Goal: Communication & Community: Ask a question

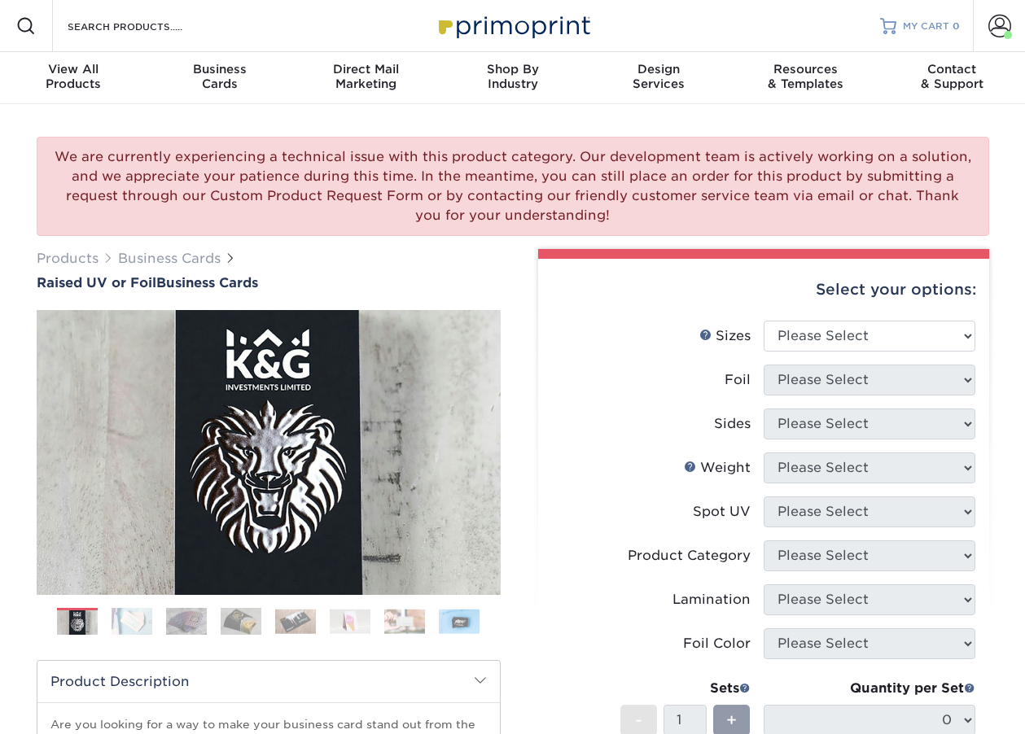
click at [934, 23] on span "MY CART" at bounding box center [926, 27] width 46 height 14
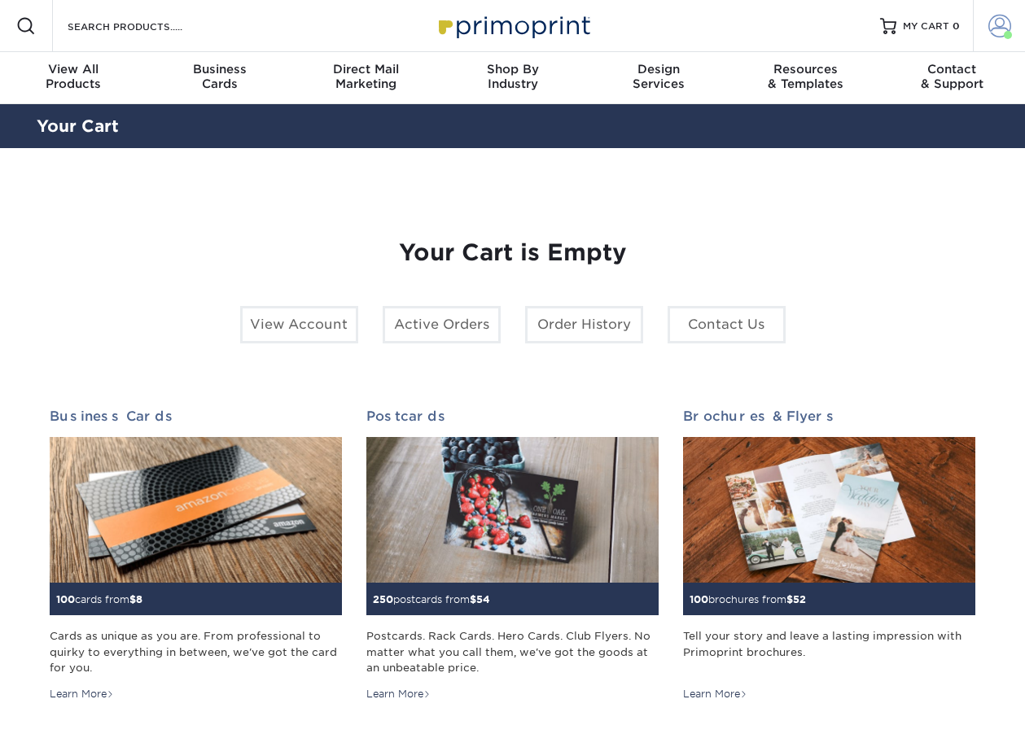
click at [1005, 28] on span at bounding box center [999, 26] width 23 height 23
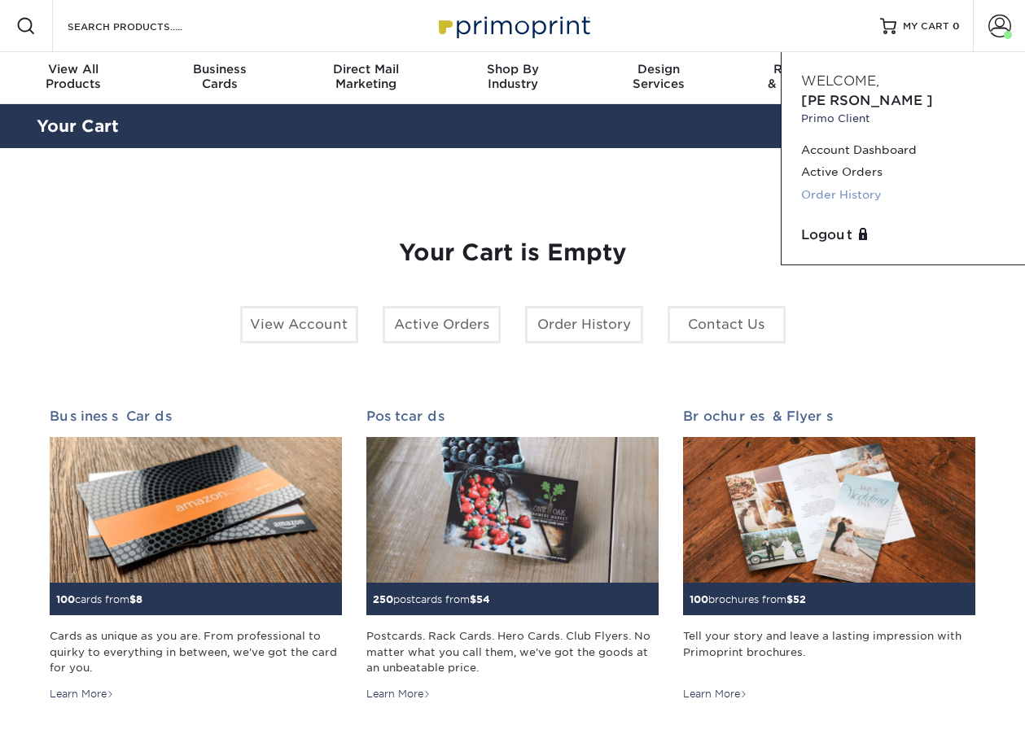
click at [833, 184] on link "Order History" at bounding box center [903, 195] width 204 height 22
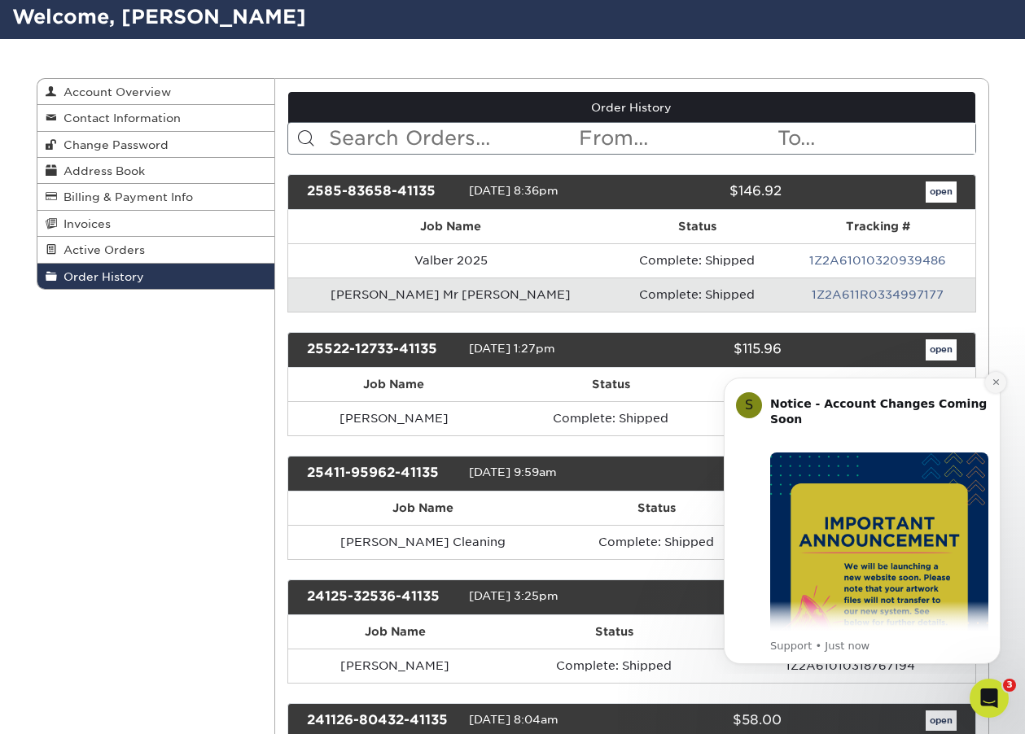
click at [995, 384] on icon "Dismiss notification" at bounding box center [995, 382] width 9 height 9
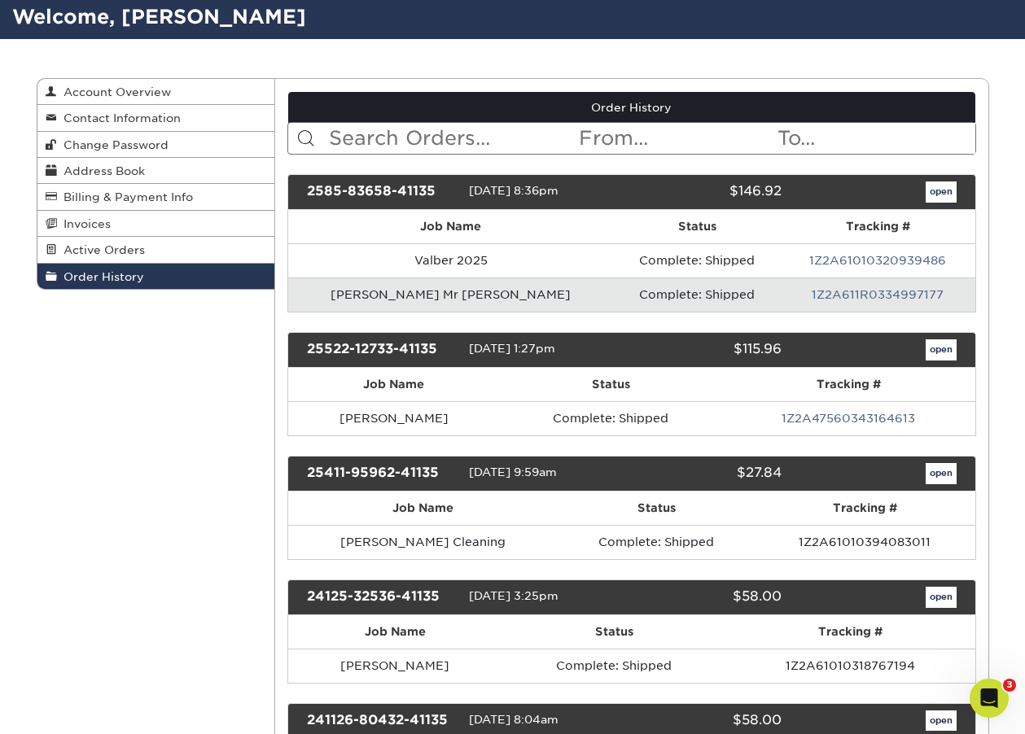
click at [362, 293] on td "Ricardo Mr Cleaning" at bounding box center [451, 295] width 326 height 34
click at [942, 190] on link "open" at bounding box center [940, 192] width 31 height 21
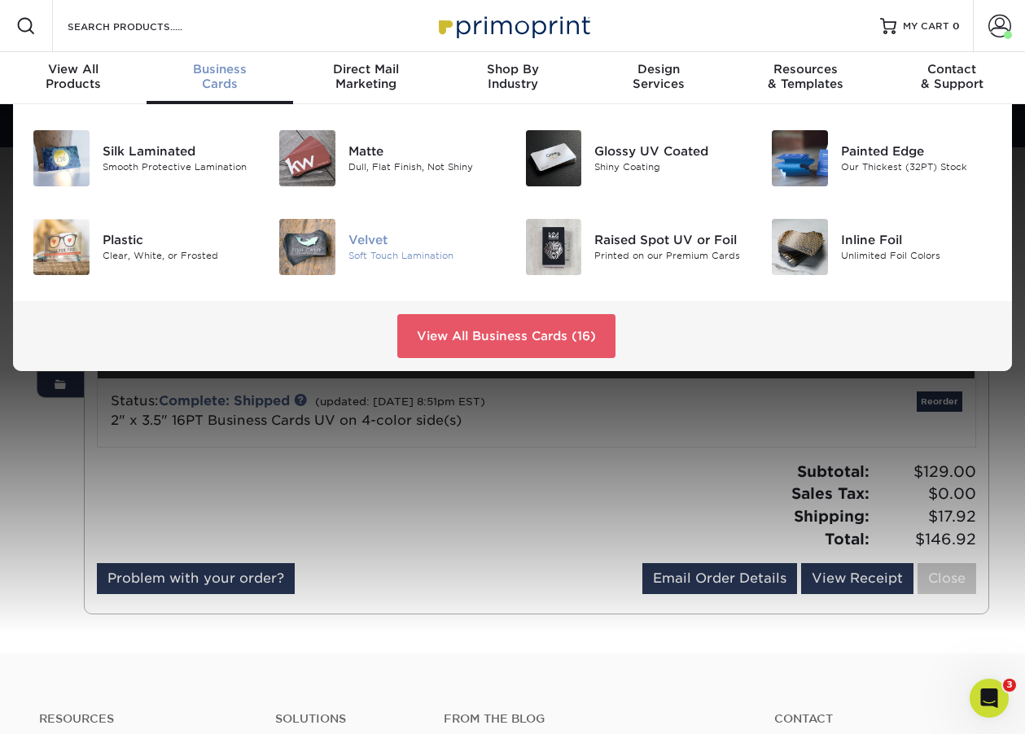
click at [335, 243] on img at bounding box center [307, 247] width 56 height 56
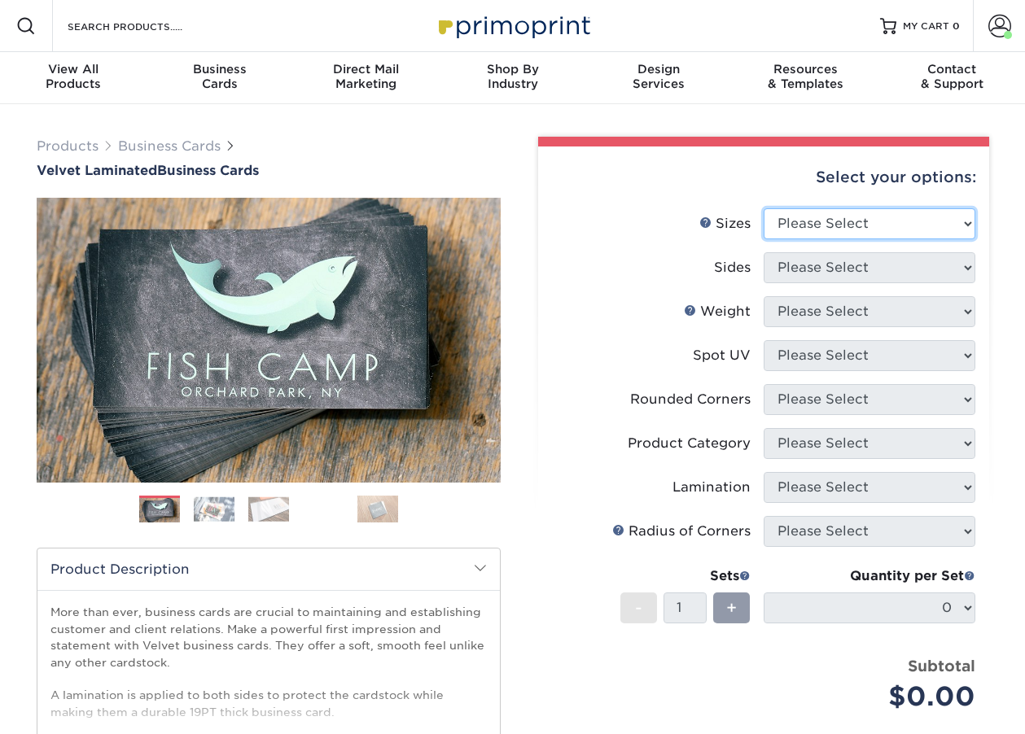
click at [845, 223] on select "Please Select 1.5" x 3.5" - Mini 1.75" x 3.5" - Mini 2" x 2" - Square 2" x 3" -…" at bounding box center [869, 223] width 212 height 31
select select "2.00x3.50"
click at [763, 208] on select "Please Select 1.5" x 3.5" - Mini 1.75" x 3.5" - Mini 2" x 2" - Square 2" x 3" -…" at bounding box center [869, 223] width 212 height 31
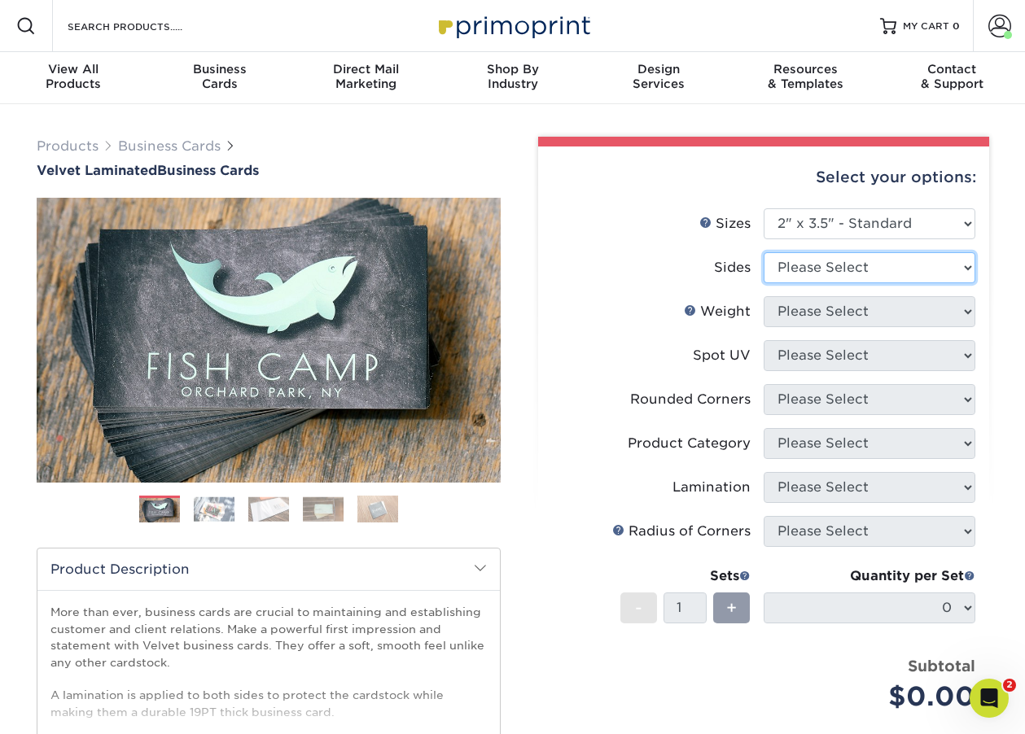
click at [829, 268] on select "Please Select Print Both Sides Print Front Only" at bounding box center [869, 267] width 212 height 31
select select "13abbda7-1d64-4f25-8bb2-c179b224825d"
click at [763, 252] on select "Please Select Print Both Sides Print Front Only" at bounding box center [869, 267] width 212 height 31
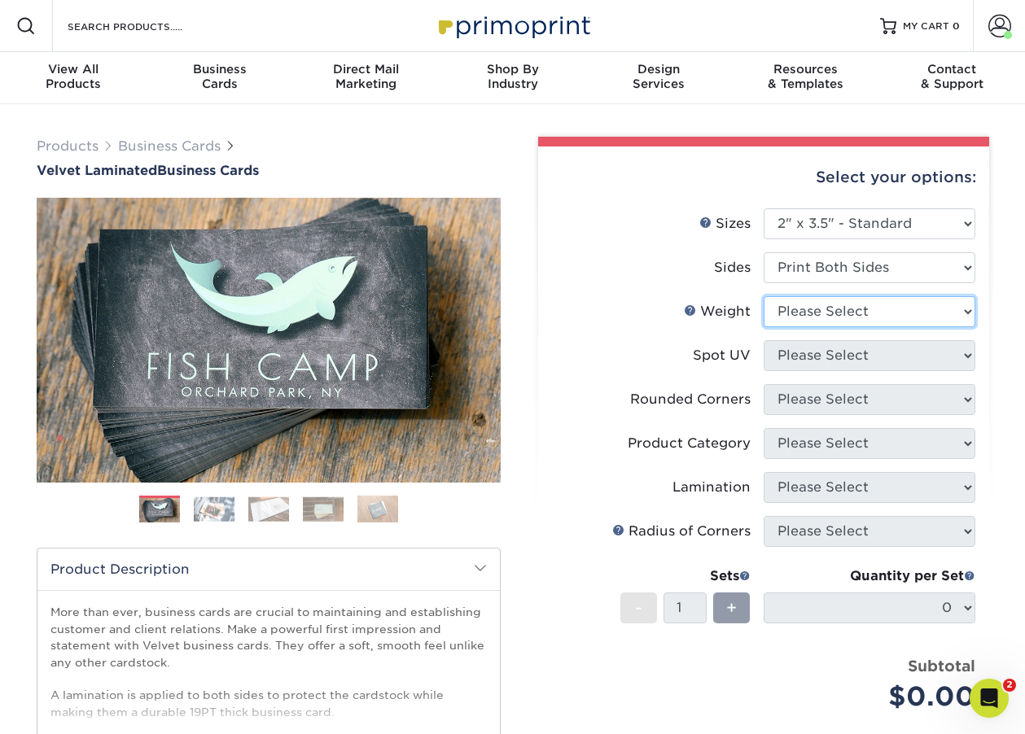
click at [815, 313] on select "Please Select 16PT" at bounding box center [869, 311] width 212 height 31
select select "16PT"
click at [763, 296] on select "Please Select 16PT" at bounding box center [869, 311] width 212 height 31
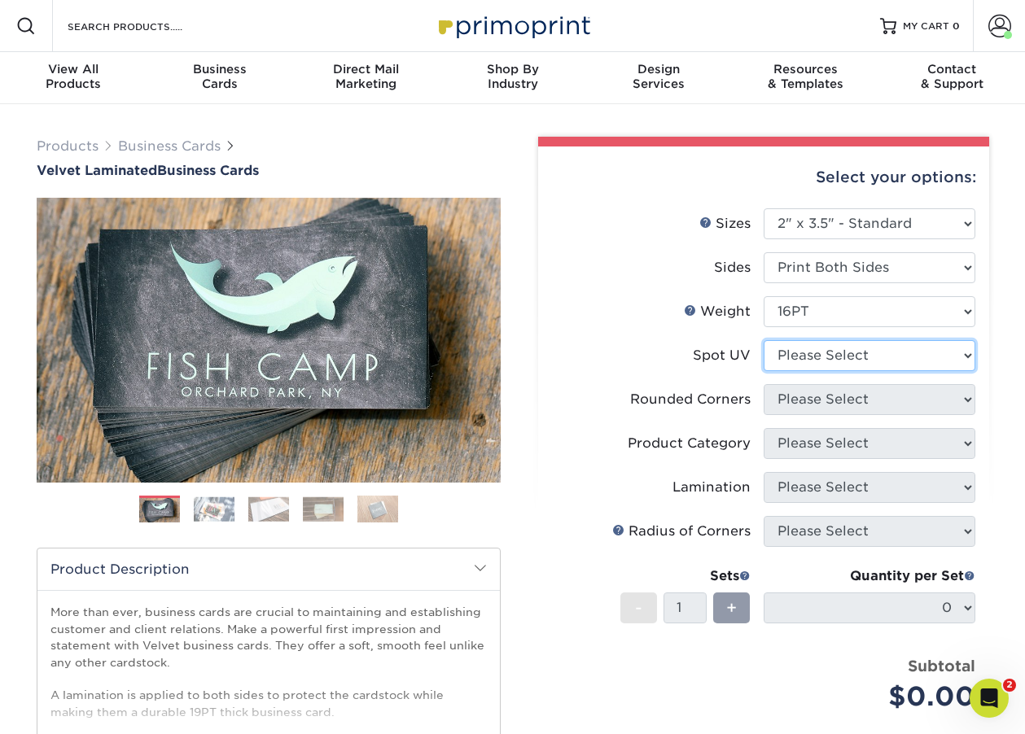
click at [816, 355] on select "Please Select No Spot UV Front and Back (Both Sides) Front Only Back Only" at bounding box center [869, 355] width 212 height 31
select select "0"
click at [763, 340] on select "Please Select No Spot UV Front and Back (Both Sides) Front Only Back Only" at bounding box center [869, 355] width 212 height 31
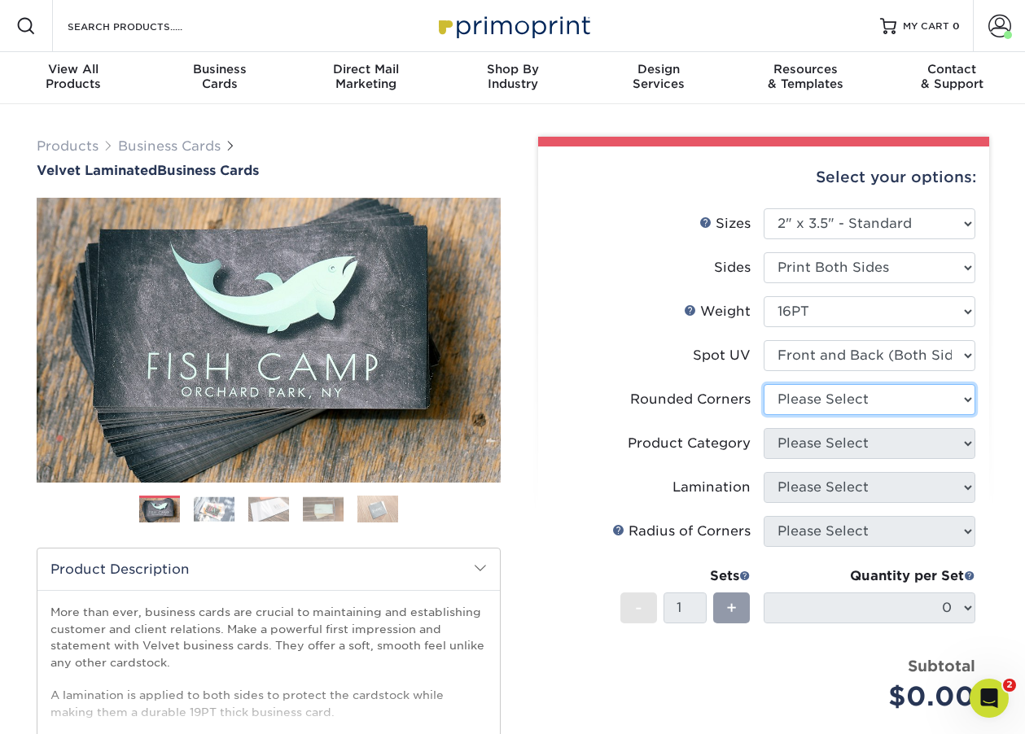
click at [832, 398] on select "Please Select Yes - Round 2 Corners Yes - Round 4 Corners No" at bounding box center [869, 399] width 212 height 31
click at [763, 384] on select "Please Select Yes - Round 2 Corners Yes - Round 4 Corners No" at bounding box center [869, 399] width 212 height 31
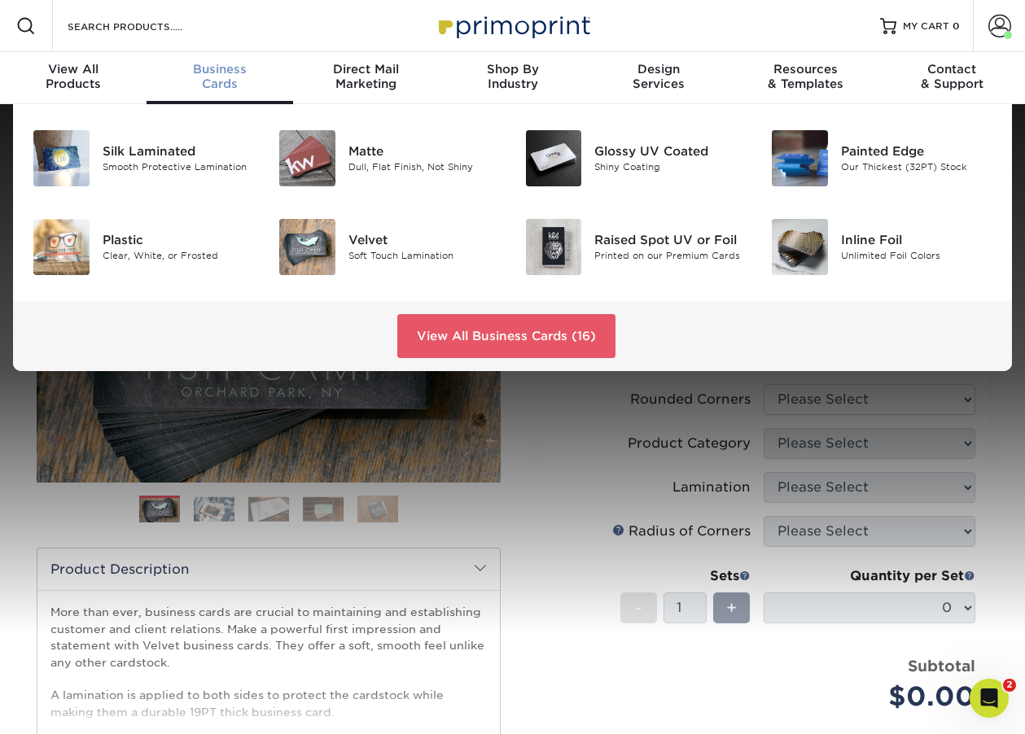
click at [224, 72] on span "Business" at bounding box center [220, 69] width 147 height 15
click at [618, 243] on div "Raised Spot UV or Foil" at bounding box center [670, 240] width 152 height 18
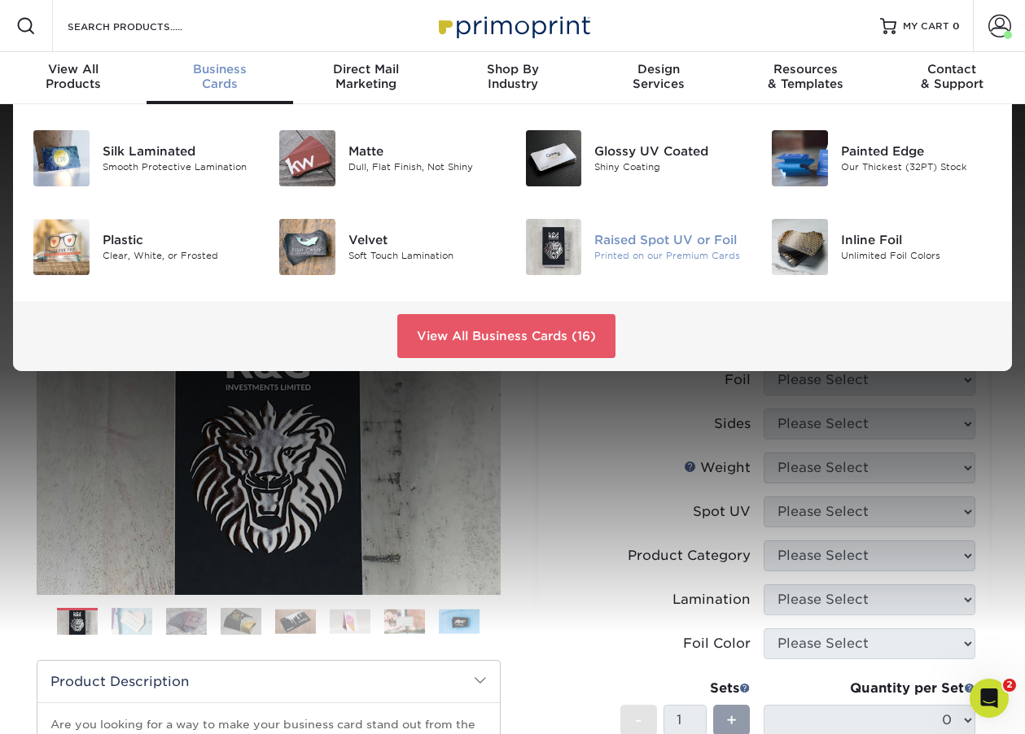
click at [654, 242] on div "Raised Spot UV or Foil" at bounding box center [670, 240] width 152 height 18
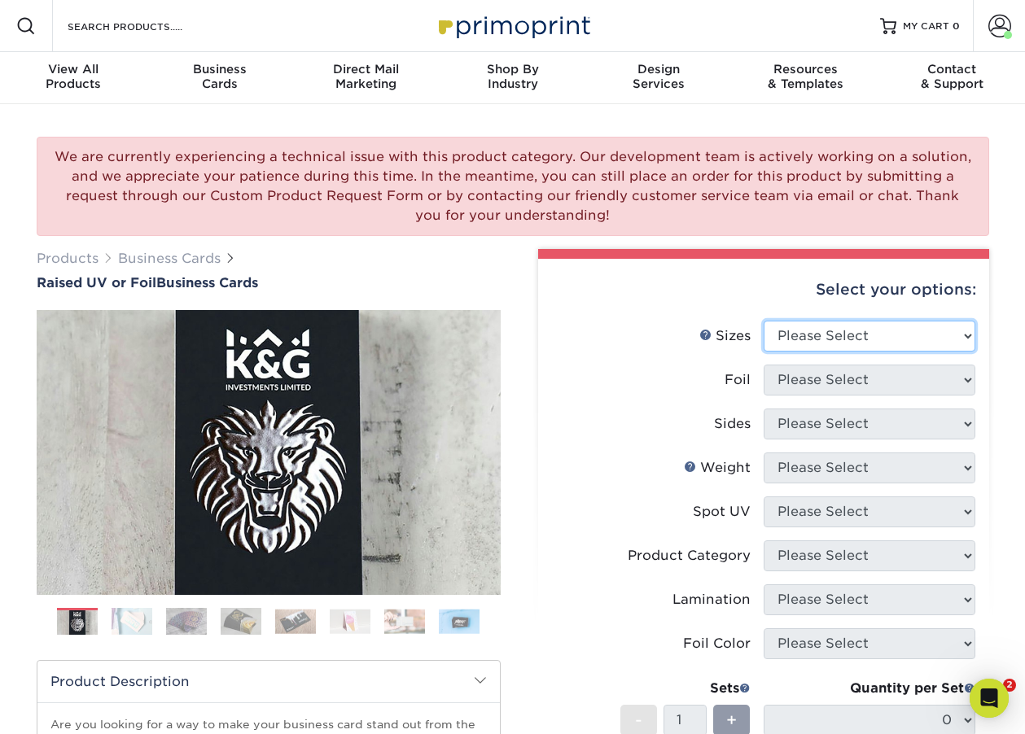
click at [812, 347] on select "Please Select 2" x 3.5" - Standard" at bounding box center [869, 336] width 212 height 31
select select "2.00x3.50"
click at [763, 321] on select "Please Select 2" x 3.5" - Standard" at bounding box center [869, 336] width 212 height 31
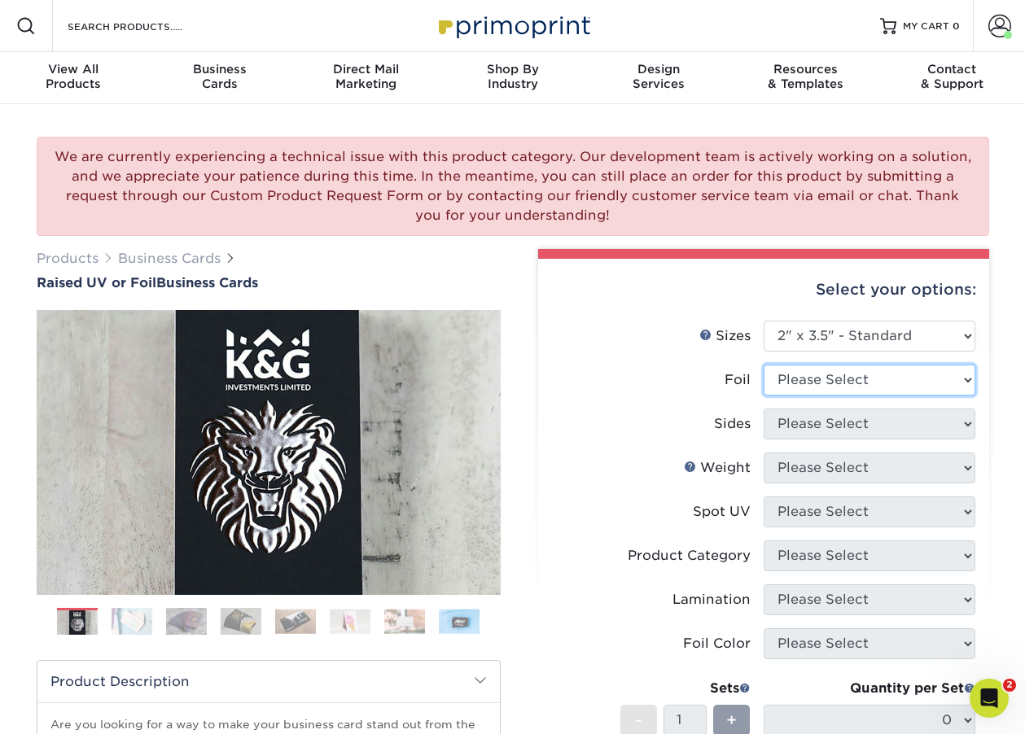
click at [814, 383] on select "Please Select No Yes" at bounding box center [869, 380] width 212 height 31
select select "0"
click at [763, 365] on select "Please Select No Yes" at bounding box center [869, 380] width 212 height 31
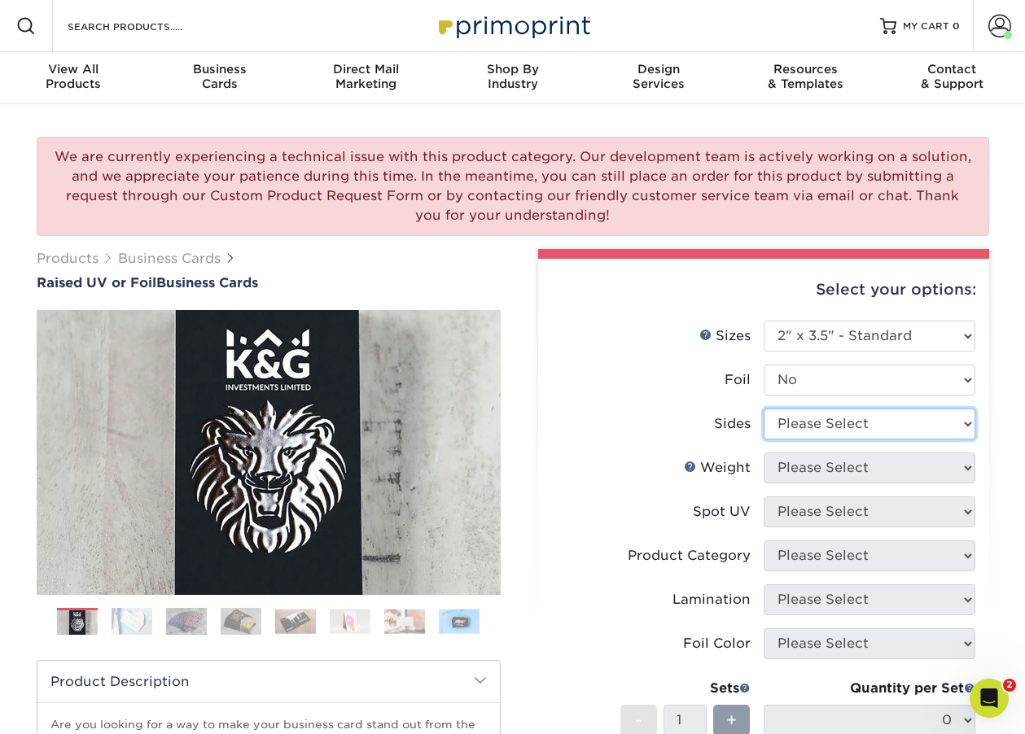
click at [823, 428] on select "Please Select Print Both Sides Print Front Only" at bounding box center [869, 424] width 212 height 31
select select "13abbda7-1d64-4f25-8bb2-c179b224825d"
click at [763, 409] on select "Please Select Print Both Sides Print Front Only" at bounding box center [869, 424] width 212 height 31
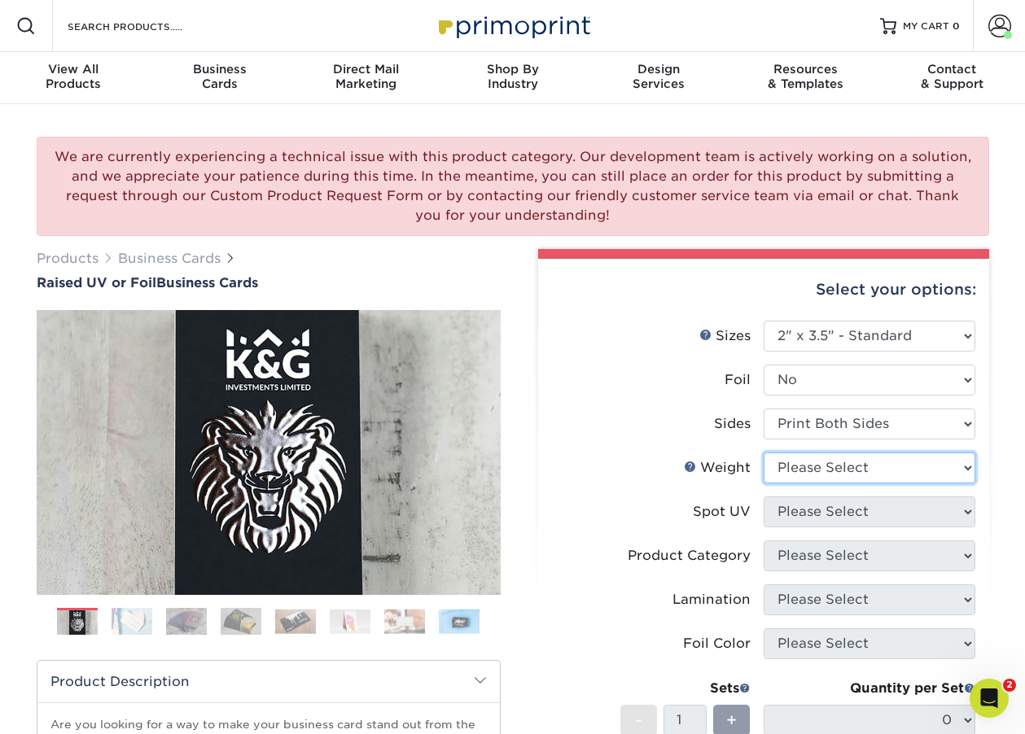
click at [844, 466] on select "Please Select 16PT" at bounding box center [869, 468] width 212 height 31
select select "16PT"
click at [763, 453] on select "Please Select 16PT" at bounding box center [869, 468] width 212 height 31
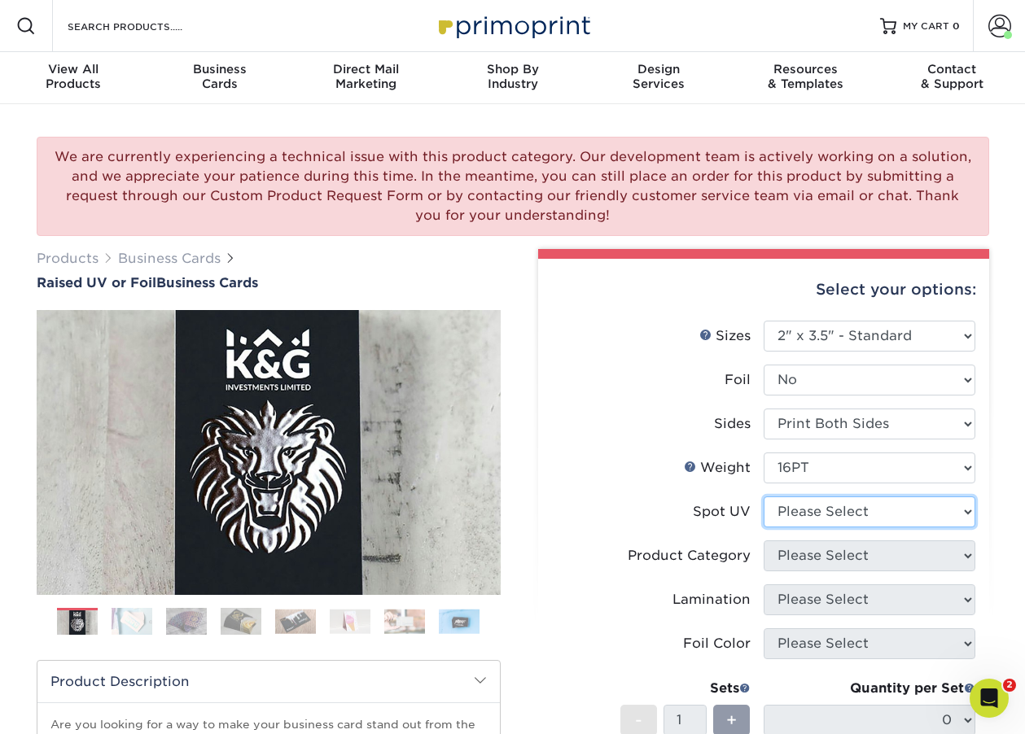
click at [840, 514] on select "Please Select No Spot UV Front Only" at bounding box center [869, 512] width 212 height 31
click at [763, 497] on select "Please Select No Spot UV Front Only" at bounding box center [869, 512] width 212 height 31
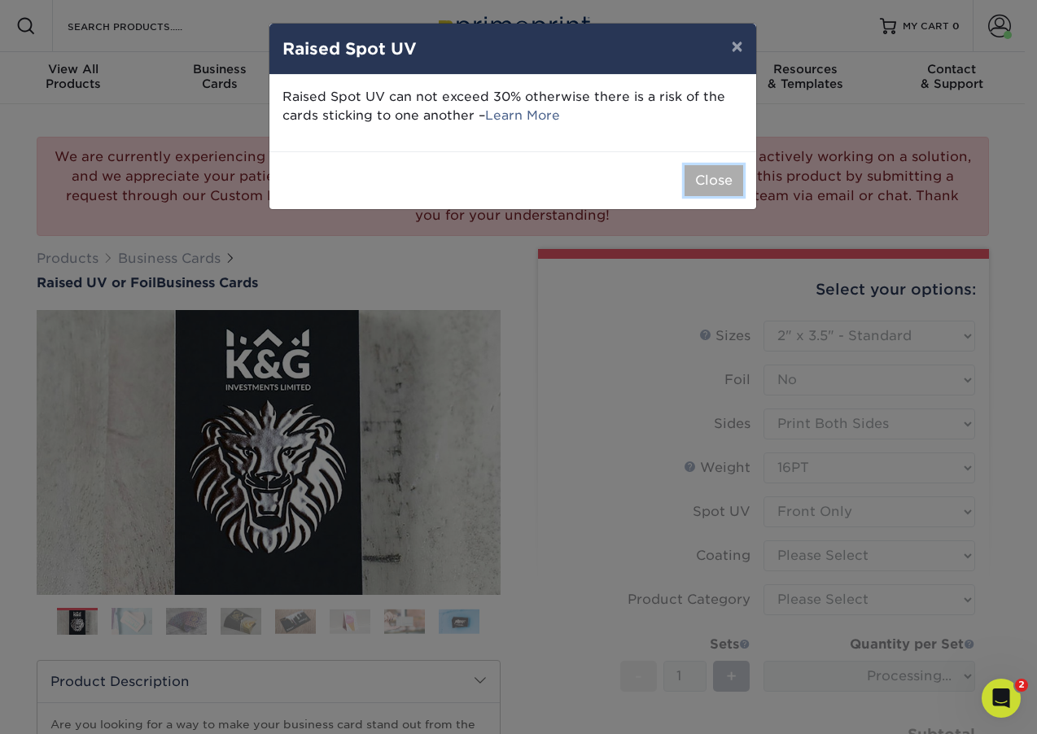
click at [700, 165] on button "Close" at bounding box center [714, 180] width 59 height 31
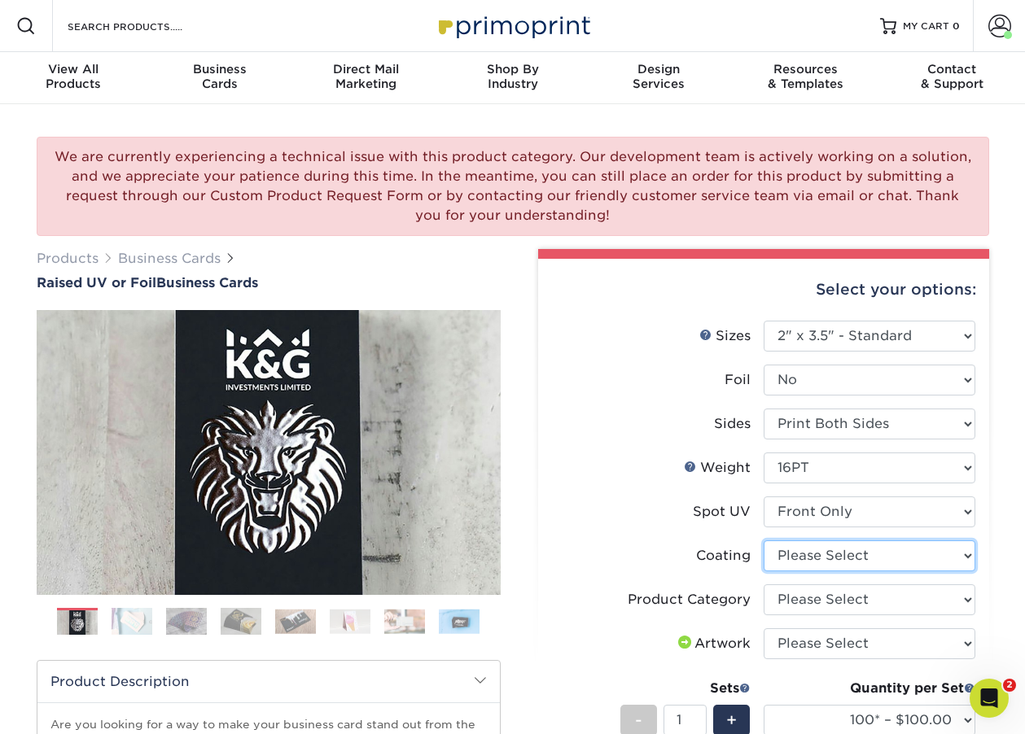
click at [818, 558] on select at bounding box center [869, 555] width 212 height 31
click at [763, 540] on select at bounding box center [869, 555] width 212 height 31
click at [813, 520] on select "Please Select No Spot UV Front Only" at bounding box center [869, 512] width 212 height 31
select select "3"
click at [763, 497] on select "Please Select No Spot UV Front Only" at bounding box center [869, 512] width 212 height 31
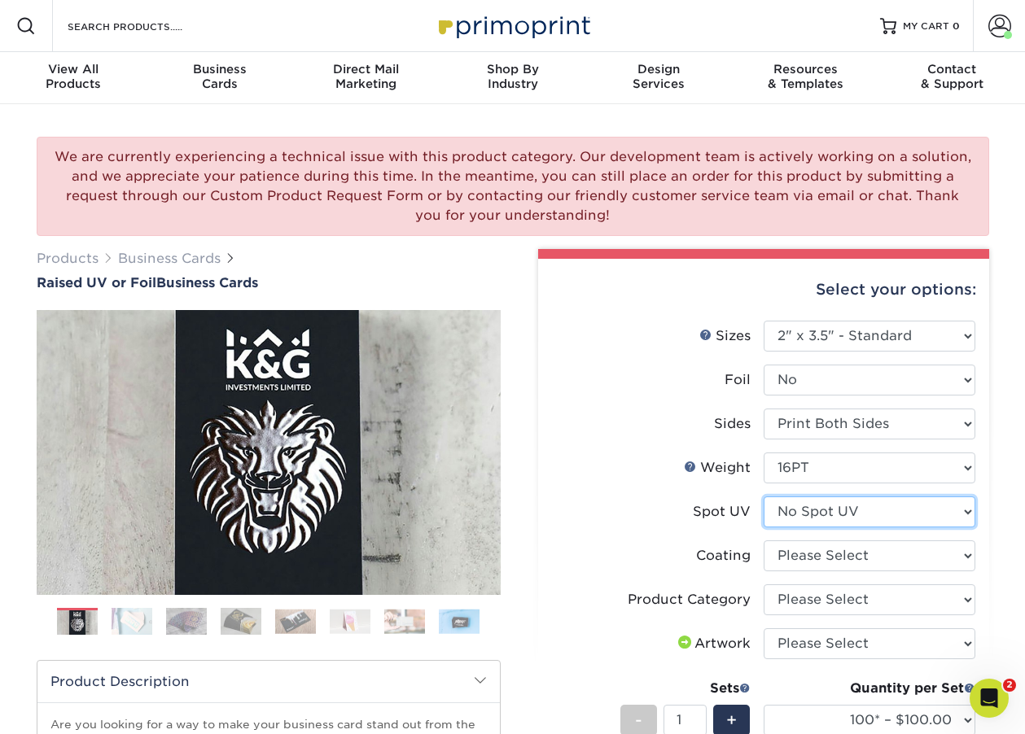
select select
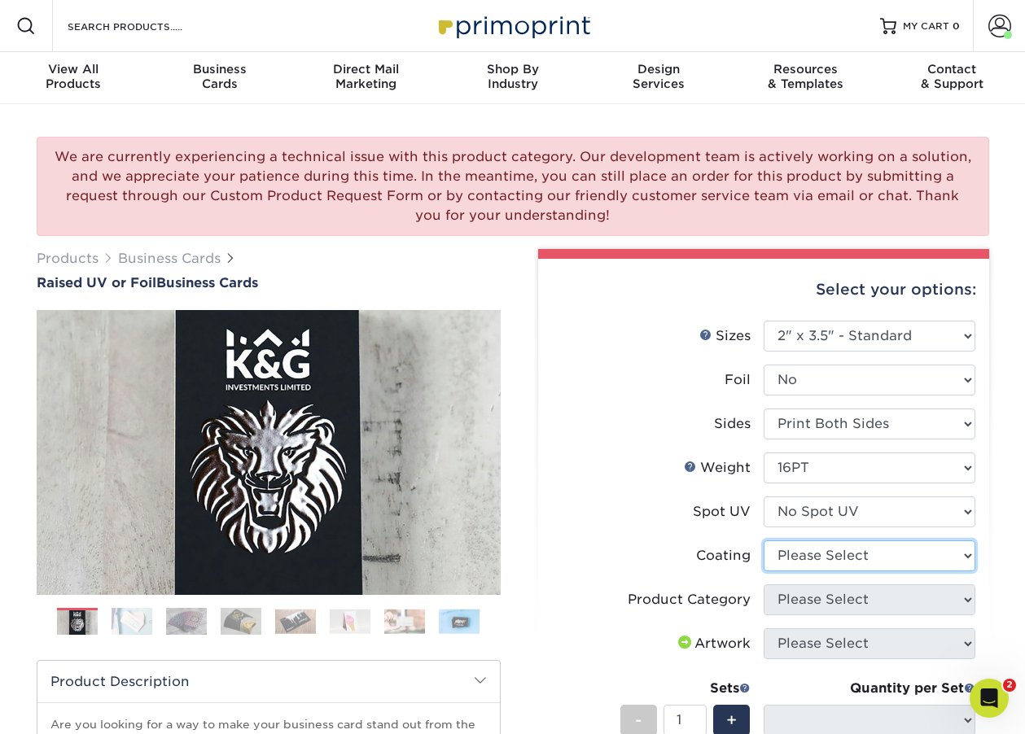
click at [811, 553] on select at bounding box center [869, 555] width 212 height 31
select select "3e7618de-abca-4bda-9f97-8b9129e913d8"
click at [763, 540] on select at bounding box center [869, 555] width 212 height 31
select select
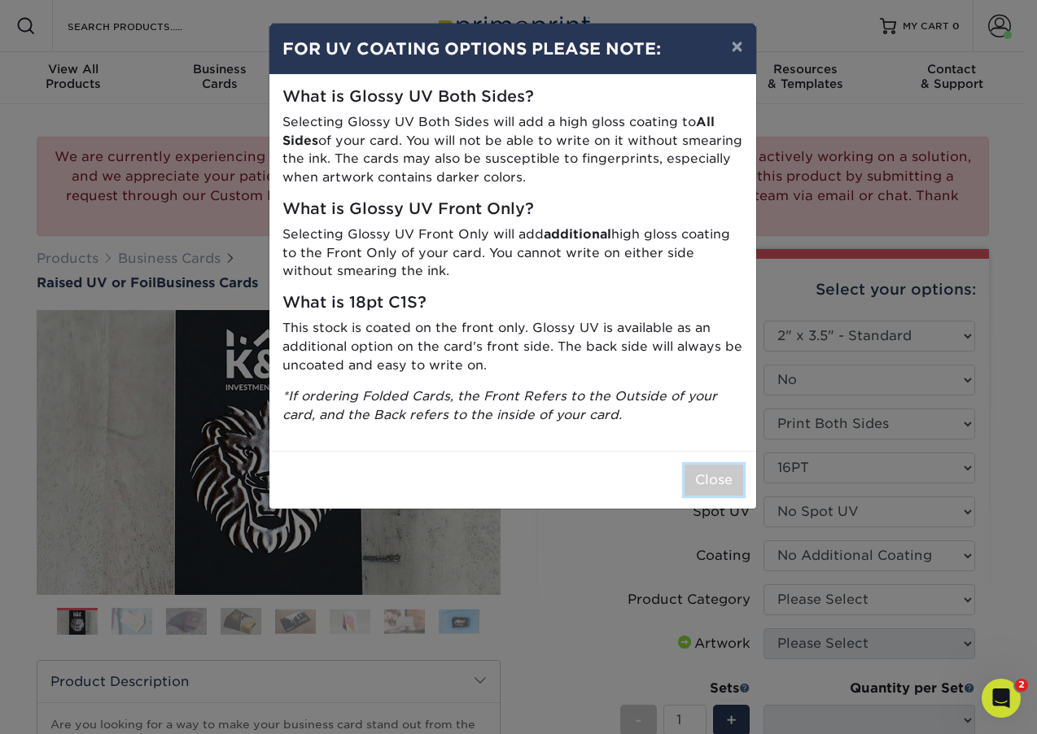
drag, startPoint x: 701, startPoint y: 470, endPoint x: 708, endPoint y: 492, distance: 23.2
click at [700, 470] on button "Close" at bounding box center [714, 480] width 59 height 31
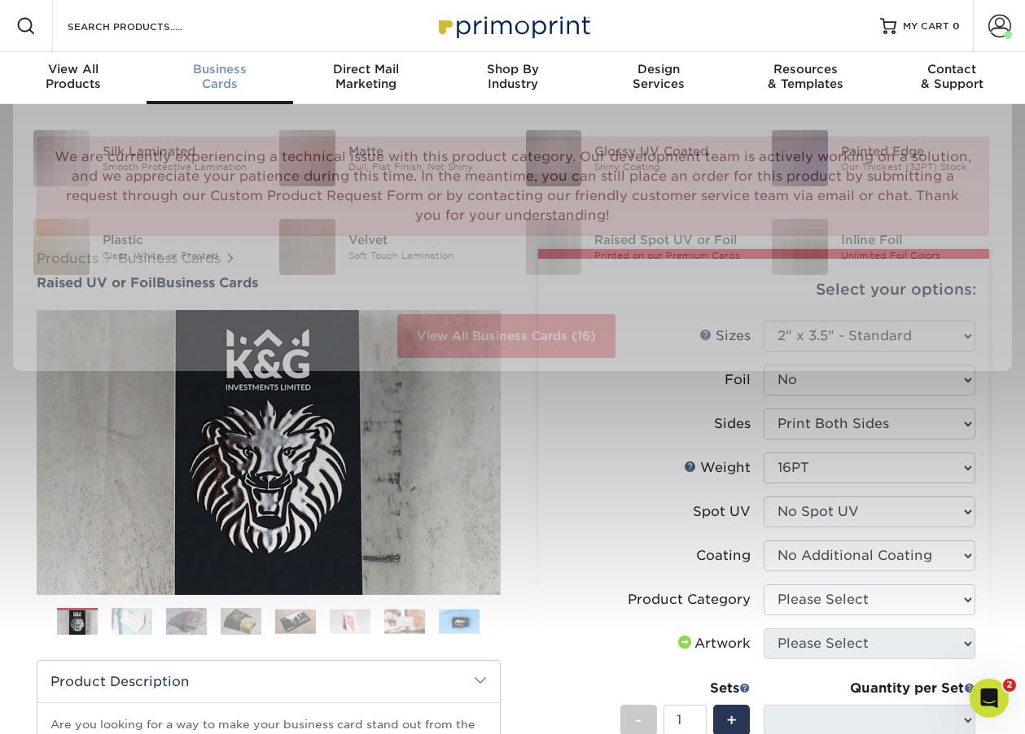
click at [234, 68] on span "Business" at bounding box center [220, 69] width 147 height 15
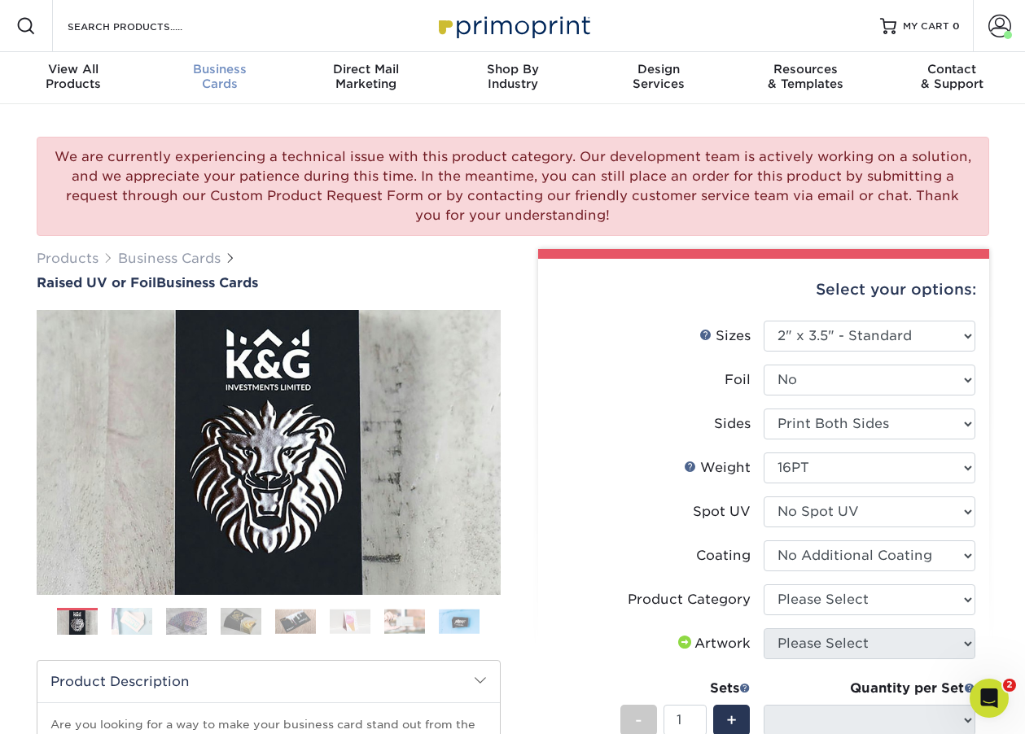
click at [229, 77] on div "Business Cards" at bounding box center [220, 76] width 147 height 29
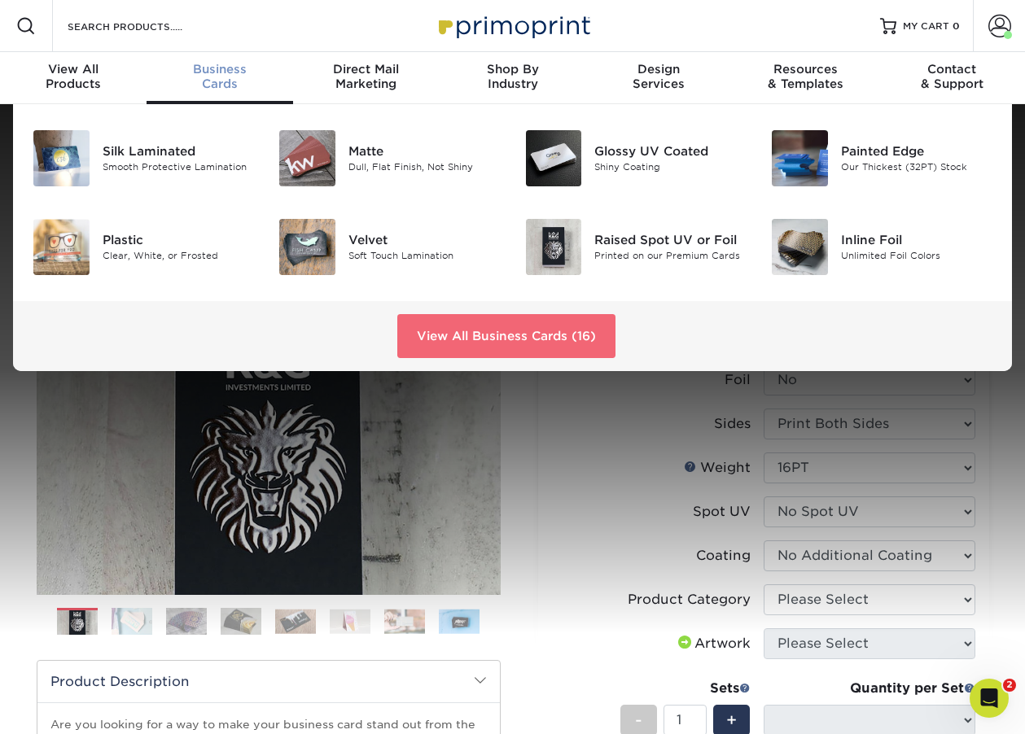
click at [520, 333] on link "View All Business Cards (16)" at bounding box center [506, 336] width 218 height 44
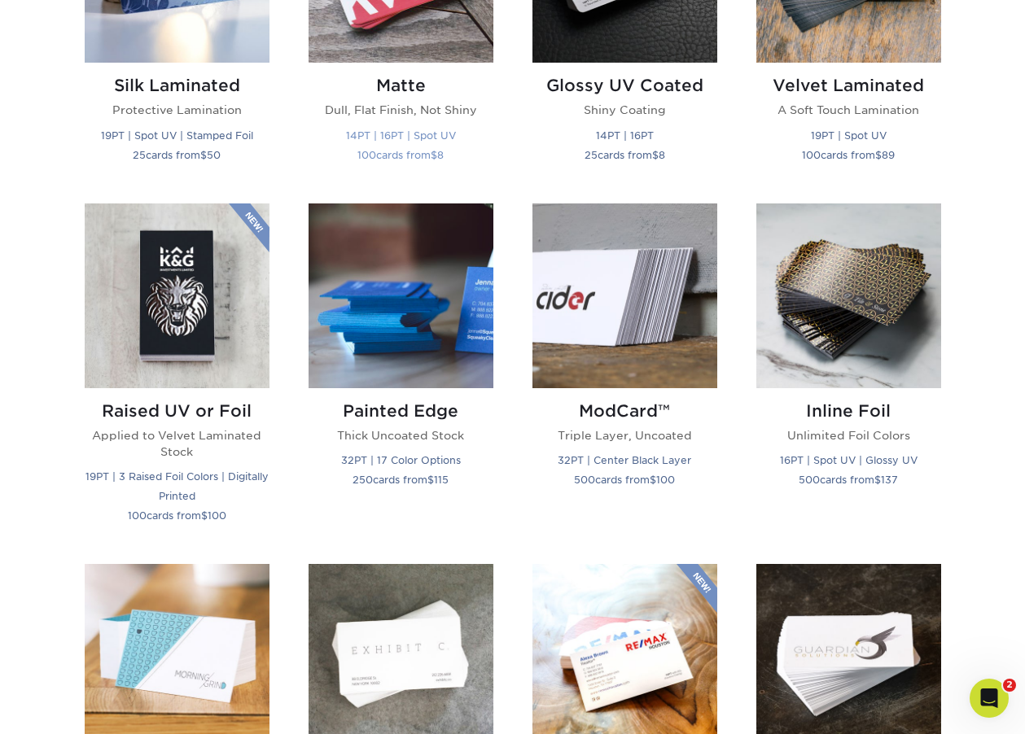
scroll to position [946, 0]
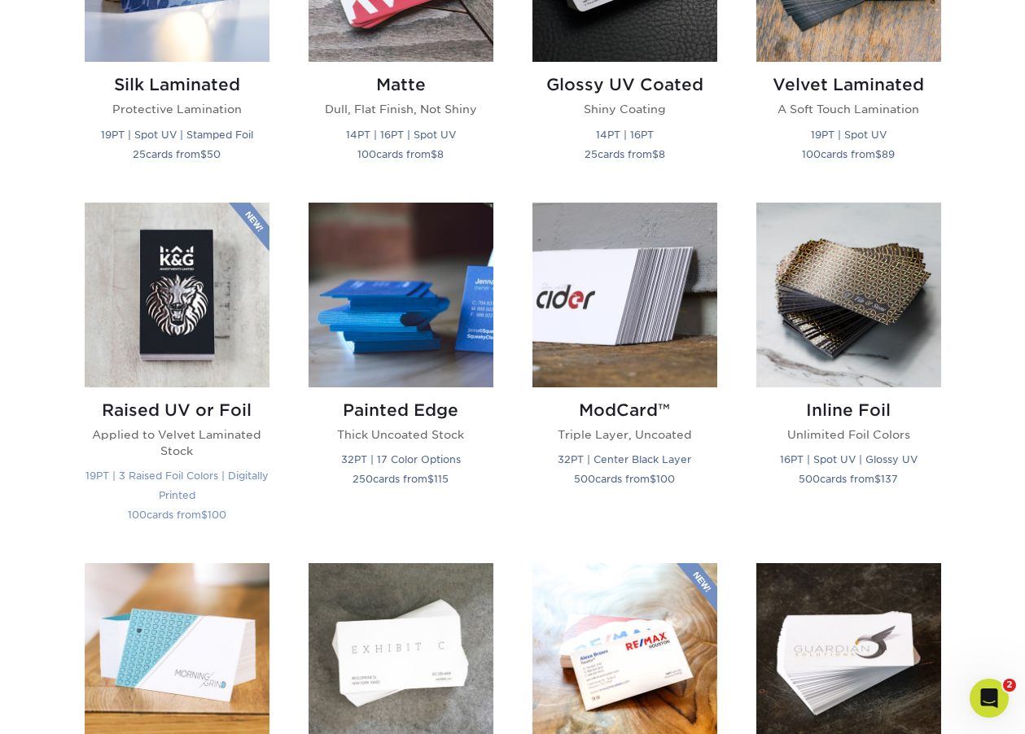
click at [221, 296] on img at bounding box center [177, 295] width 185 height 185
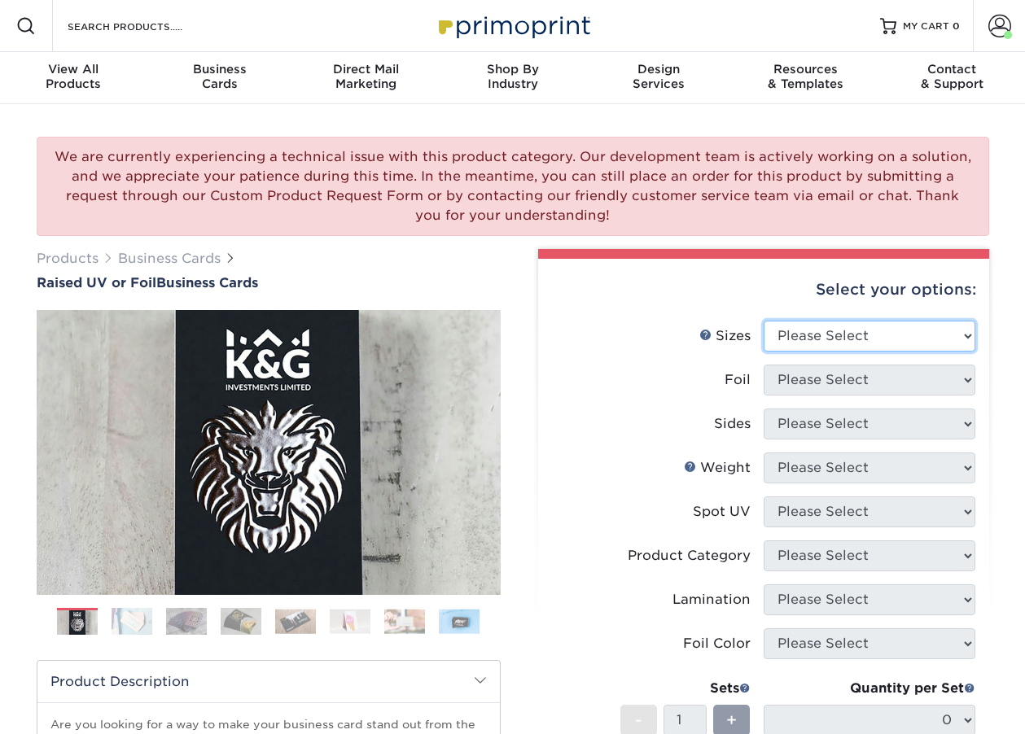
click at [768, 324] on select "Please Select 2" x 3.5" - Standard" at bounding box center [869, 336] width 212 height 31
select select "2.00x3.50"
click at [763, 321] on select "Please Select 2" x 3.5" - Standard" at bounding box center [869, 336] width 212 height 31
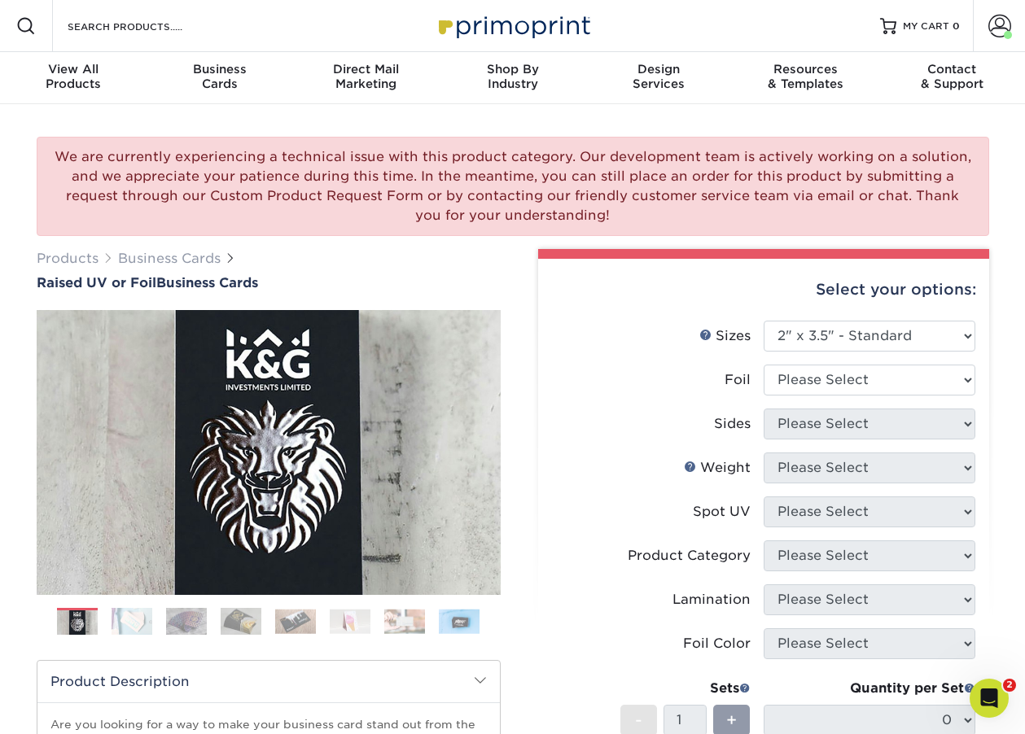
click at [607, 377] on label "Foil" at bounding box center [658, 380] width 212 height 31
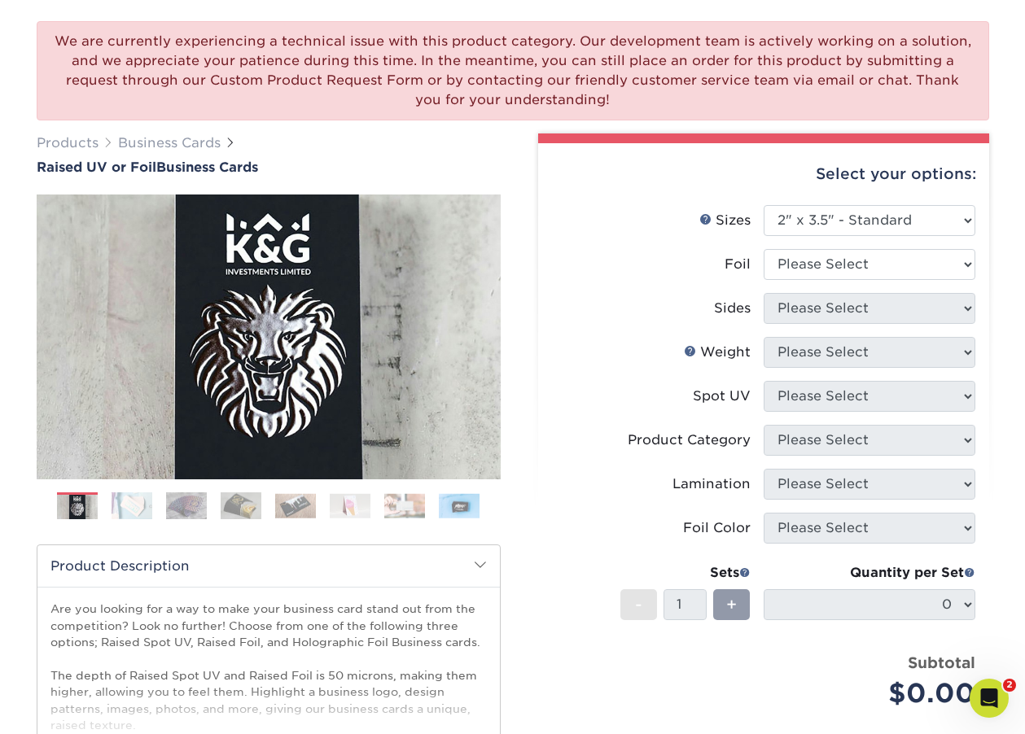
scroll to position [119, 0]
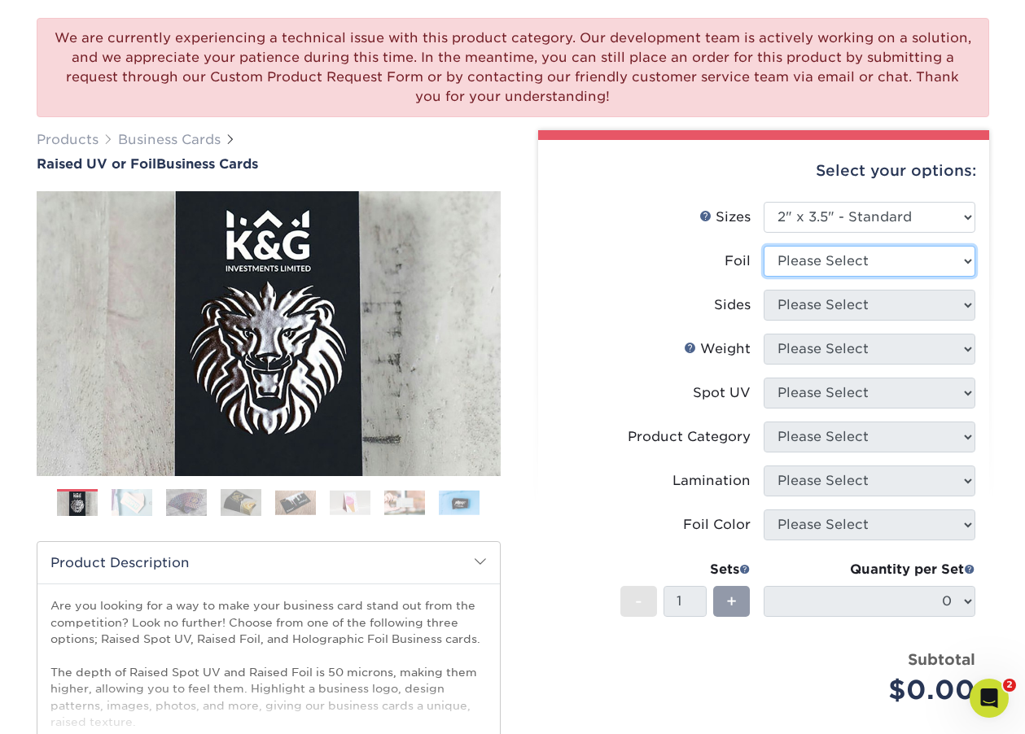
click at [844, 260] on select "Please Select No Yes" at bounding box center [869, 261] width 212 height 31
select select "0"
click at [763, 246] on select "Please Select No Yes" at bounding box center [869, 261] width 212 height 31
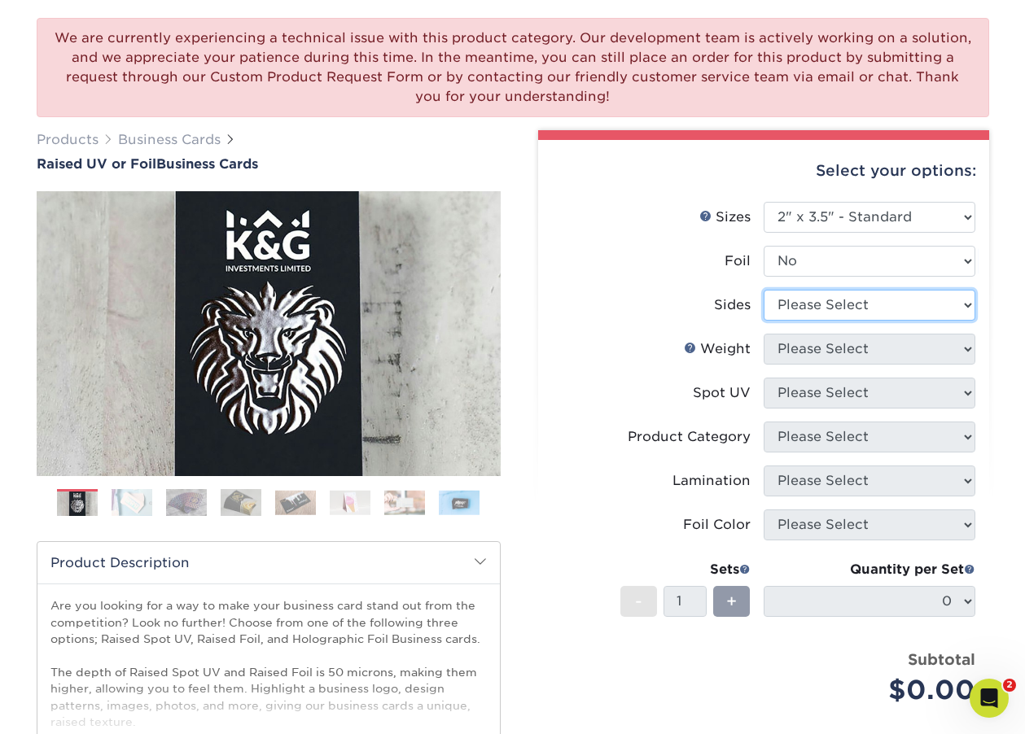
click at [826, 306] on select "Please Select Print Both Sides Print Front Only" at bounding box center [869, 305] width 212 height 31
select select "13abbda7-1d64-4f25-8bb2-c179b224825d"
click at [763, 290] on select "Please Select Print Both Sides Print Front Only" at bounding box center [869, 305] width 212 height 31
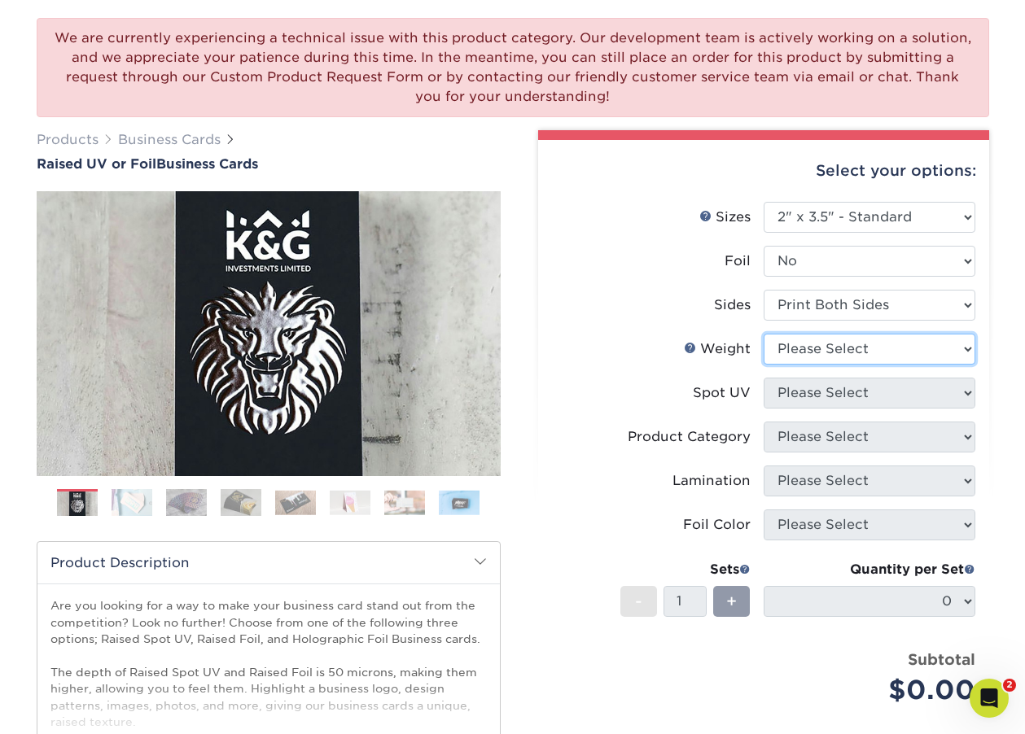
click at [834, 351] on select "Please Select 16PT" at bounding box center [869, 349] width 212 height 31
select select "16PT"
click at [763, 334] on select "Please Select 16PT" at bounding box center [869, 349] width 212 height 31
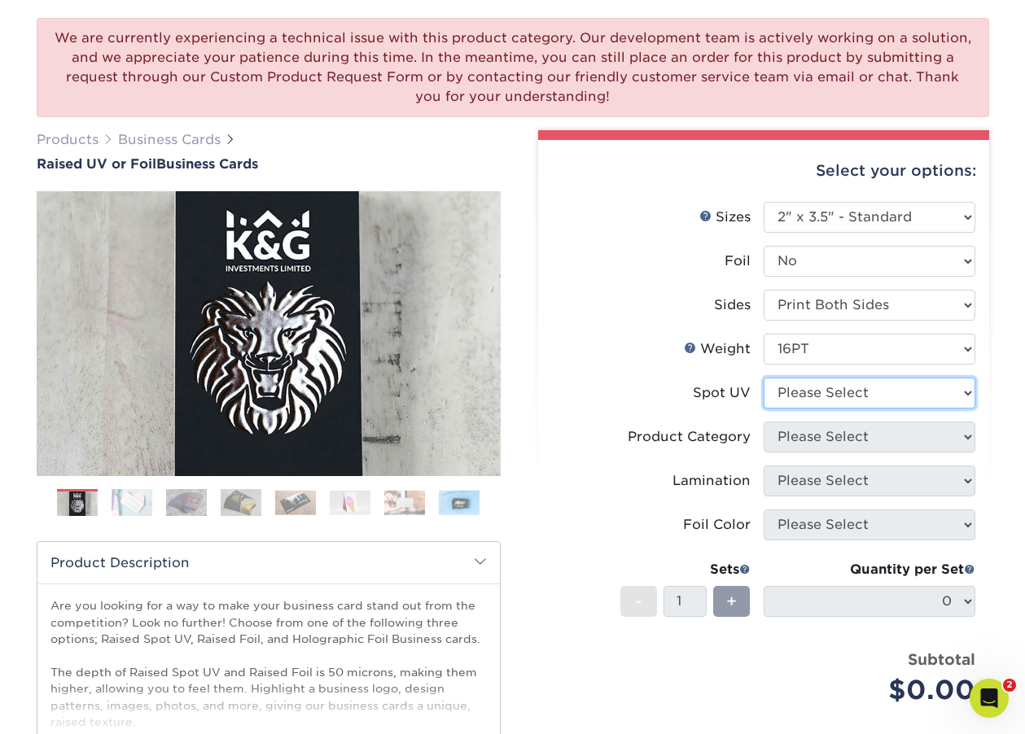
click at [871, 389] on select "Please Select No Spot UV Front Only" at bounding box center [869, 393] width 212 height 31
click at [818, 399] on select "Please Select No Spot UV Front Only" at bounding box center [869, 393] width 212 height 31
select select "1"
click at [763, 378] on select "Please Select No Spot UV Front Only" at bounding box center [869, 393] width 212 height 31
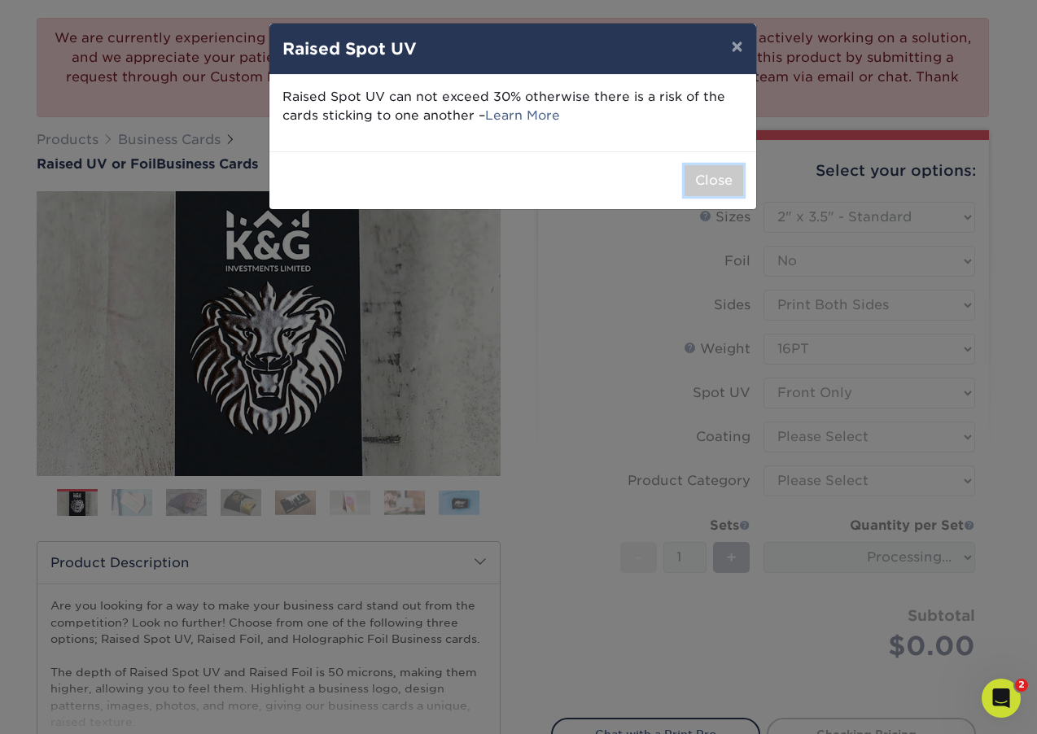
click at [698, 172] on button "Close" at bounding box center [714, 180] width 59 height 31
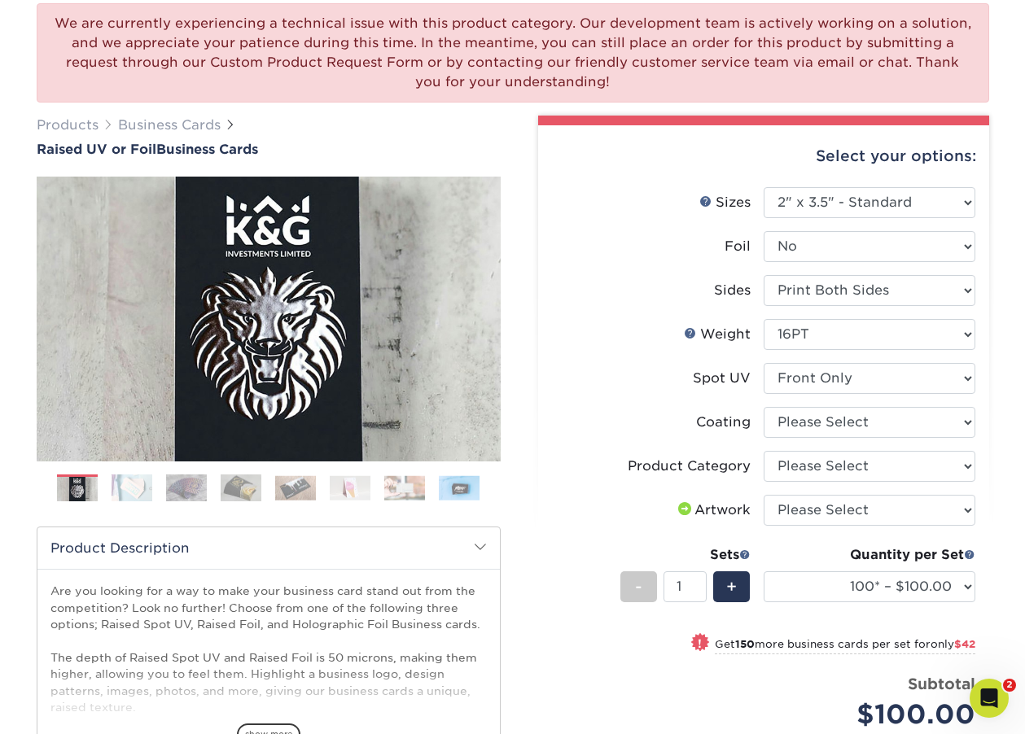
scroll to position [156, 0]
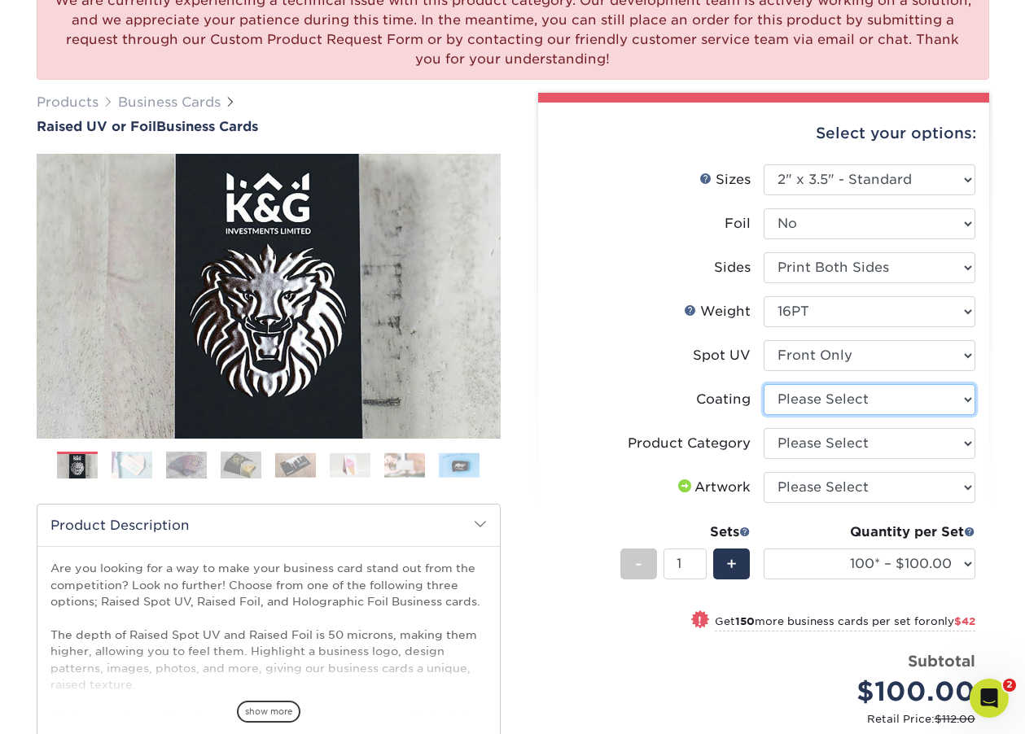
click at [808, 395] on select at bounding box center [869, 399] width 212 height 31
click at [763, 384] on select at bounding box center [869, 399] width 212 height 31
click at [810, 454] on select "Please Select Business Cards" at bounding box center [869, 443] width 212 height 31
select select "3b5148f1-0588-4f88-a218-97bcfdce65c1"
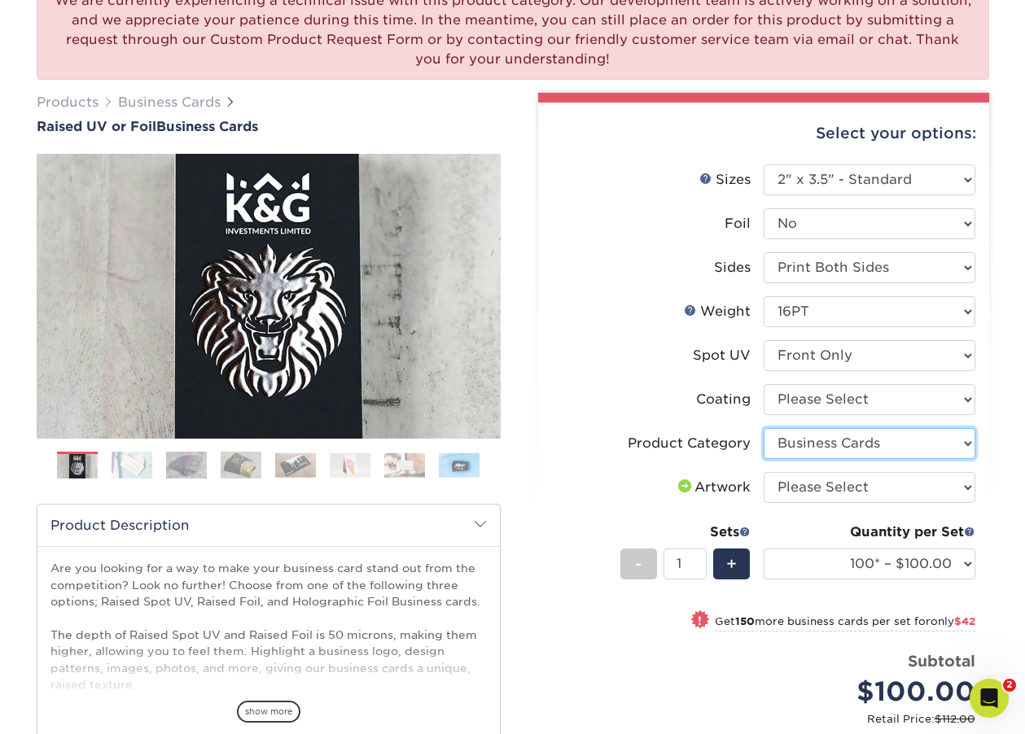
click at [763, 428] on select "Please Select Business Cards" at bounding box center [869, 443] width 212 height 31
click at [824, 492] on select "Please Select I will upload files I need a design - $100" at bounding box center [869, 487] width 212 height 31
select select "upload"
click at [763, 472] on select "Please Select I will upload files I need a design - $100" at bounding box center [869, 487] width 212 height 31
click at [579, 342] on label "Spot UV" at bounding box center [658, 355] width 212 height 31
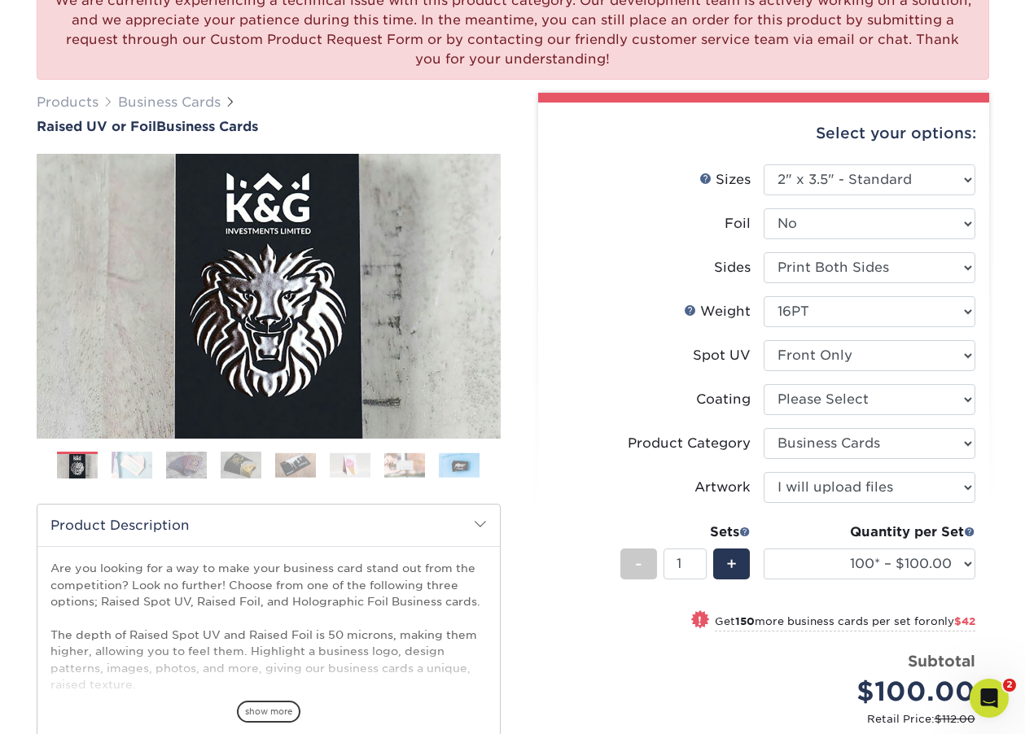
click at [199, 466] on img at bounding box center [186, 465] width 41 height 28
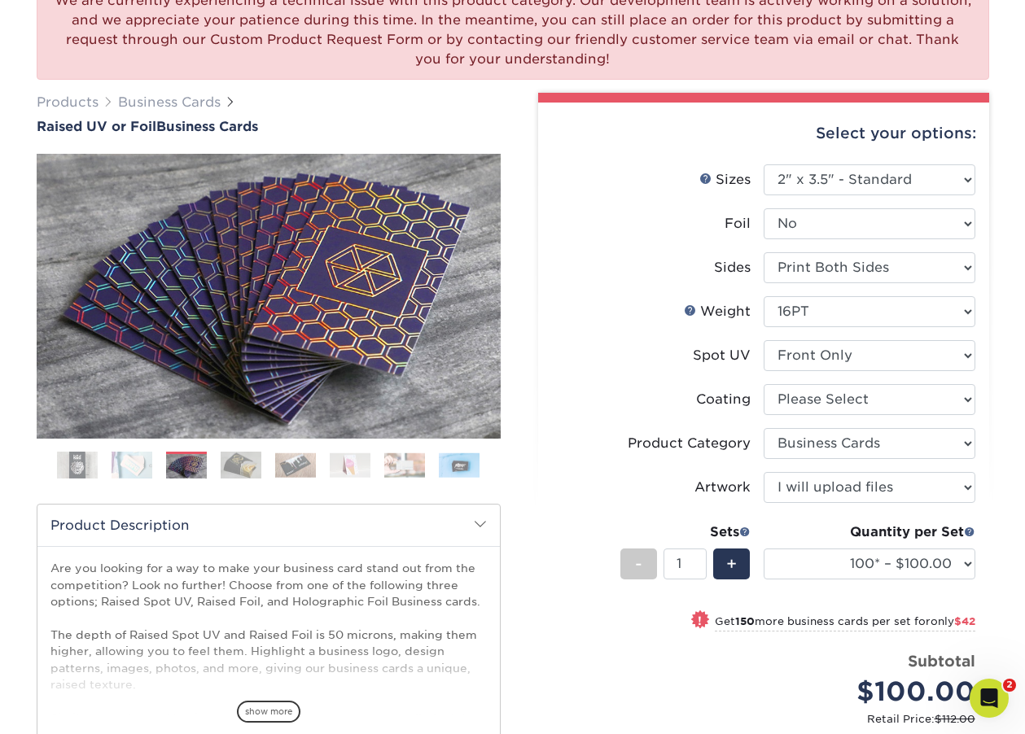
click at [250, 469] on img at bounding box center [241, 465] width 41 height 28
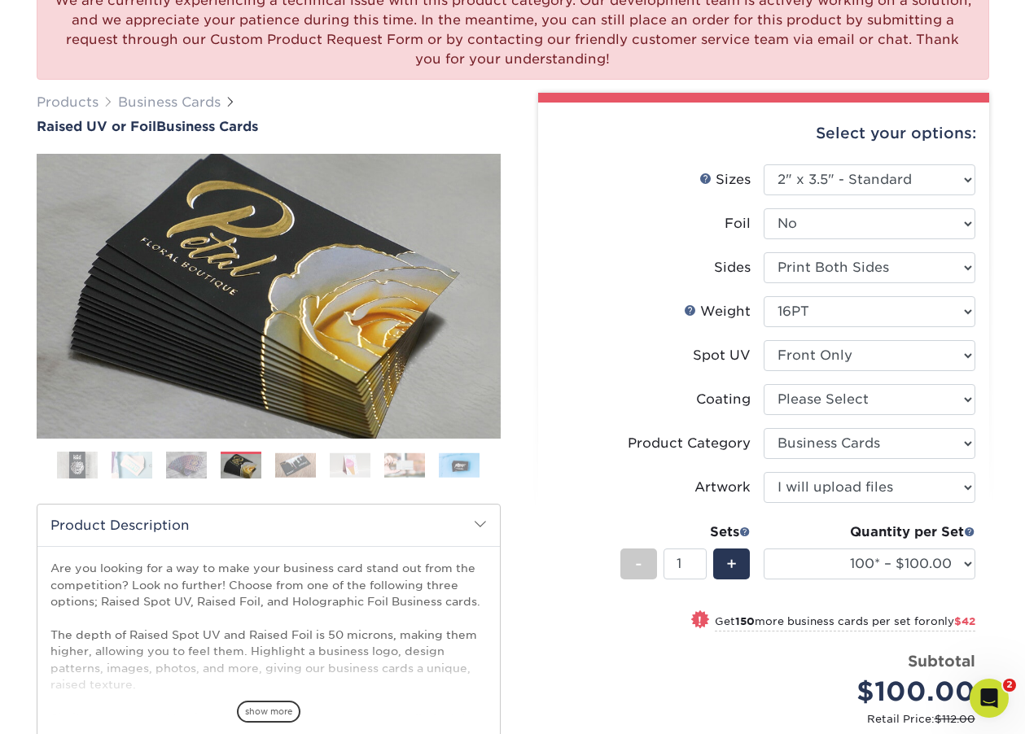
click at [311, 470] on img at bounding box center [295, 465] width 41 height 25
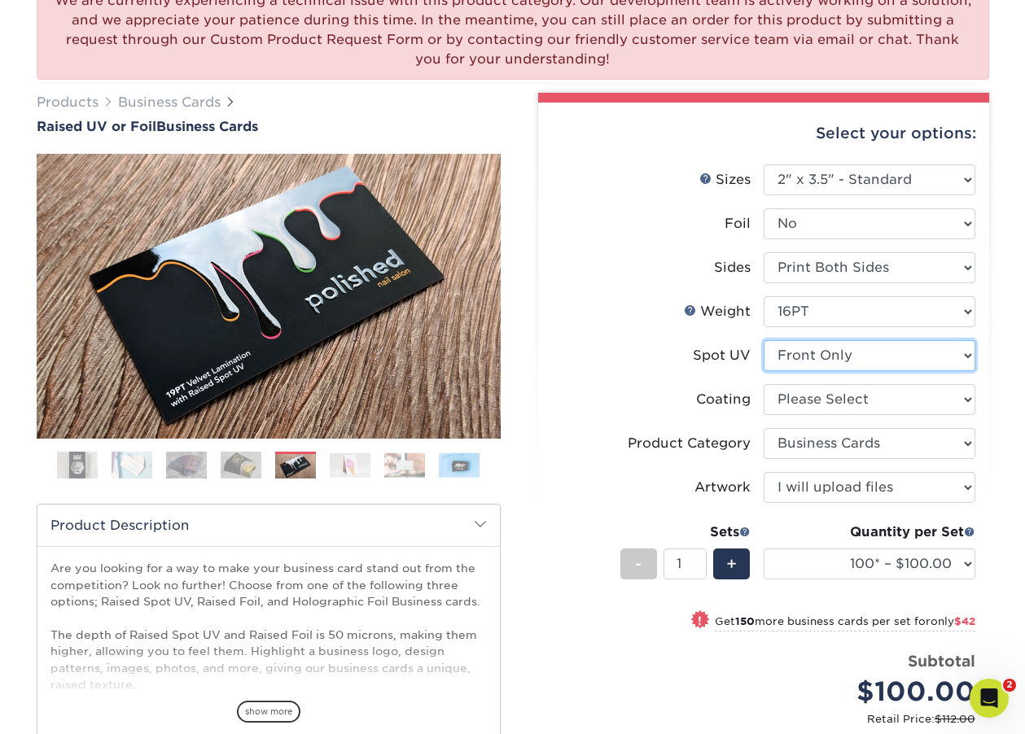
click at [826, 361] on select "Please Select No Spot UV Front Only" at bounding box center [869, 355] width 212 height 31
click at [803, 358] on select "Please Select No Spot UV Front Only" at bounding box center [869, 355] width 212 height 31
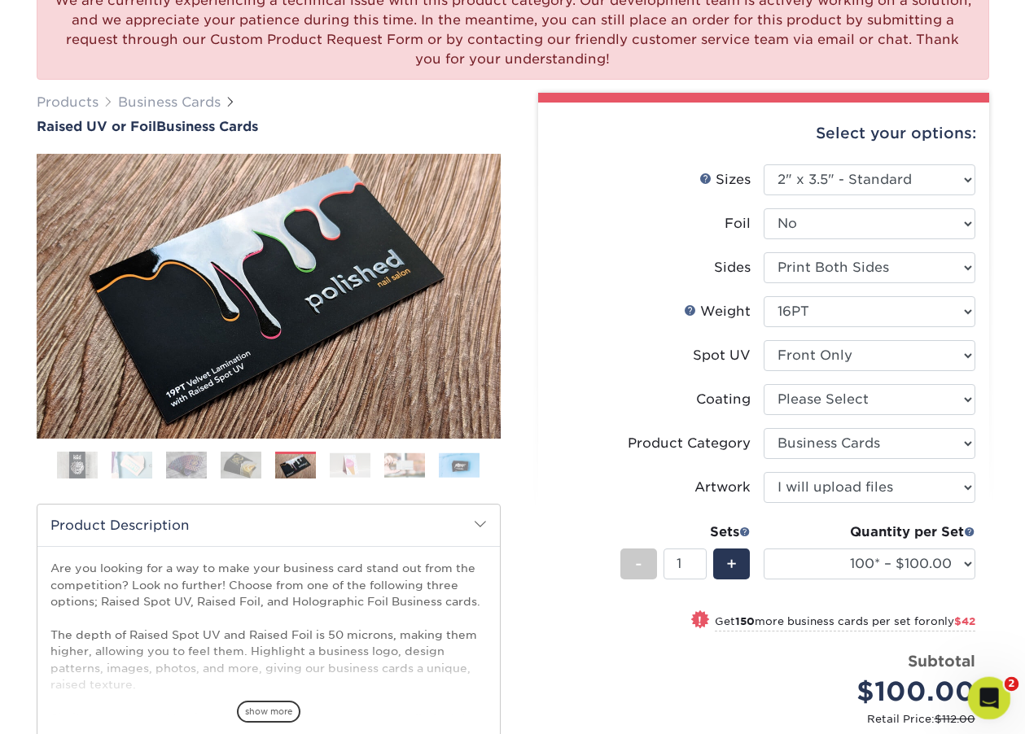
click at [988, 690] on icon "Open Intercom Messenger" at bounding box center [986, 696] width 27 height 27
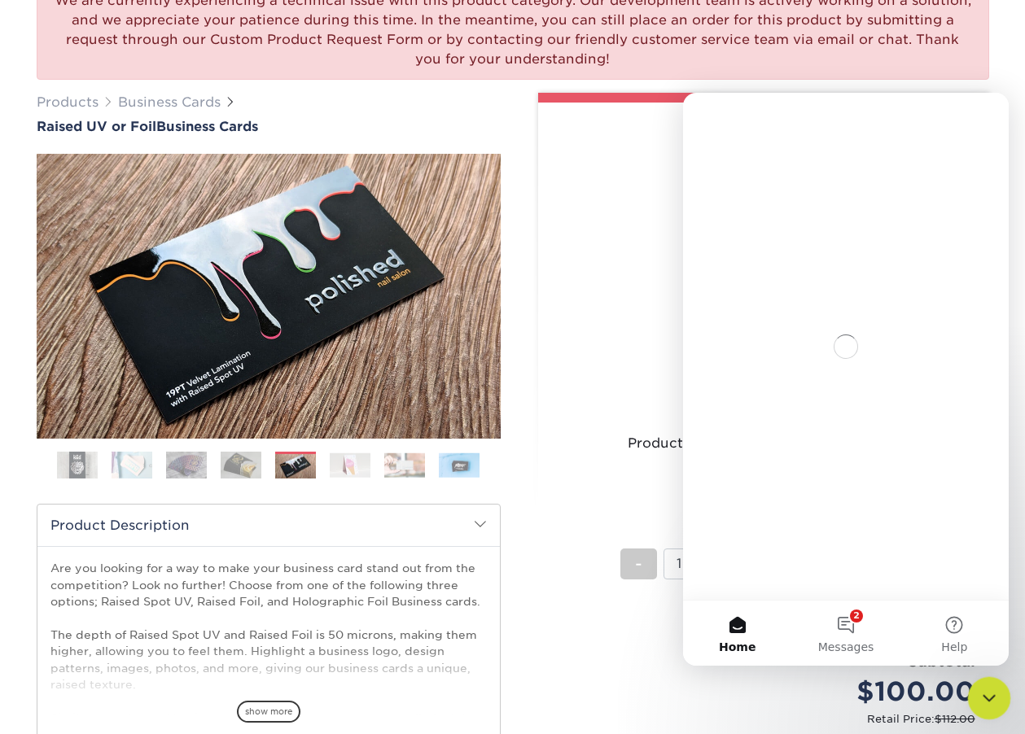
scroll to position [0, 0]
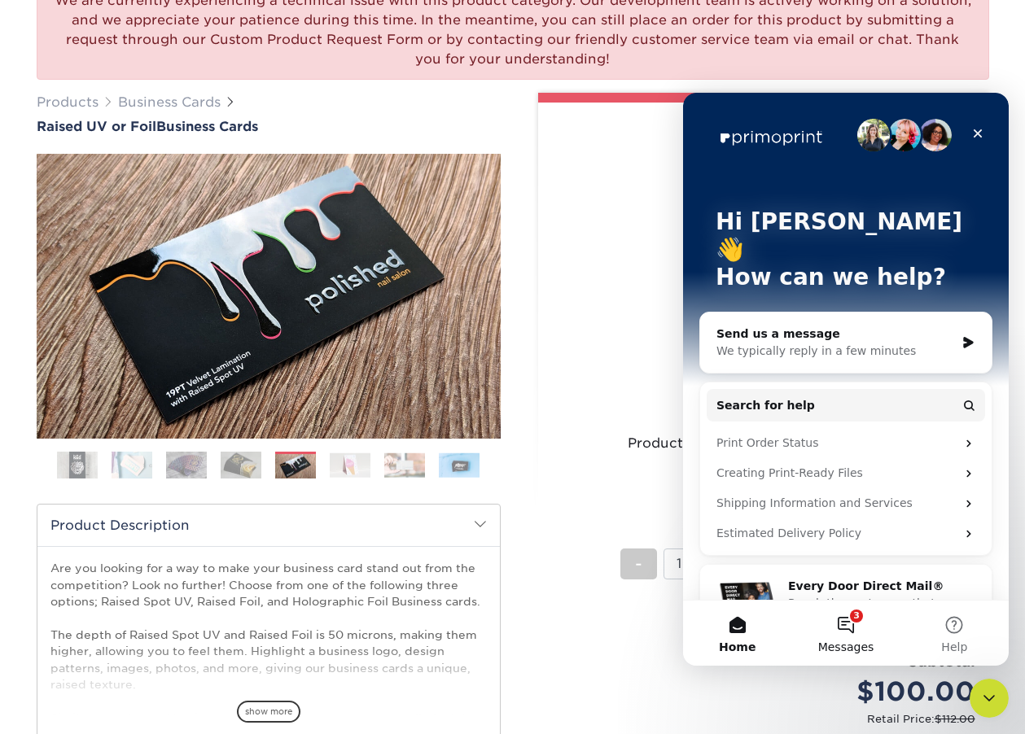
click at [855, 619] on button "3 Messages" at bounding box center [845, 633] width 108 height 65
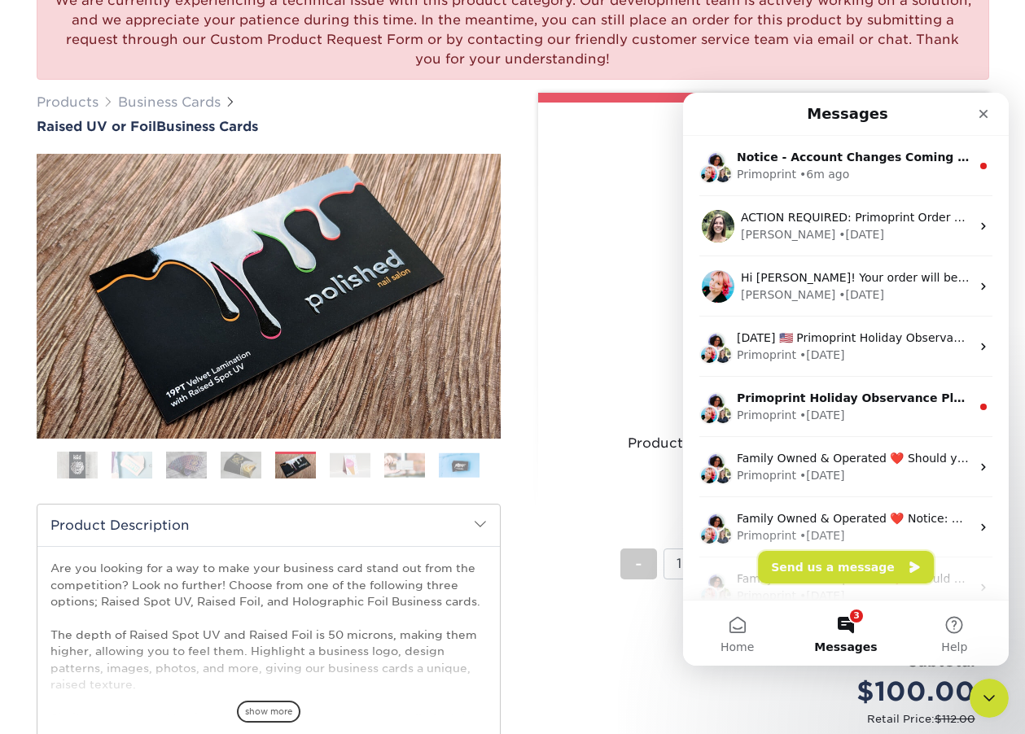
click at [834, 566] on button "Send us a message" at bounding box center [846, 567] width 176 height 33
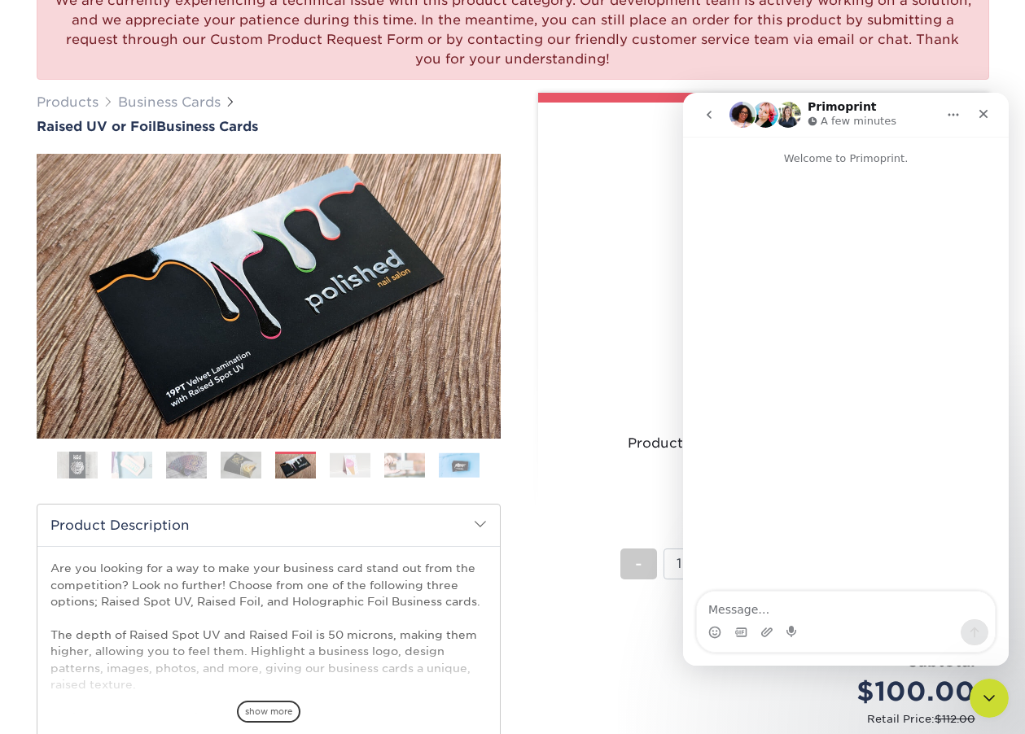
click at [779, 613] on textarea "Message…" at bounding box center [846, 606] width 298 height 28
type textarea "Hi"
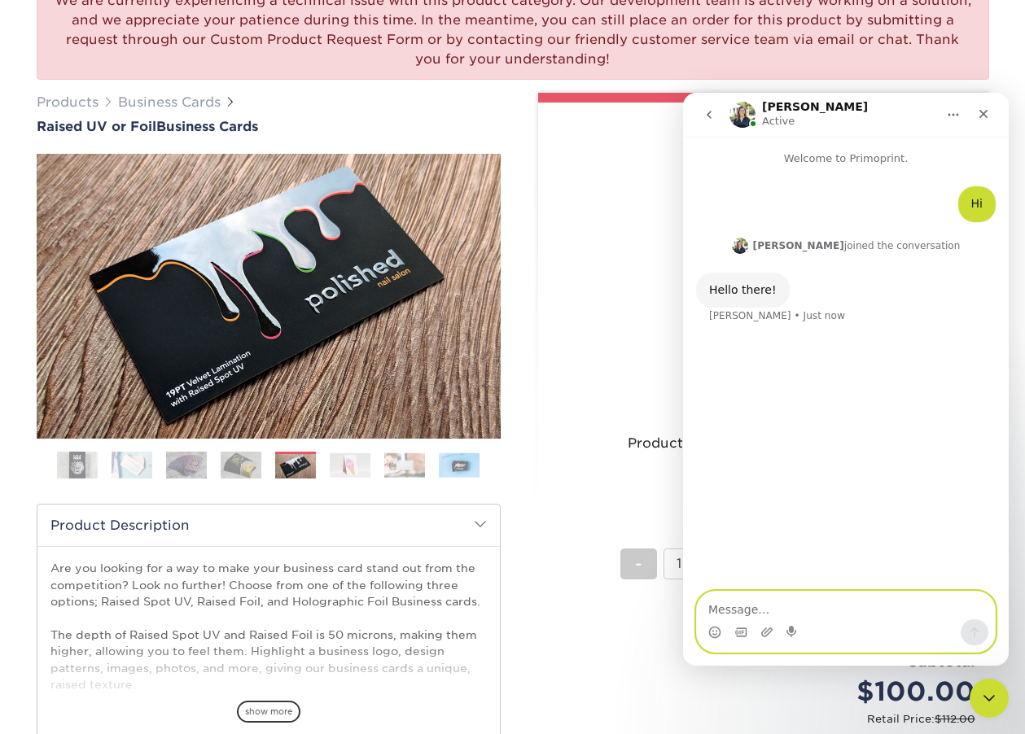
click at [786, 610] on textarea "Message…" at bounding box center [846, 606] width 298 height 28
type textarea "question"
type textarea "on the Raised UV, can I do reised UV both sides?"
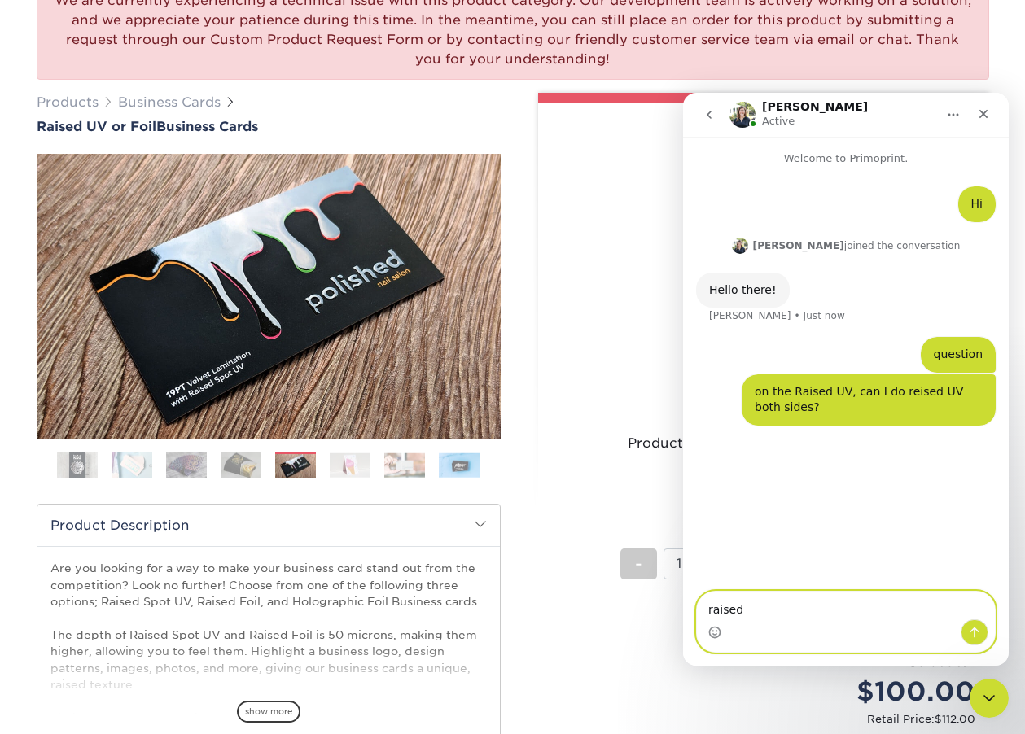
type textarea "raised*"
paste textarea "[URL][DOMAIN_NAME]"
type textarea "[URL][DOMAIN_NAME]"
click at [982, 642] on button "Send a message…" at bounding box center [974, 632] width 28 height 26
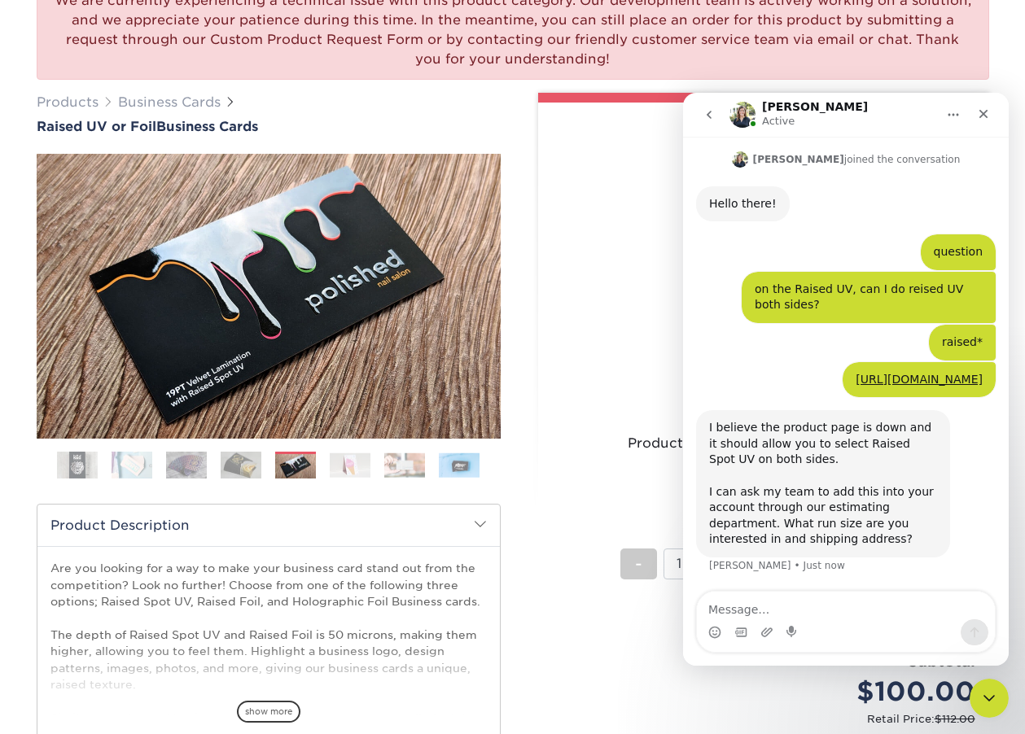
scroll to position [102, 0]
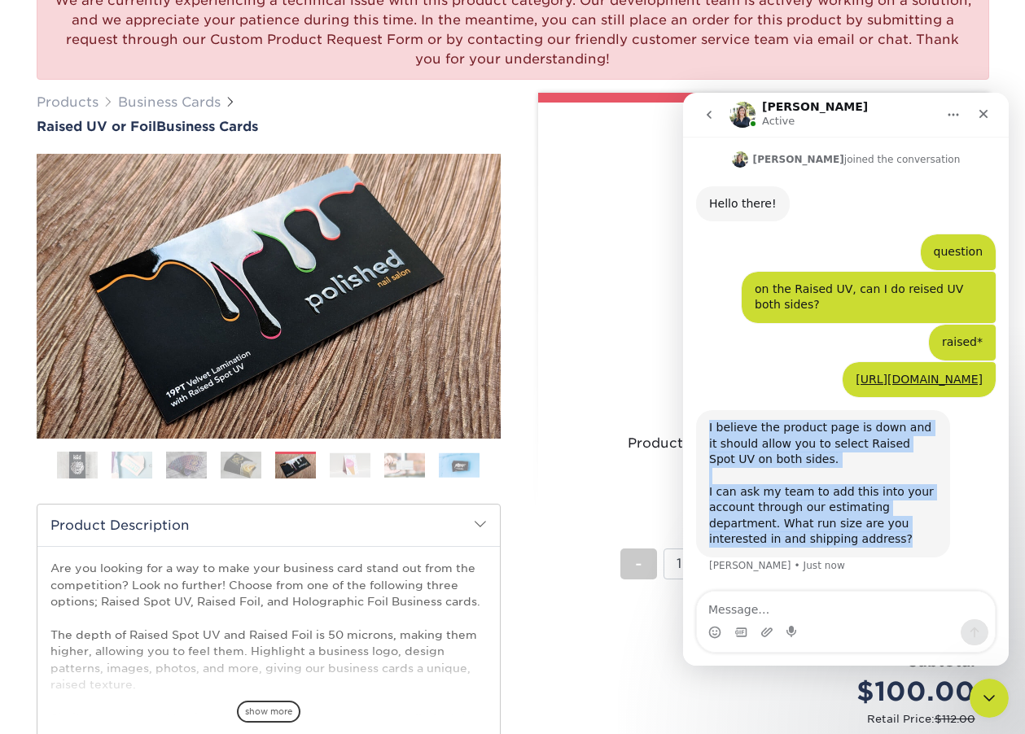
drag, startPoint x: 908, startPoint y: 538, endPoint x: 694, endPoint y: 423, distance: 242.9
click at [694, 423] on div "Hi Rosane • 2m ago Irene joined the conversation 2:56 pm Hello there! Irene • 2…" at bounding box center [846, 337] width 326 height 513
copy div "I believe the product page is down and it should allow you to select Raised Spo…"
click at [768, 629] on icon "Upload attachment" at bounding box center [766, 632] width 11 height 9
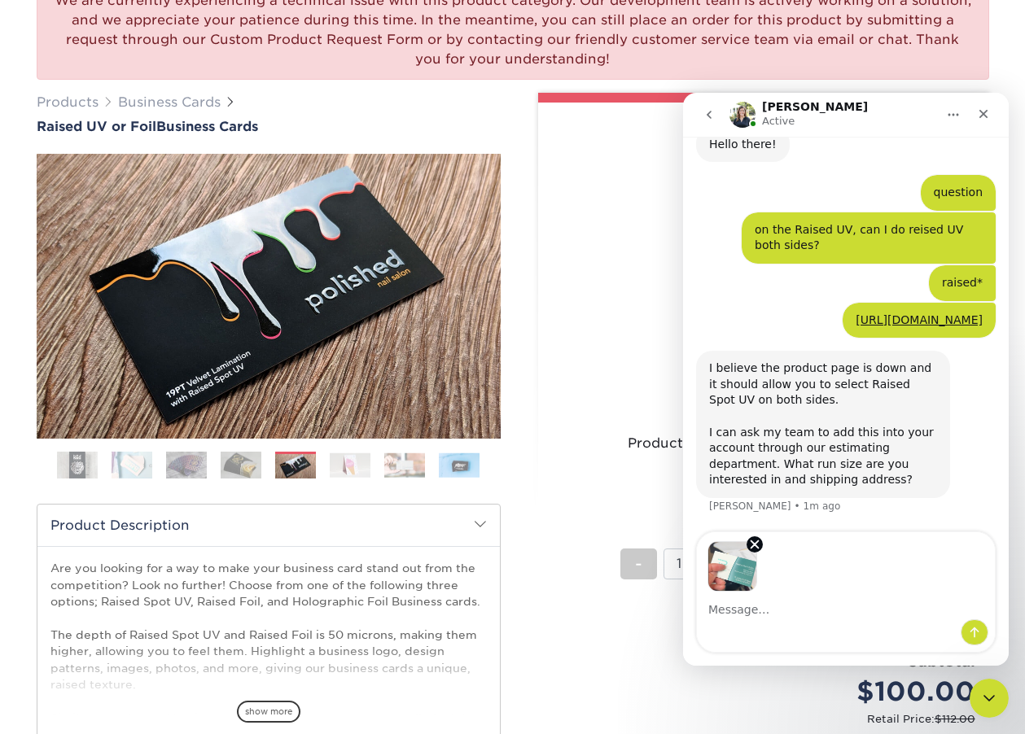
scroll to position [161, 0]
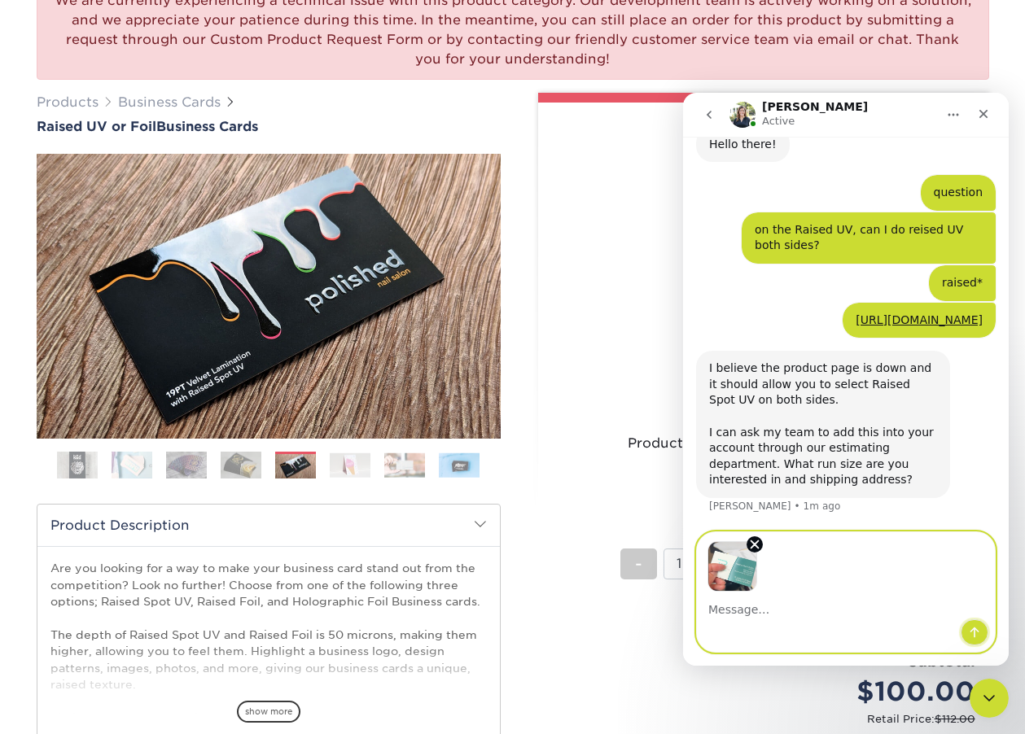
click at [974, 629] on icon "Send a message…" at bounding box center [974, 633] width 9 height 11
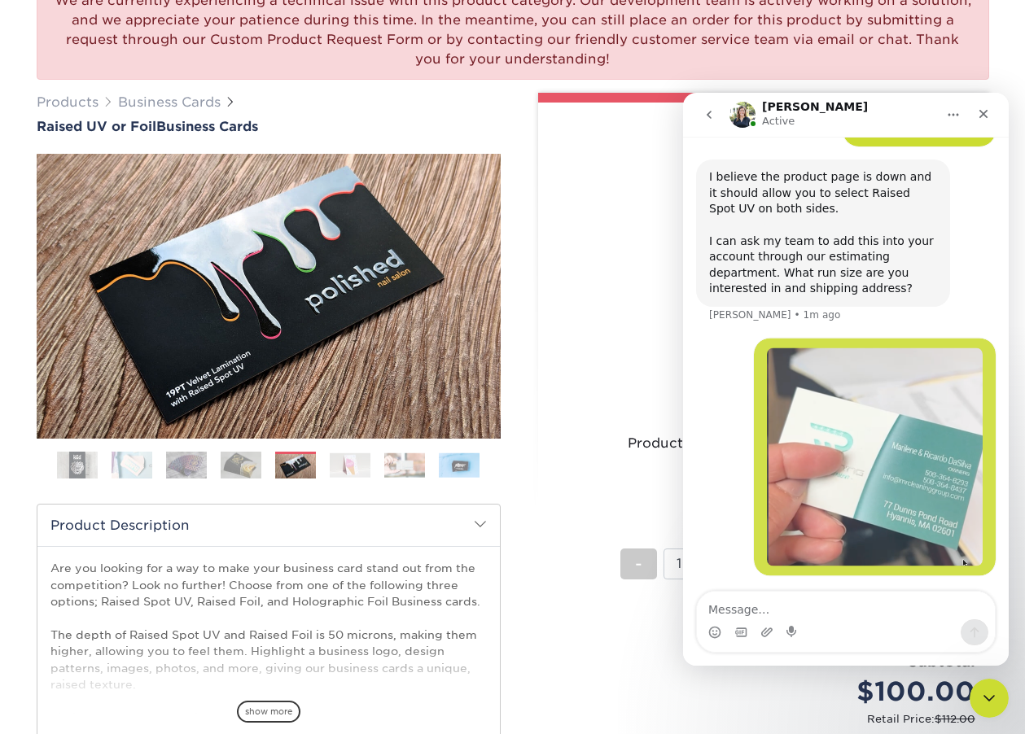
scroll to position [352, 0]
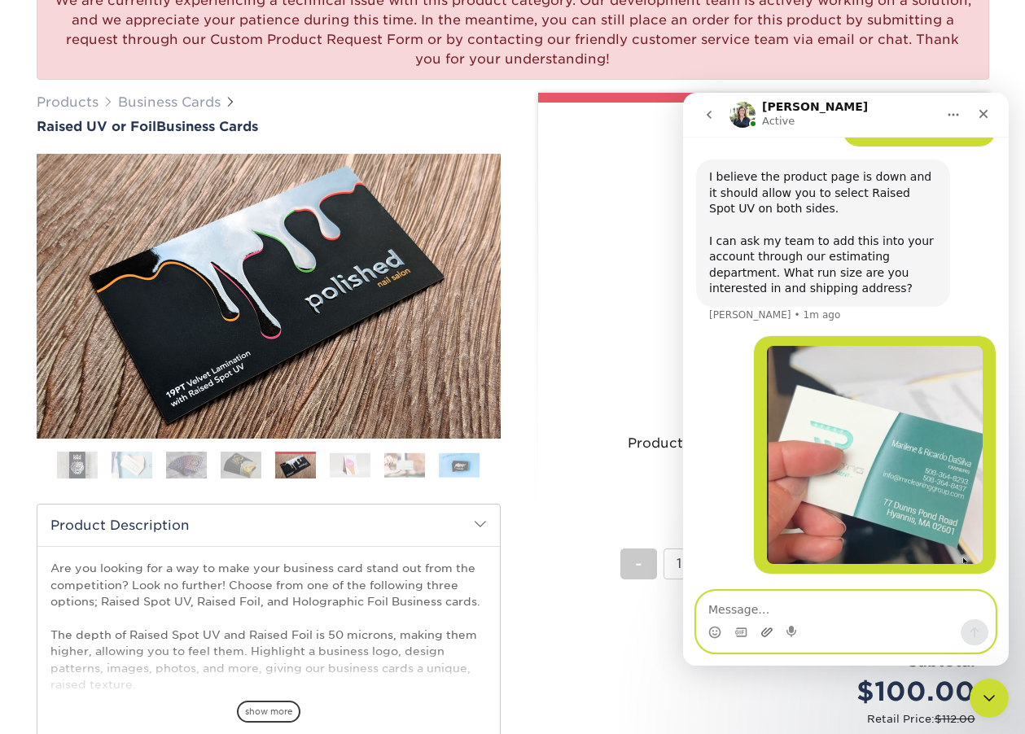
click at [762, 632] on icon "Upload attachment" at bounding box center [766, 632] width 11 height 9
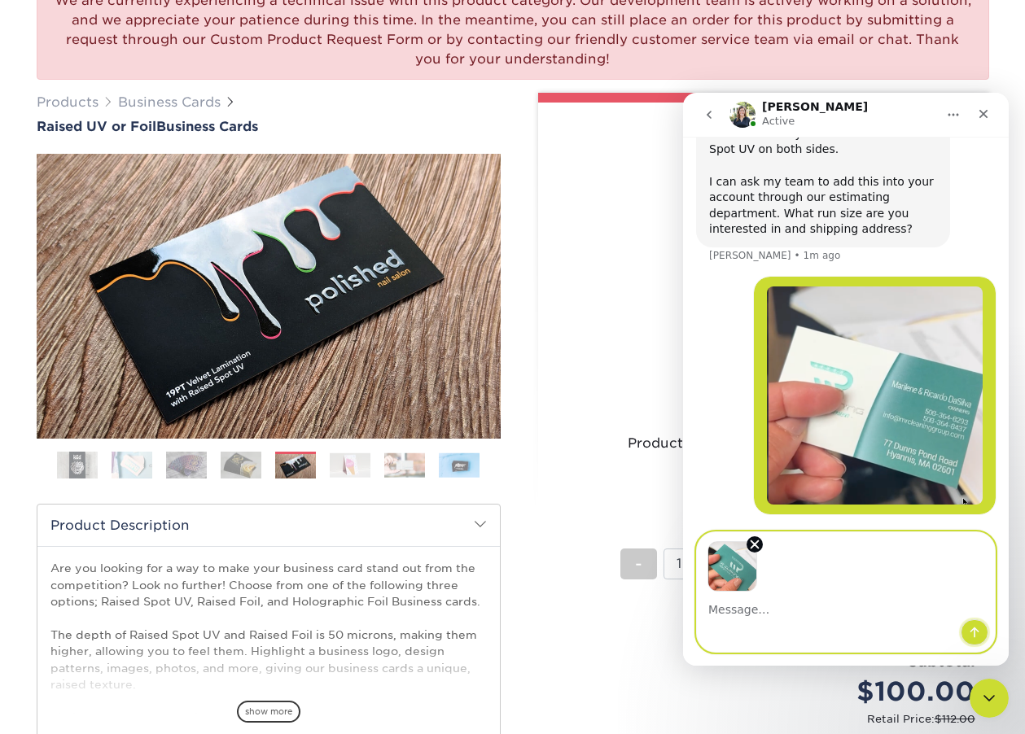
click at [982, 632] on button "Send a message…" at bounding box center [974, 632] width 28 height 26
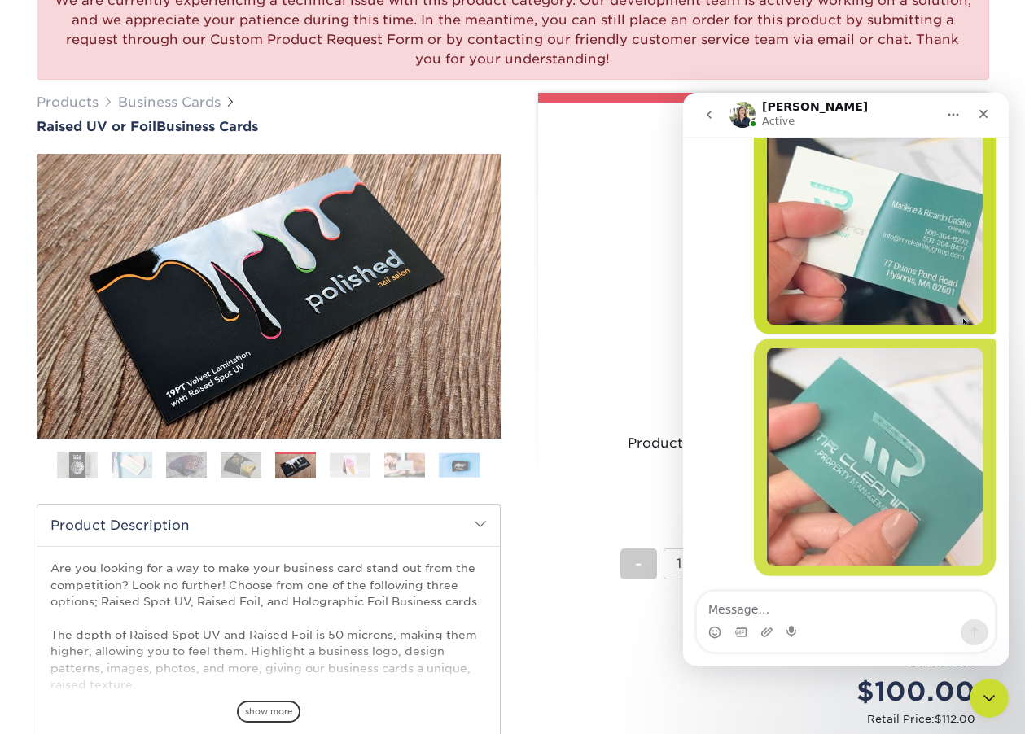
scroll to position [592, 0]
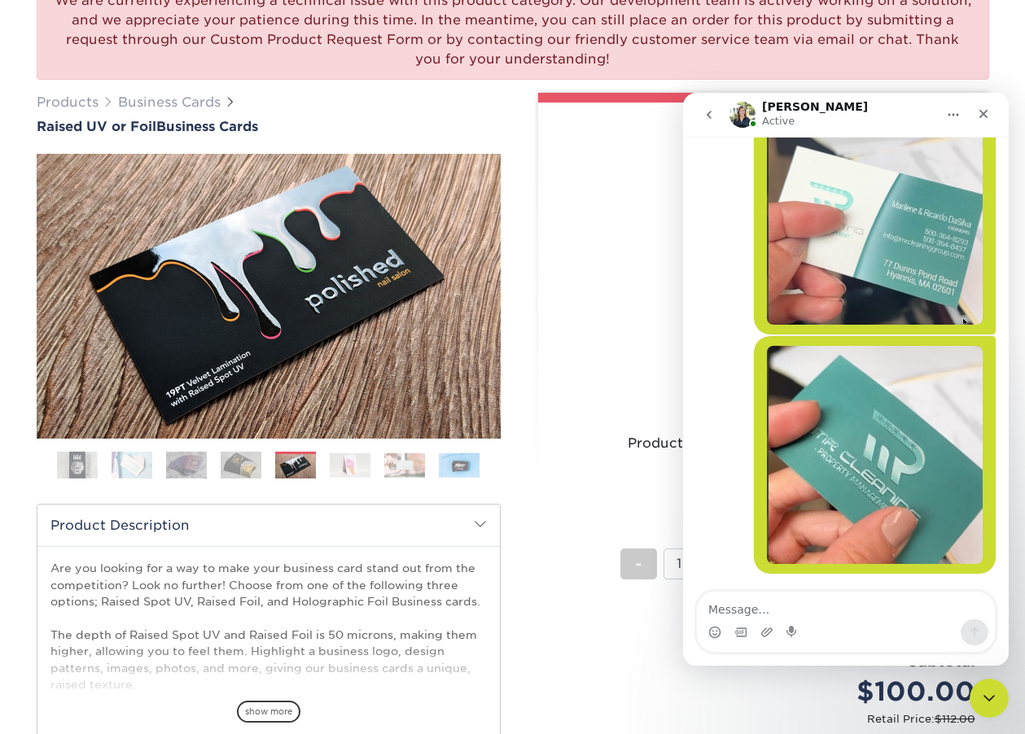
click at [816, 615] on textarea "Message…" at bounding box center [846, 606] width 298 height 28
type textarea "h"
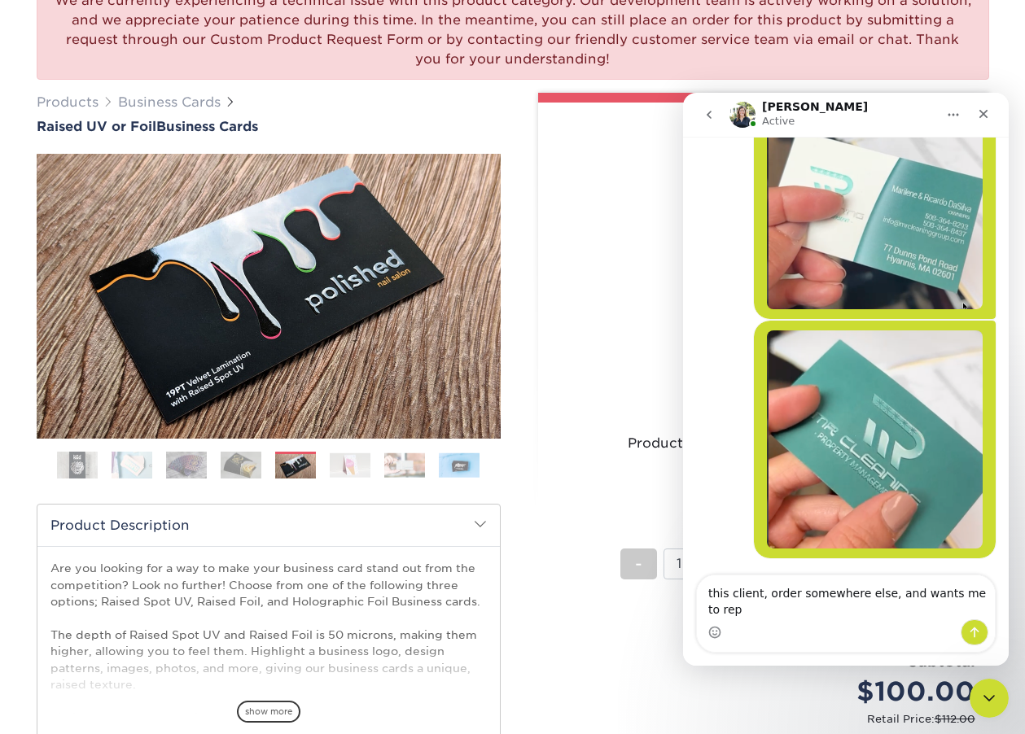
scroll to position [608, 0]
type textarea "this client, order somewhere else, and wants me to replicate."
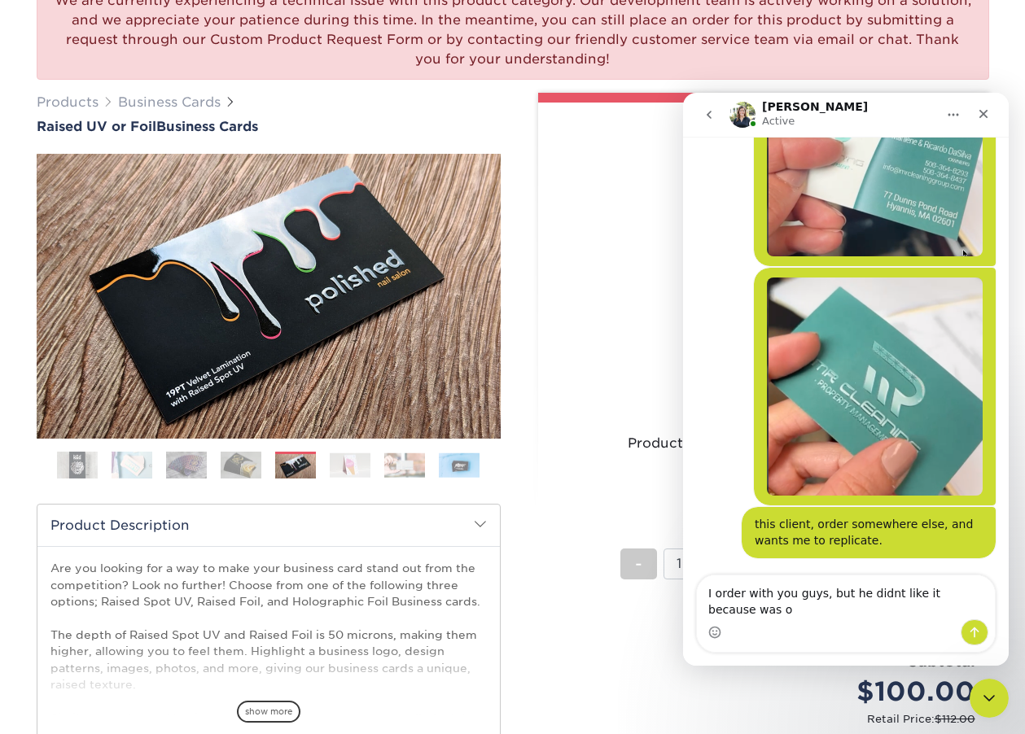
scroll to position [661, 0]
type textarea "I order with you guys, but he didnt like it because was only uv spot"
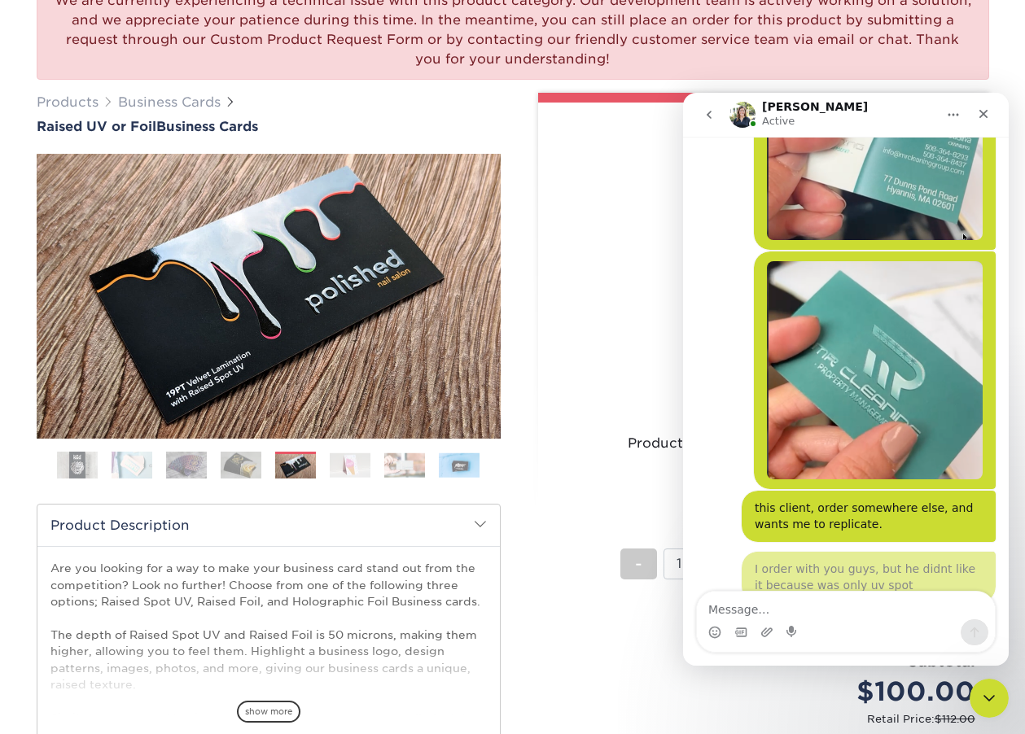
scroll to position [698, 0]
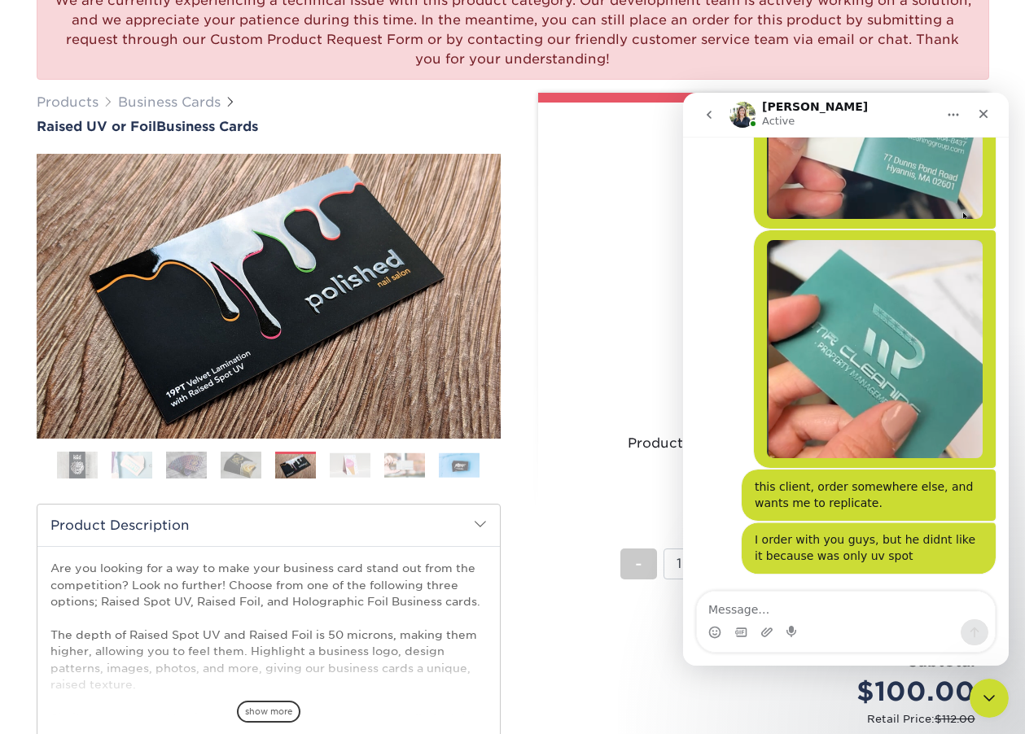
type textarea "w"
type textarea "he wants raised UV with velvet paper stock"
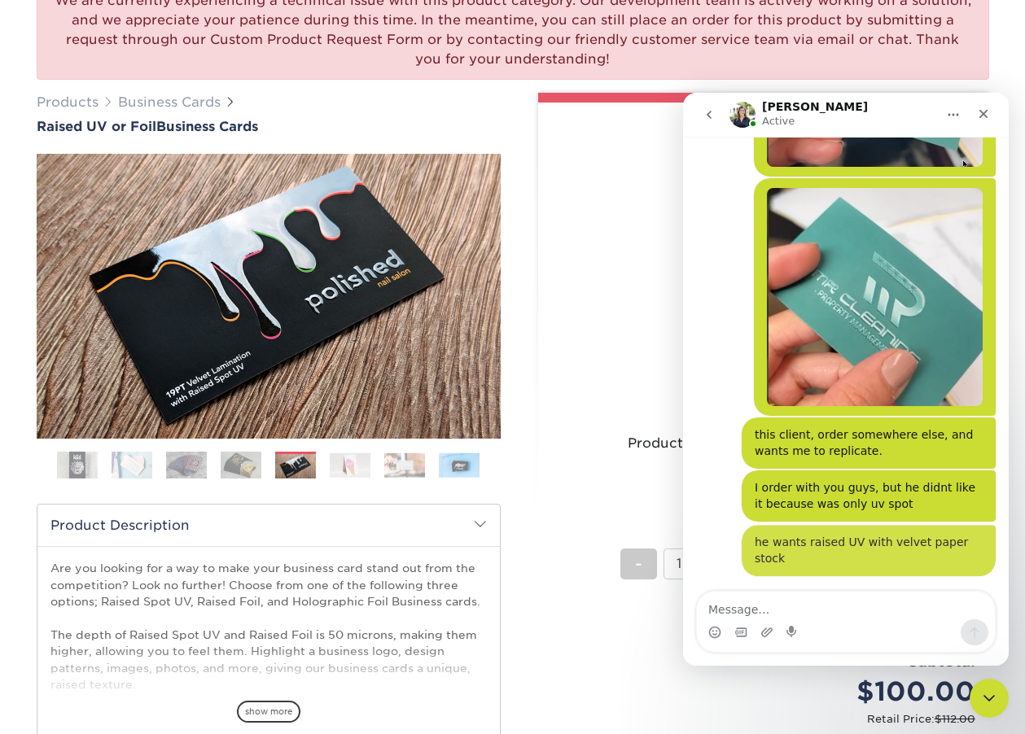
scroll to position [735, 0]
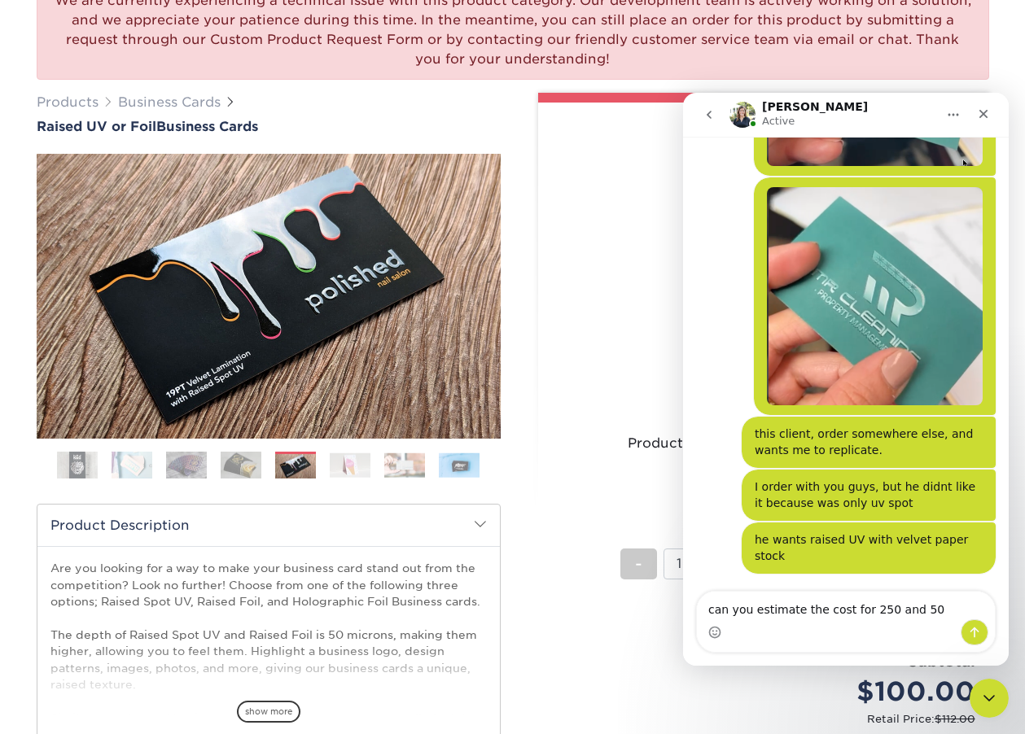
type textarea "can you estimate the cost for 250 and 500"
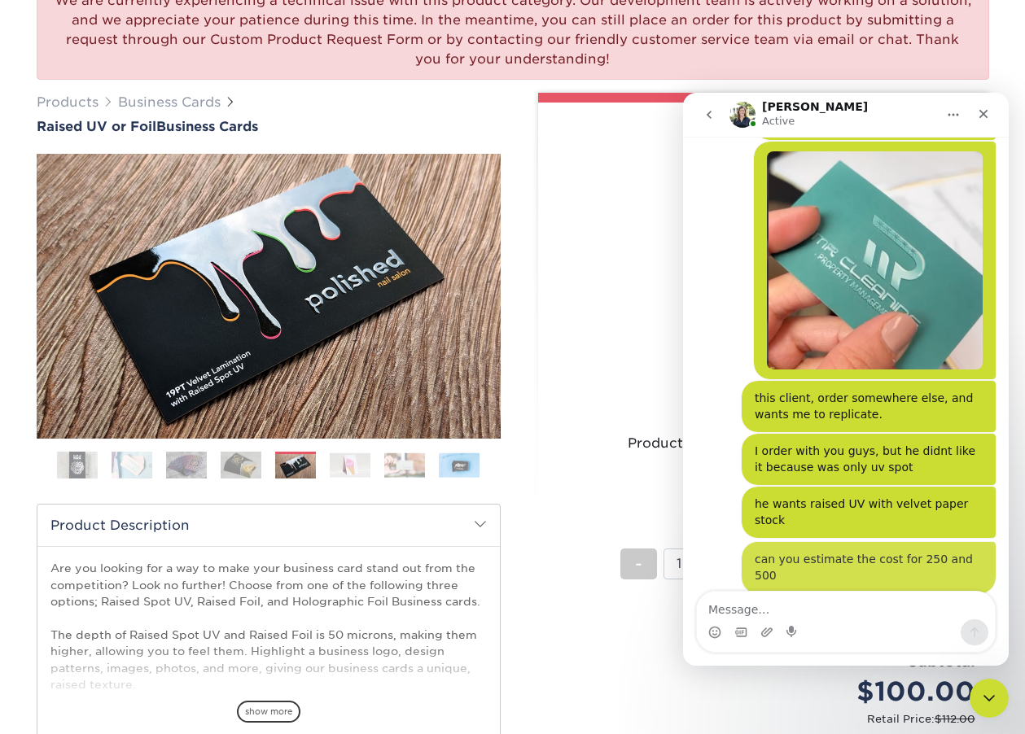
scroll to position [772, 0]
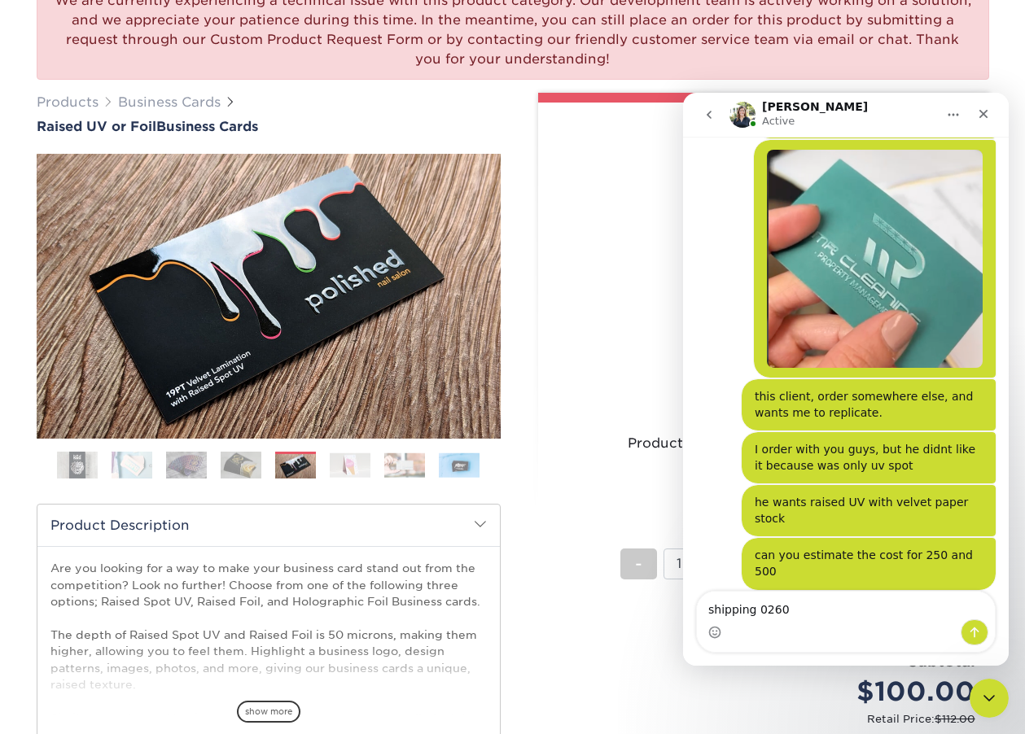
type textarea "shipping 02601"
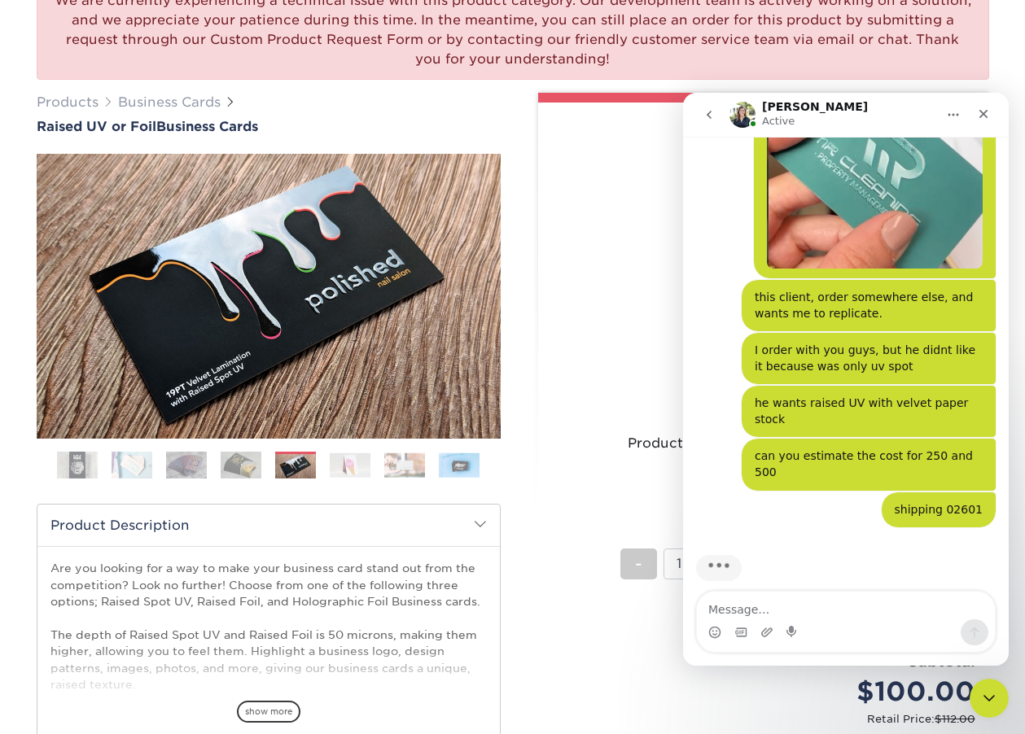
scroll to position [0, 0]
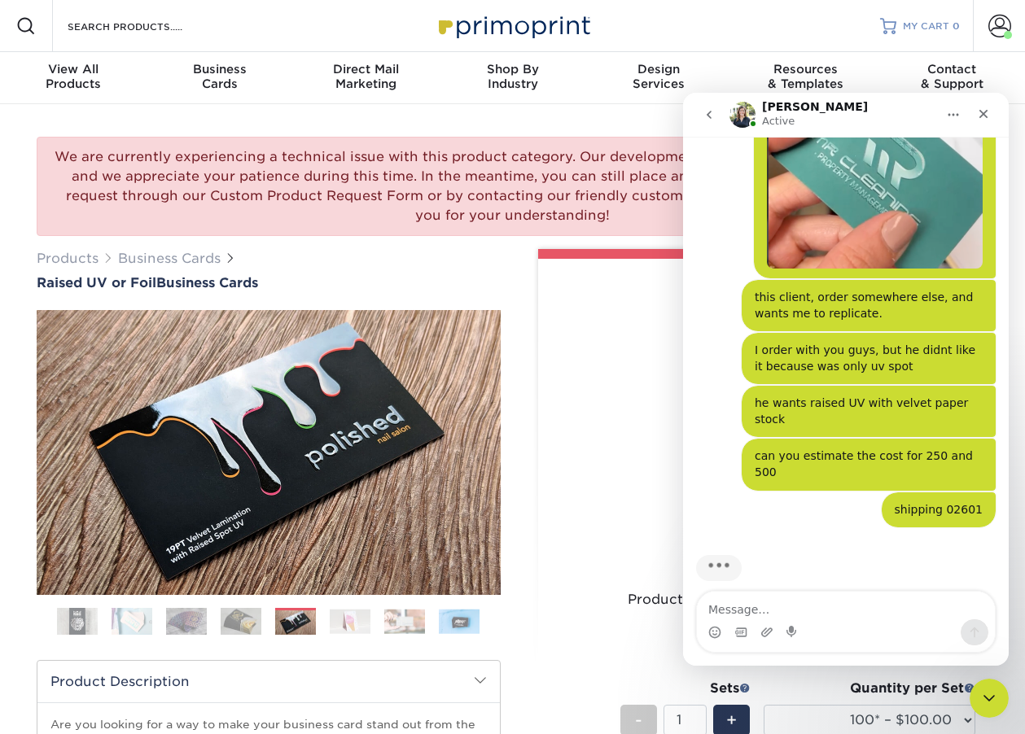
click at [932, 27] on span "MY CART" at bounding box center [926, 27] width 46 height 14
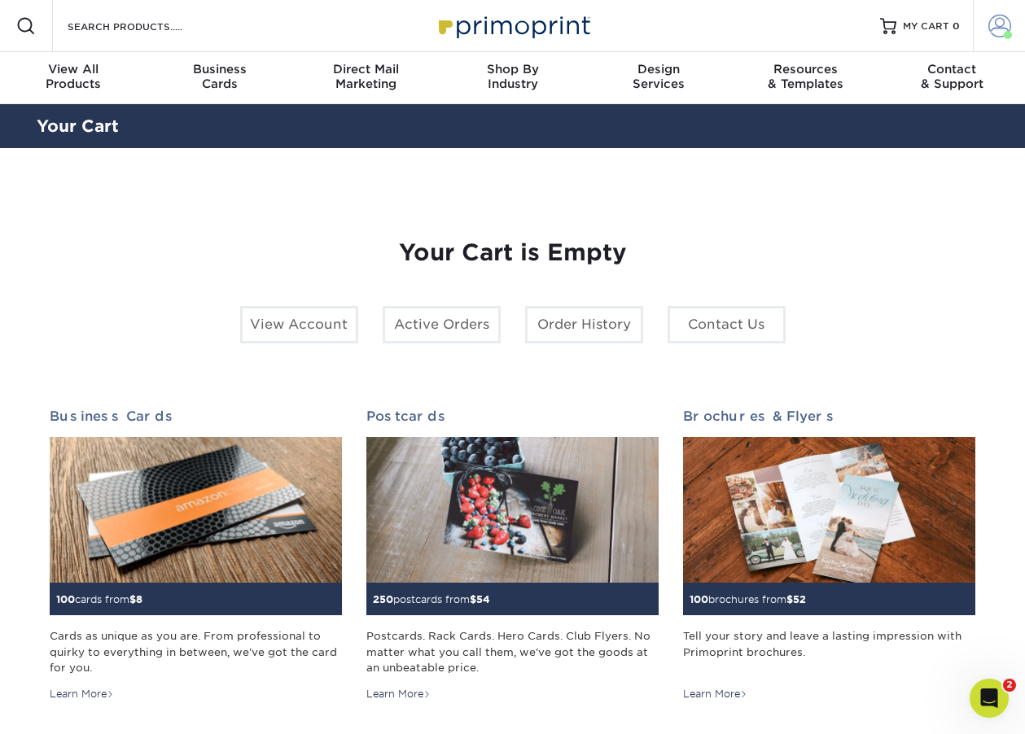
click at [990, 26] on span at bounding box center [999, 26] width 23 height 23
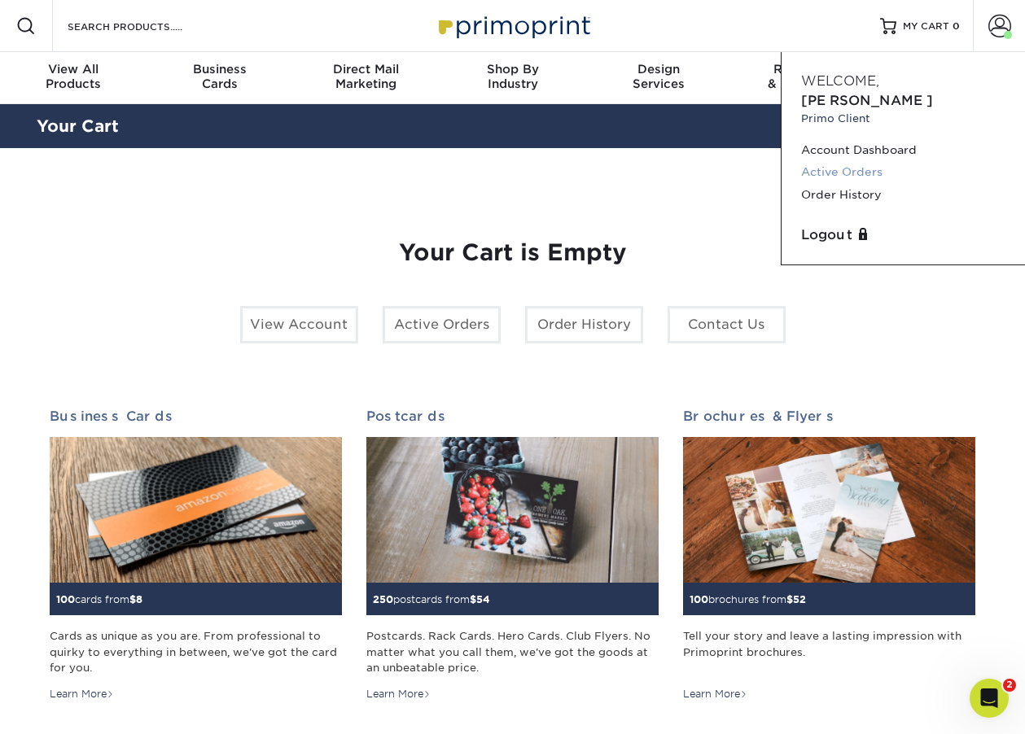
click at [834, 161] on link "Active Orders" at bounding box center [903, 172] width 204 height 22
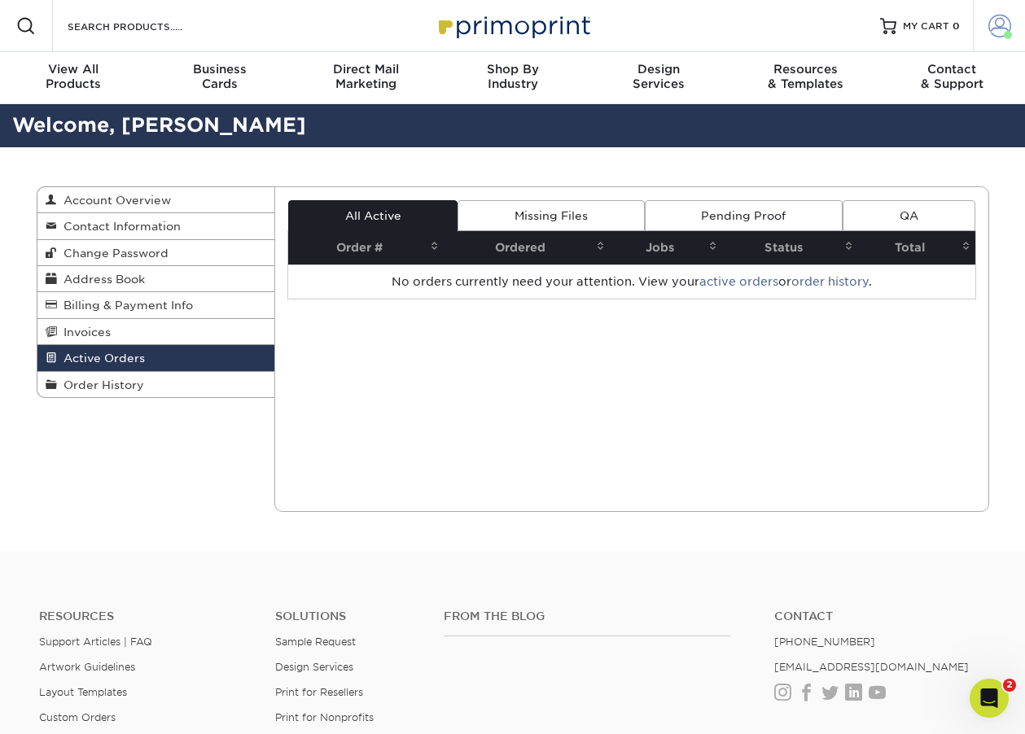
click at [991, 23] on span at bounding box center [999, 26] width 23 height 23
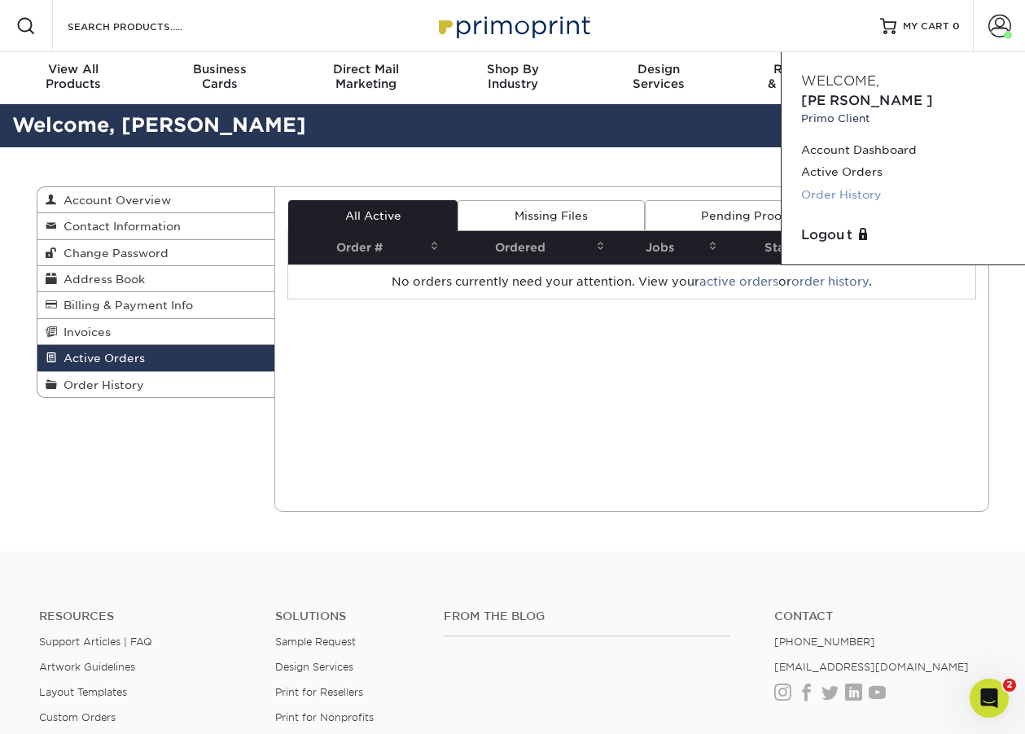
click at [836, 184] on link "Order History" at bounding box center [903, 195] width 204 height 22
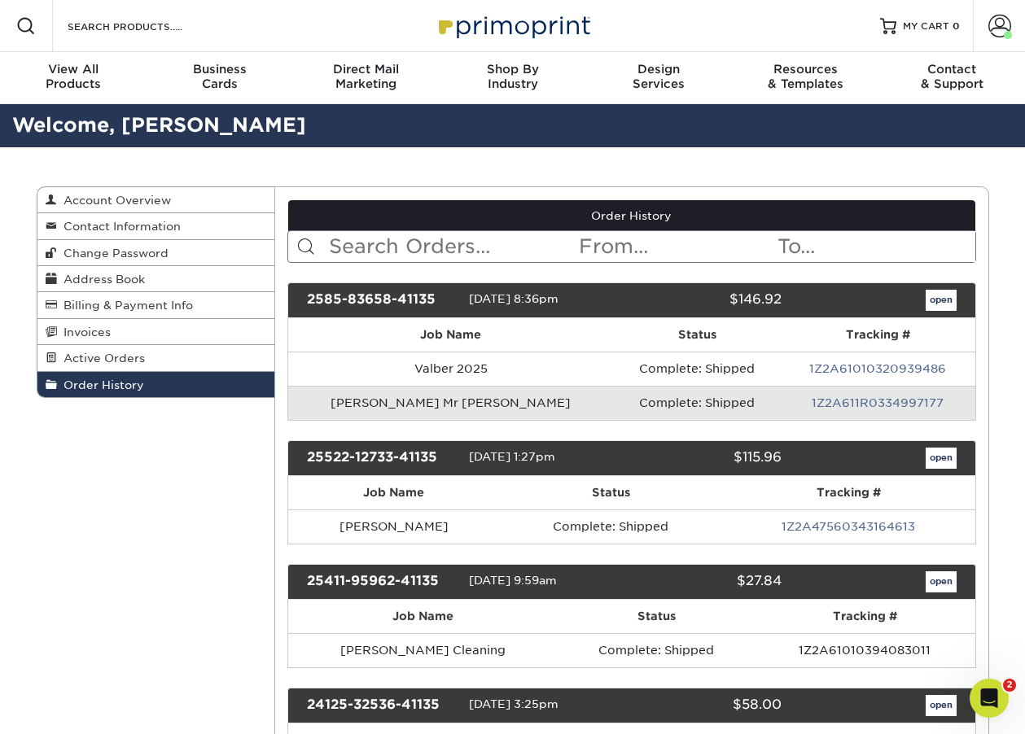
click at [424, 397] on td "[PERSON_NAME] Mr [PERSON_NAME]" at bounding box center [451, 403] width 326 height 34
click at [952, 304] on link "open" at bounding box center [940, 300] width 31 height 21
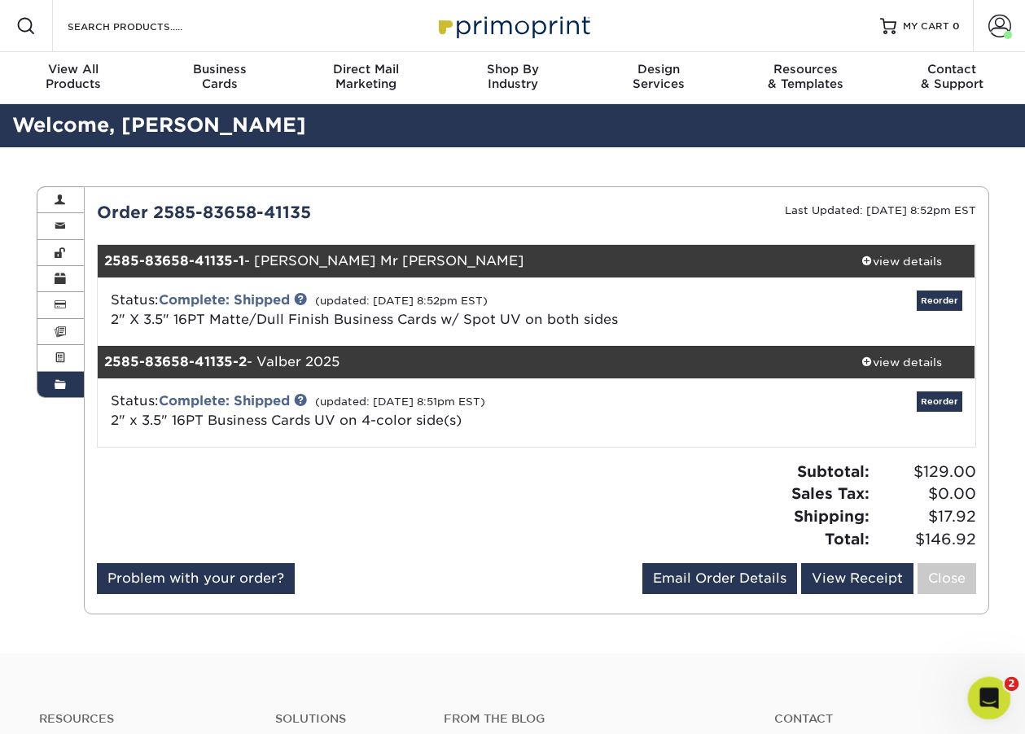
click at [982, 701] on icon "Open Intercom Messenger" at bounding box center [986, 696] width 27 height 27
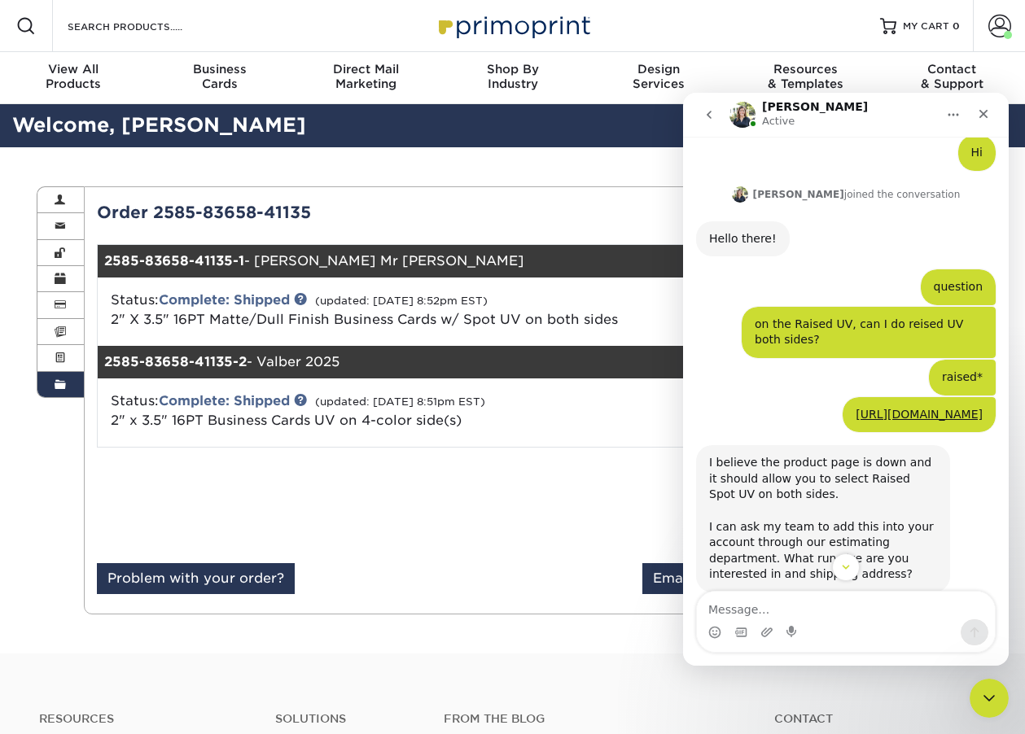
scroll to position [890, 0]
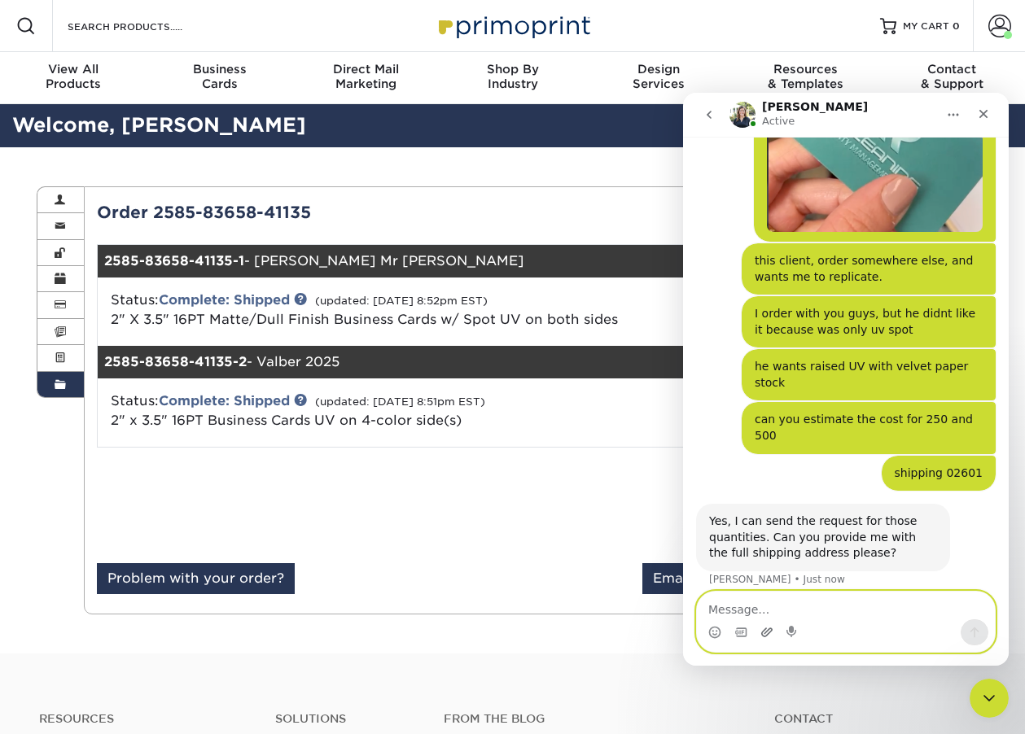
click at [763, 632] on icon "Upload attachment" at bounding box center [766, 632] width 11 height 9
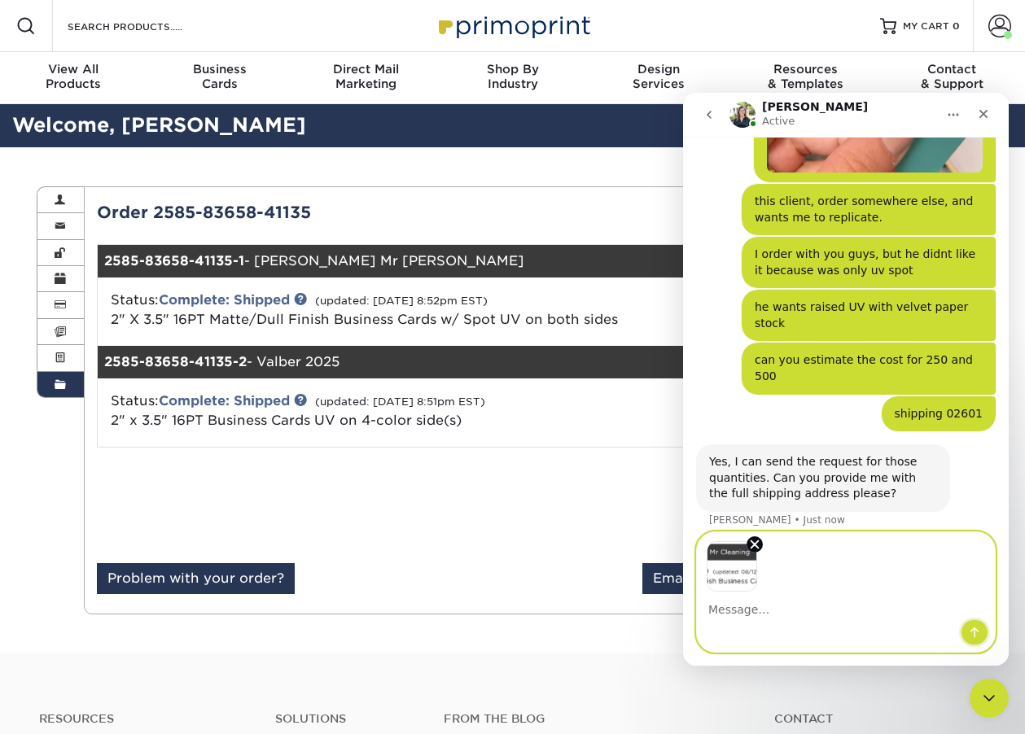
click at [983, 635] on button "Send a message…" at bounding box center [974, 632] width 28 height 26
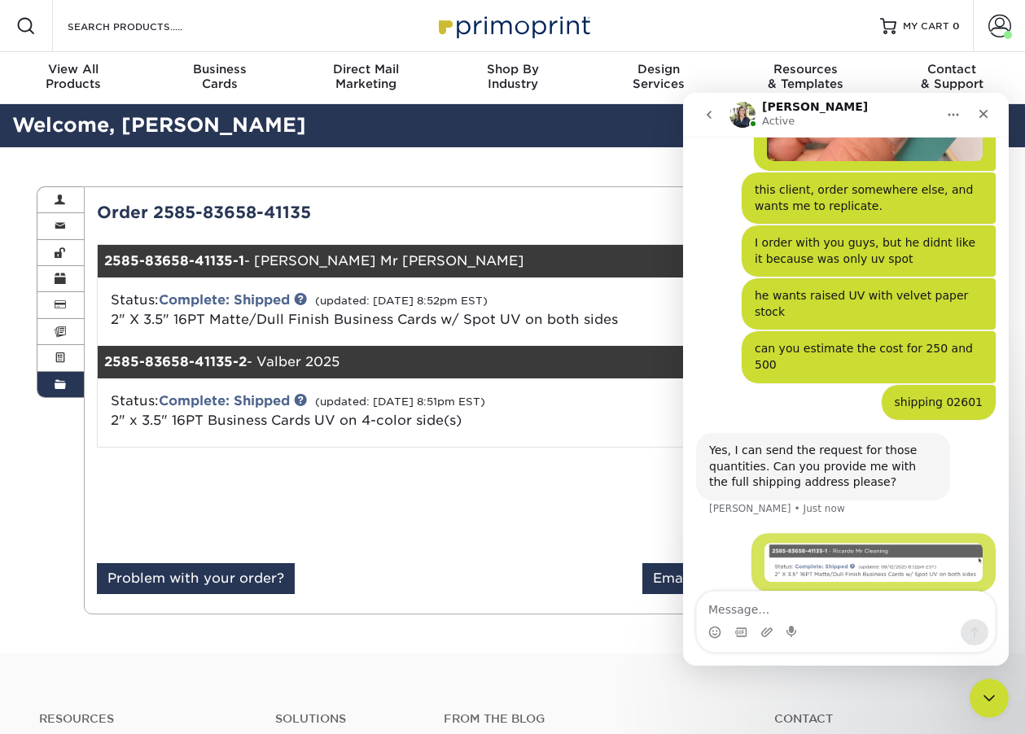
scroll to position [961, 0]
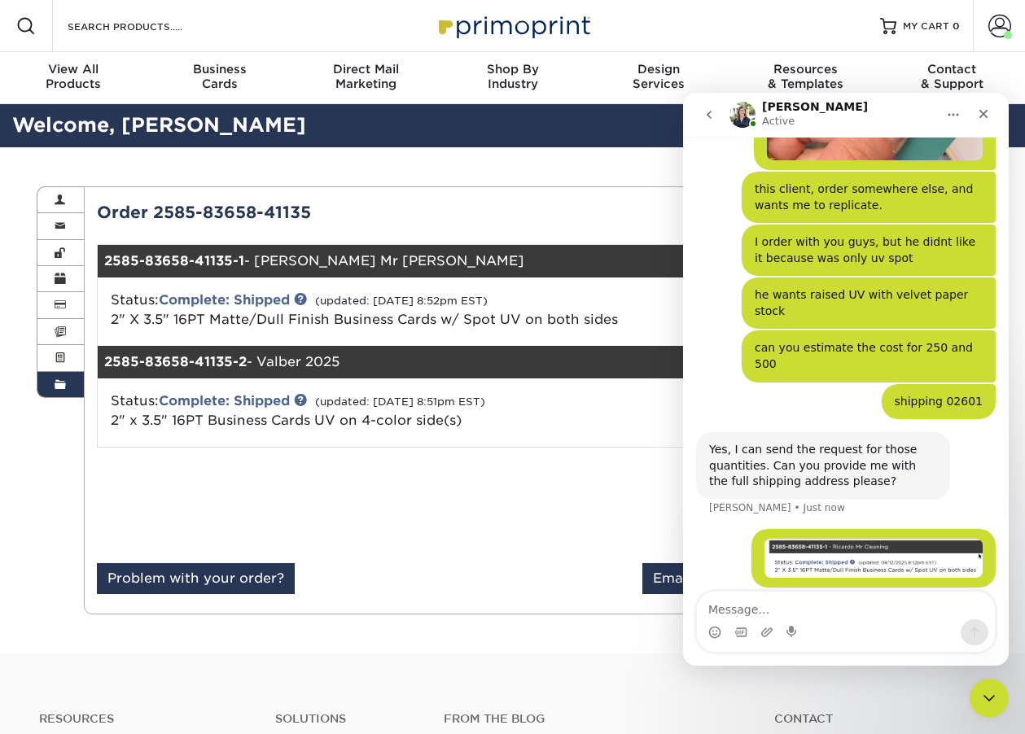
click at [840, 613] on textarea "Message…" at bounding box center [846, 606] width 298 height 28
type textarea "this one I order, and he didnt like it"
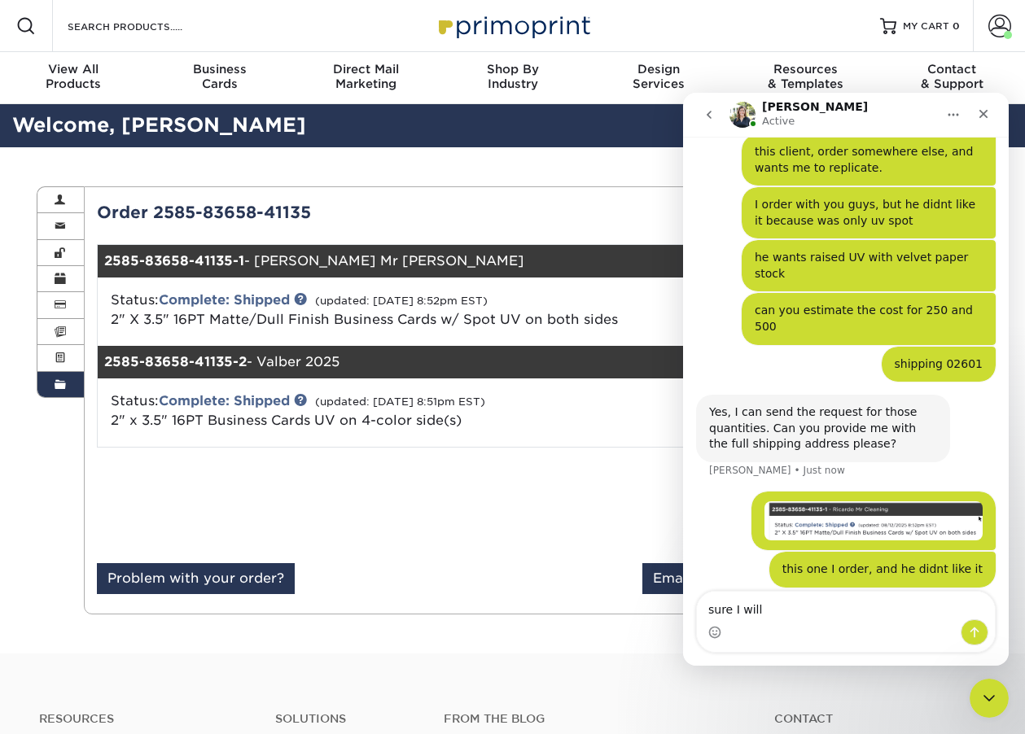
type textarea "sure I will"
click at [984, 707] on div "Close Intercom Messenger" at bounding box center [986, 695] width 39 height 39
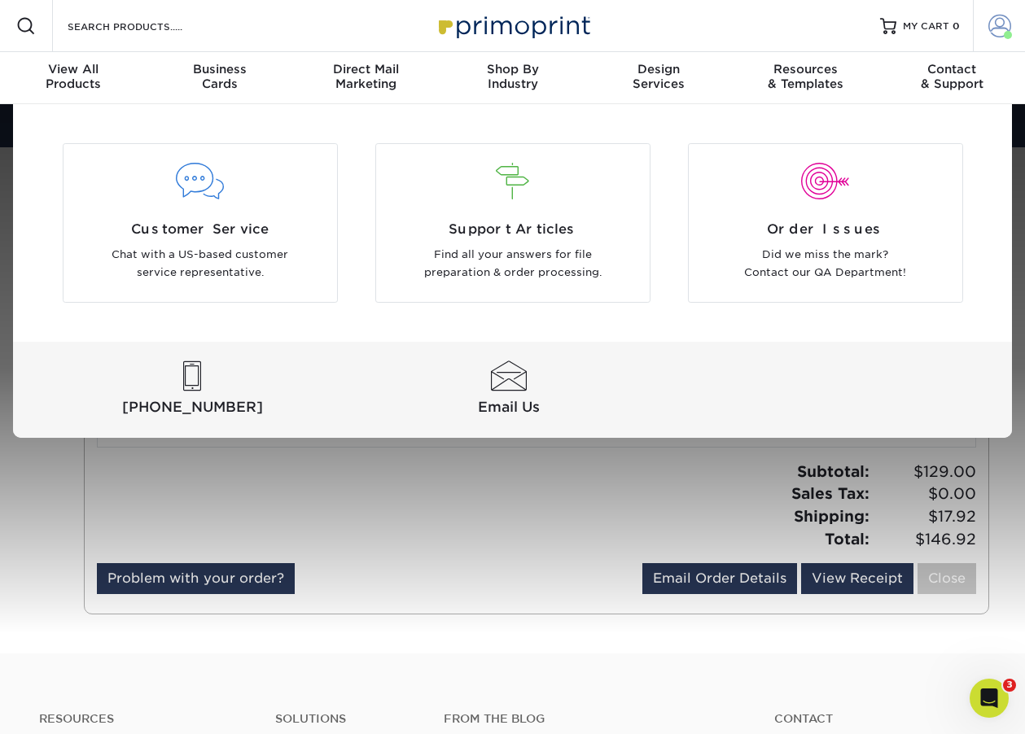
click at [991, 26] on span at bounding box center [999, 26] width 23 height 23
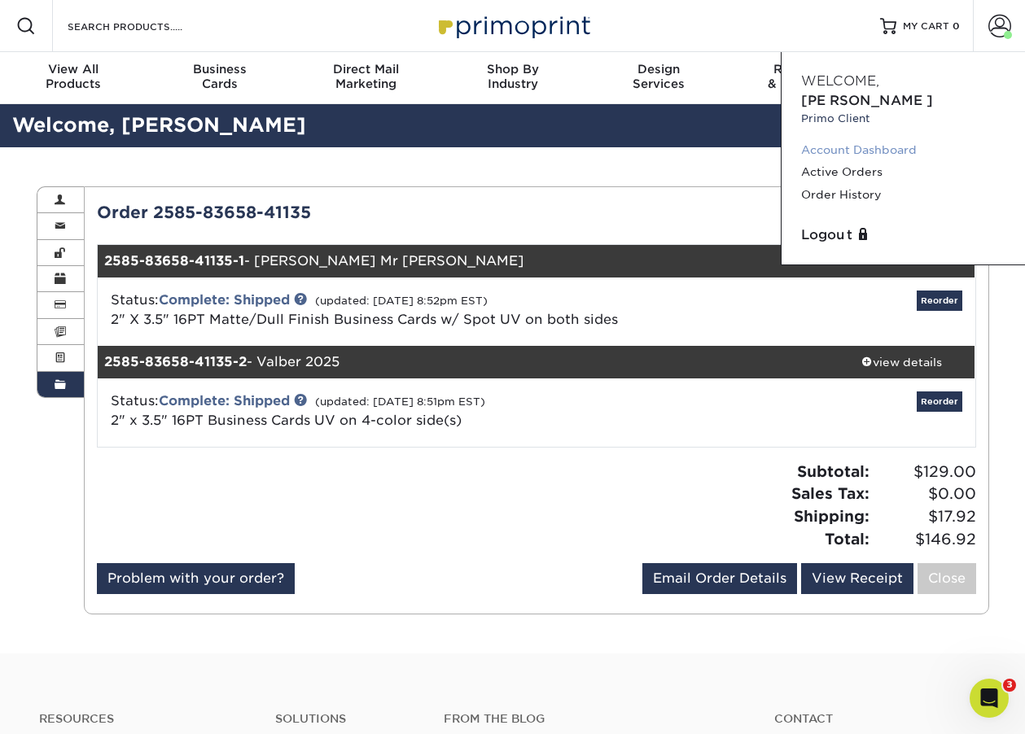
click at [833, 139] on link "Account Dashboard" at bounding box center [903, 150] width 204 height 22
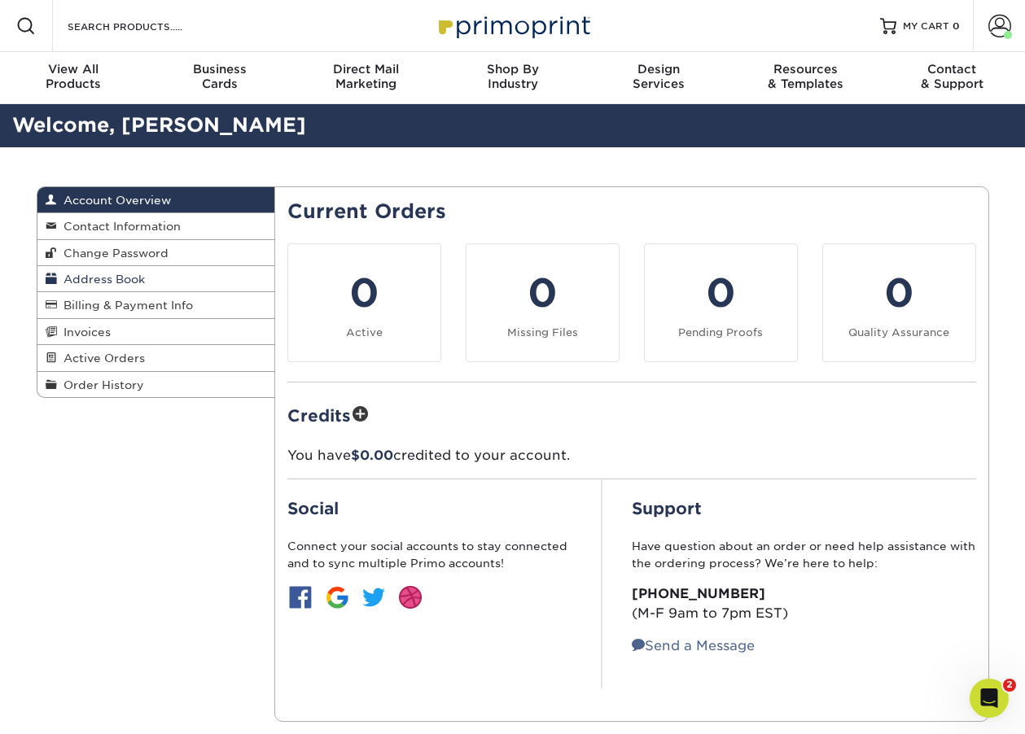
click at [116, 283] on span "Address Book" at bounding box center [101, 279] width 88 height 13
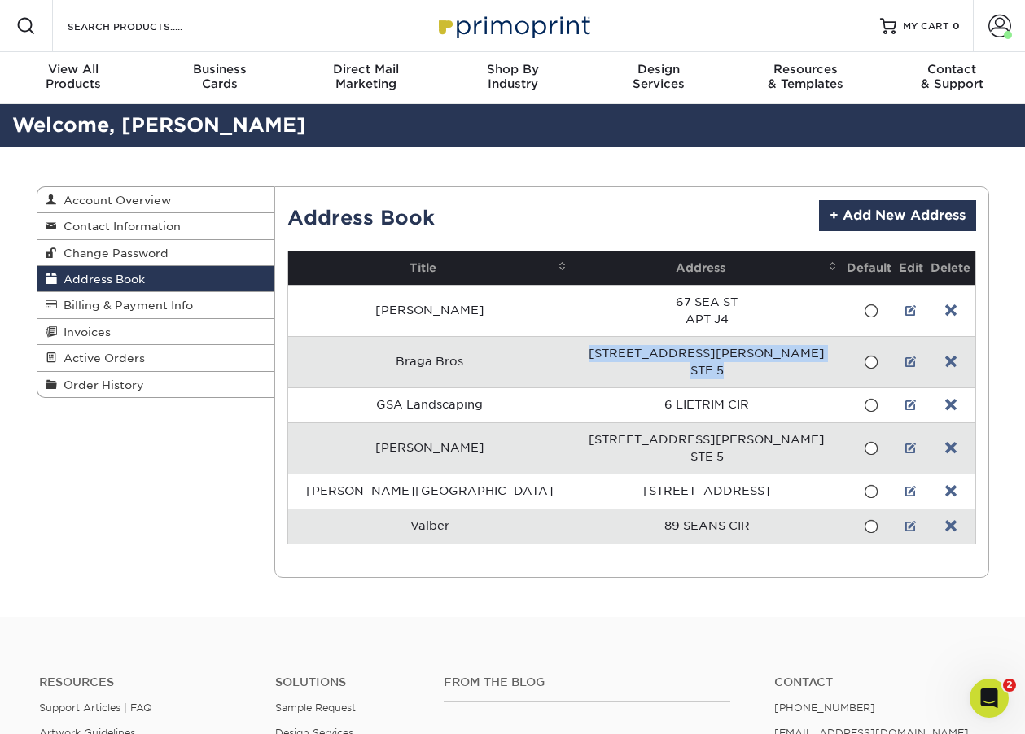
drag, startPoint x: 564, startPoint y: 348, endPoint x: 707, endPoint y: 372, distance: 144.4
click at [707, 372] on td "[STREET_ADDRESS][PERSON_NAME]" at bounding box center [706, 361] width 271 height 51
click at [987, 696] on icon "Open Intercom Messenger" at bounding box center [986, 696] width 27 height 27
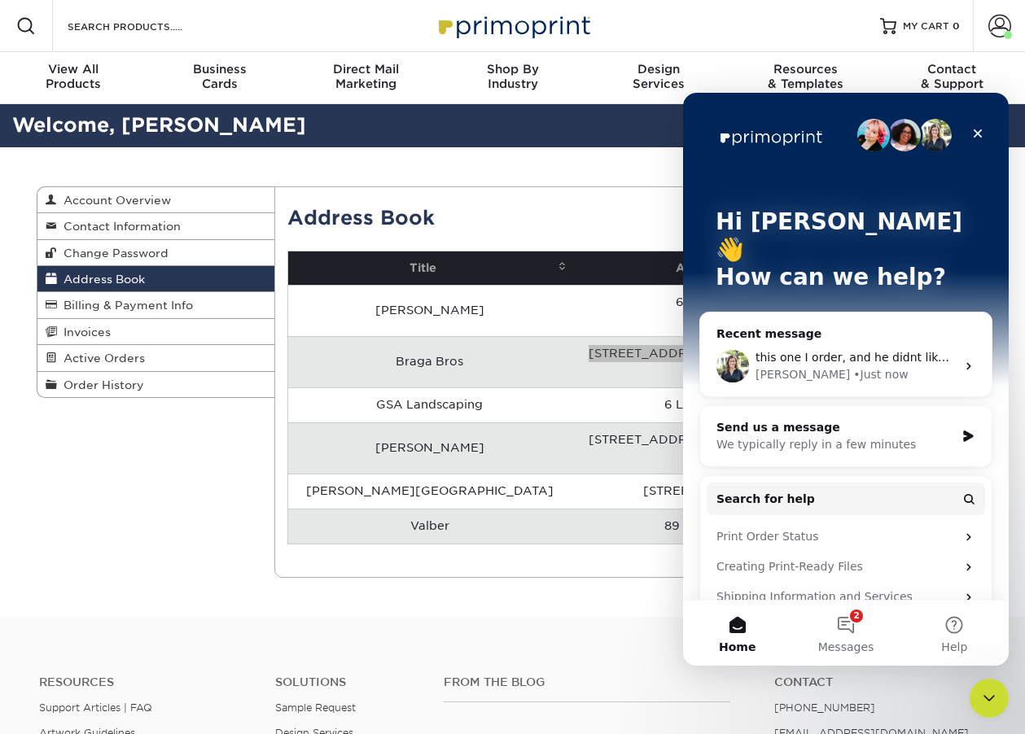
click at [780, 336] on div "this one I order, and he didnt like it [PERSON_NAME] • Just now" at bounding box center [845, 366] width 291 height 60
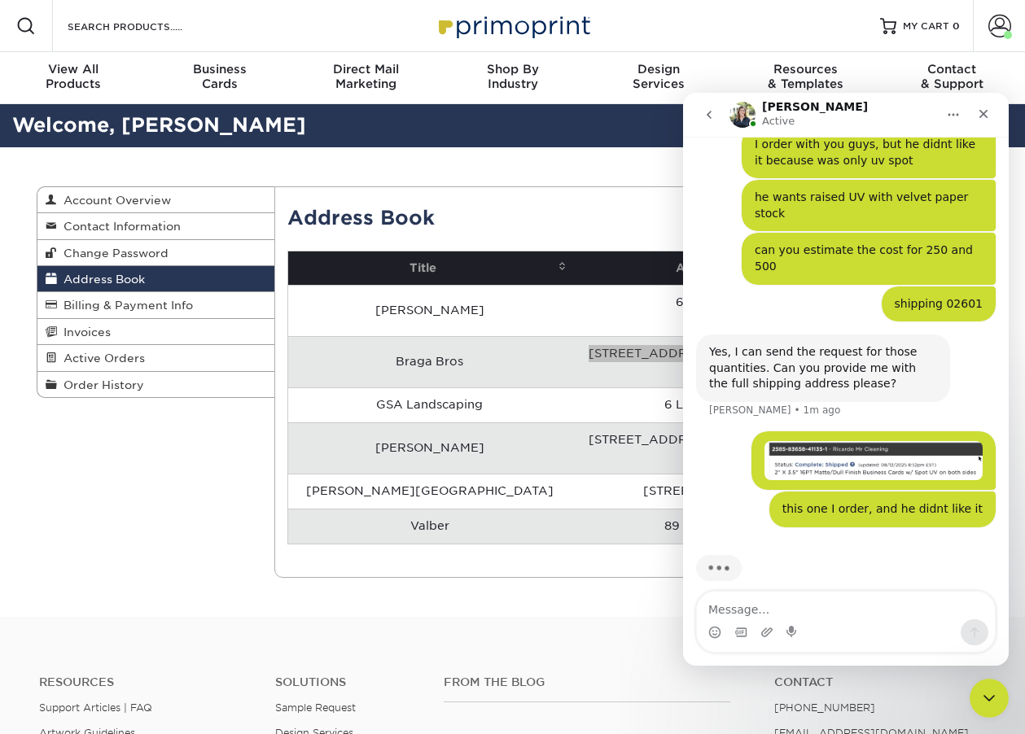
click at [797, 605] on textarea "Message…" at bounding box center [846, 606] width 298 height 28
type textarea "[STREET_ADDRESS][PERSON_NAME]"
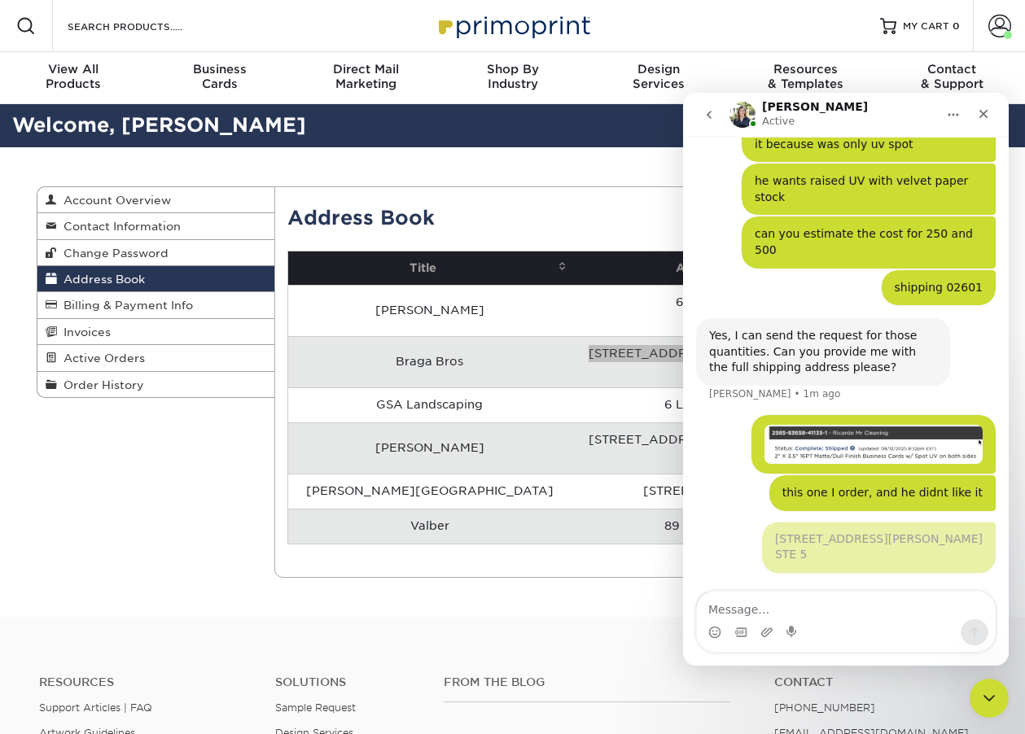
scroll to position [1114, 0]
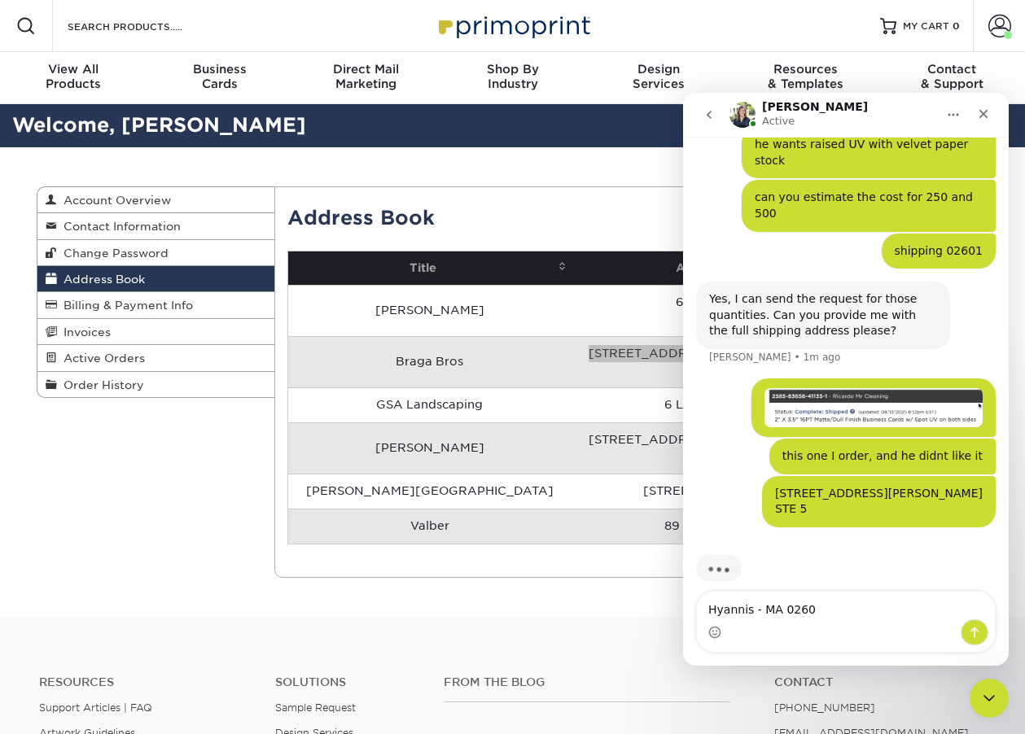
type textarea "Hyannis - MA 02601"
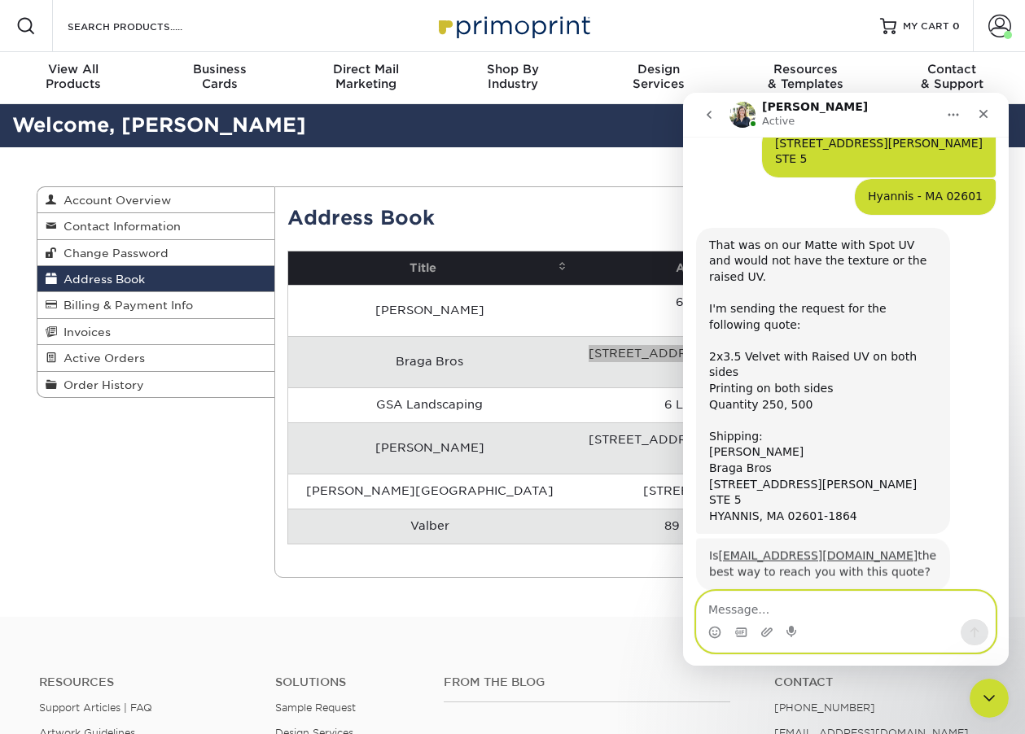
scroll to position [1446, 0]
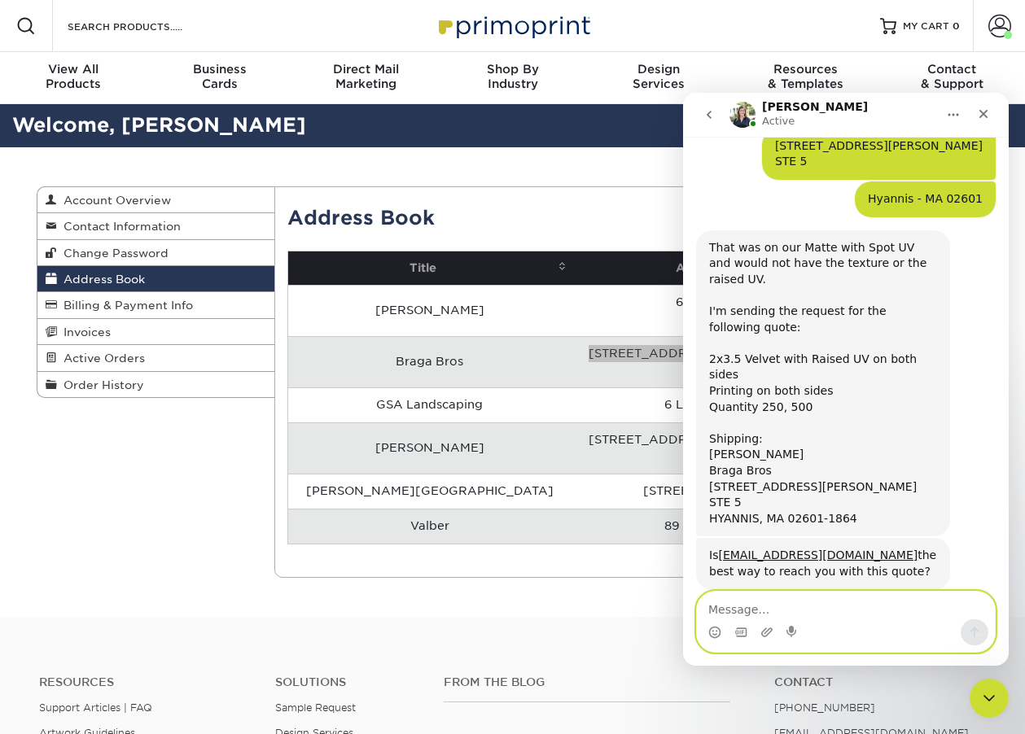
click at [760, 610] on textarea "Message…" at bounding box center [846, 606] width 298 height 28
type textarea "yes"
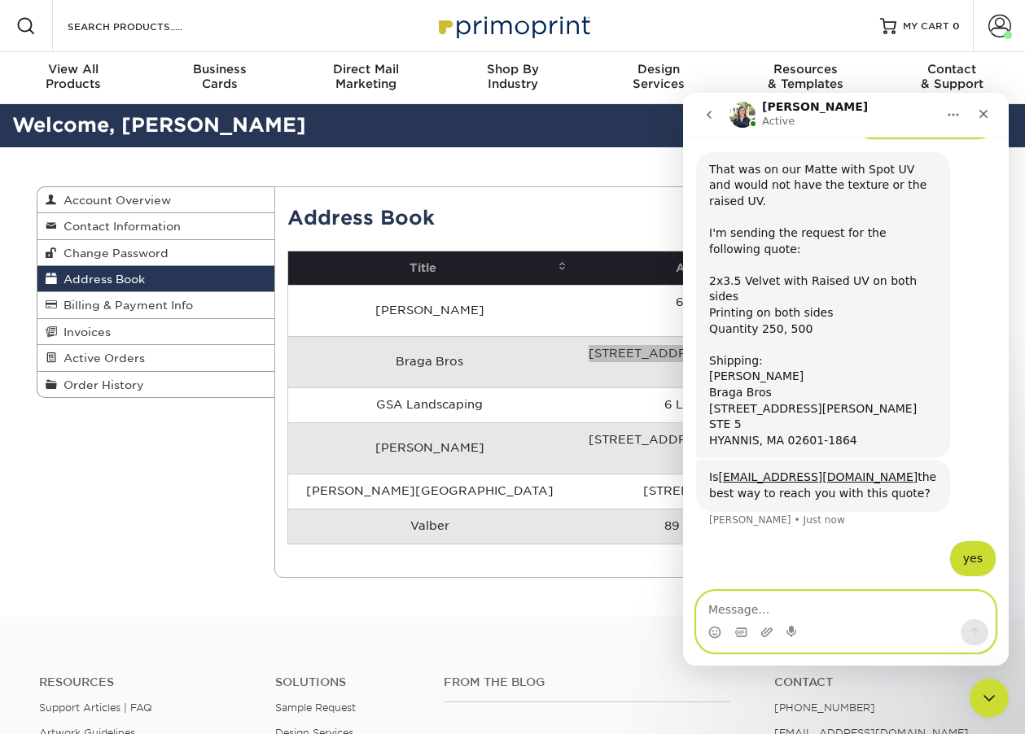
scroll to position [1490, 0]
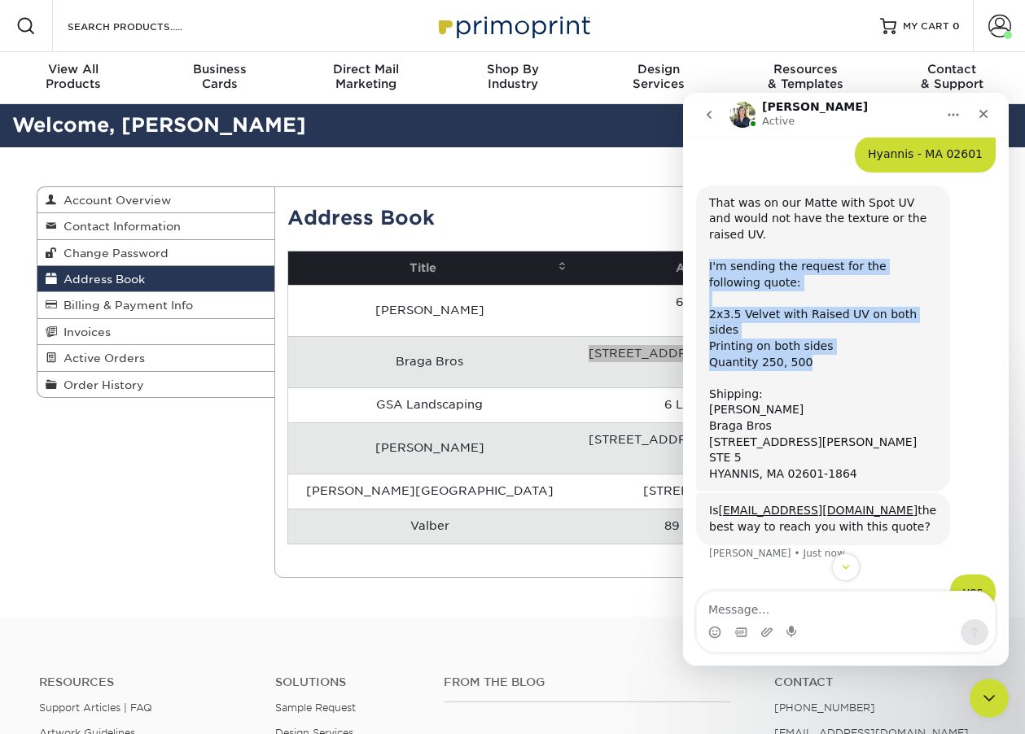
drag, startPoint x: 842, startPoint y: 330, endPoint x: 704, endPoint y: 243, distance: 163.5
click at [704, 243] on div "That was on our Matte with Spot UV and would not have the texture or the raised…" at bounding box center [823, 339] width 254 height 307
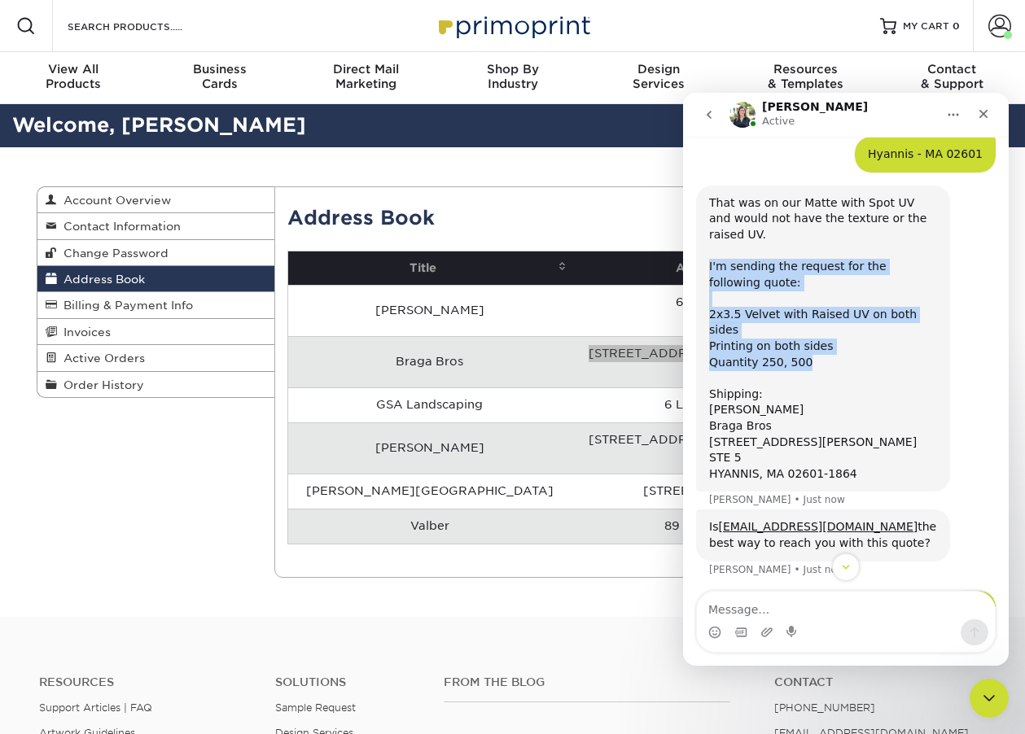
copy div "I'm sending the request for the following quote: 2x3.5 Velvet with Raised UV on…"
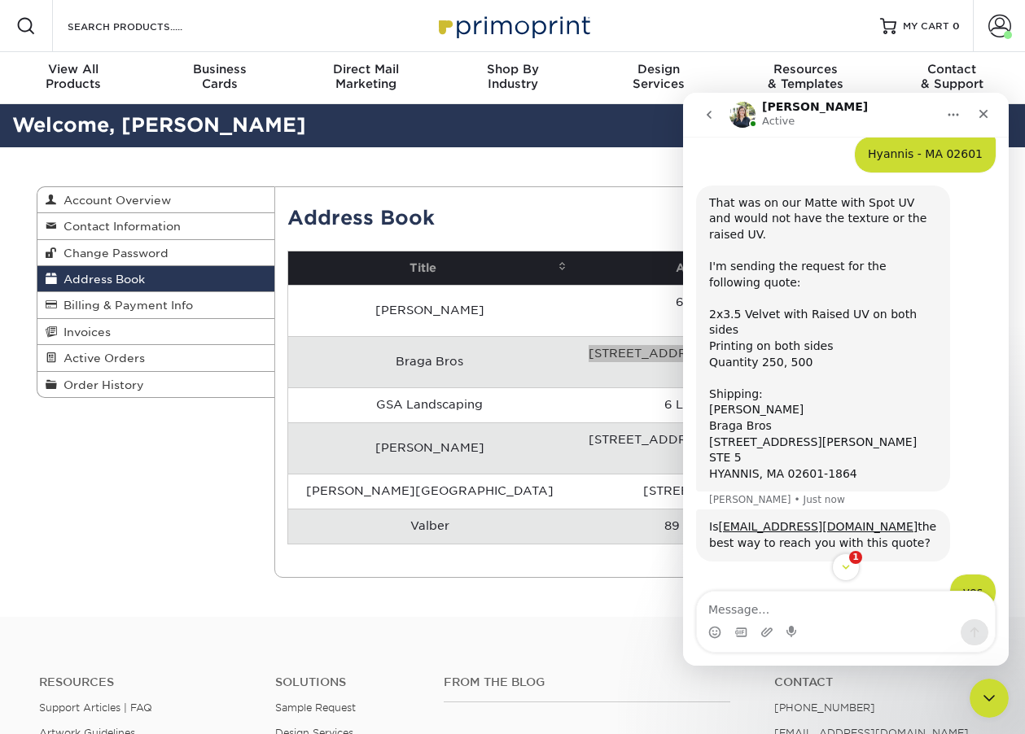
click at [877, 405] on div "That was on our Matte with Spot UV and would not have the texture or the raised…" at bounding box center [823, 338] width 228 height 287
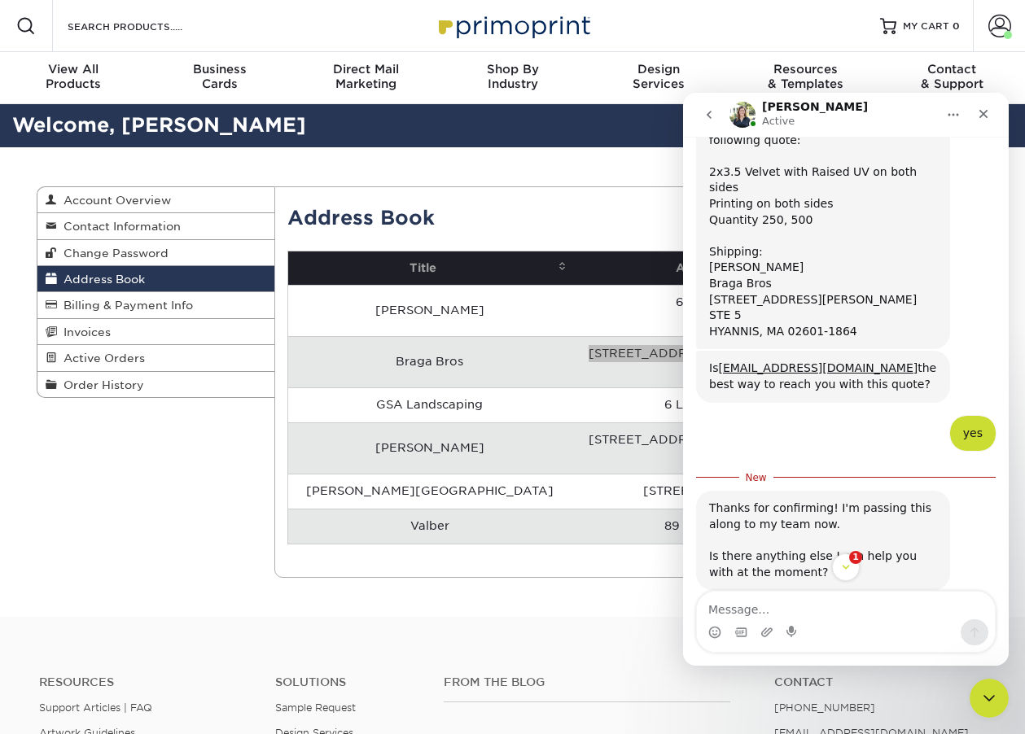
scroll to position [1634, 0]
click at [875, 617] on textarea "Message…" at bounding box center [846, 606] width 298 height 28
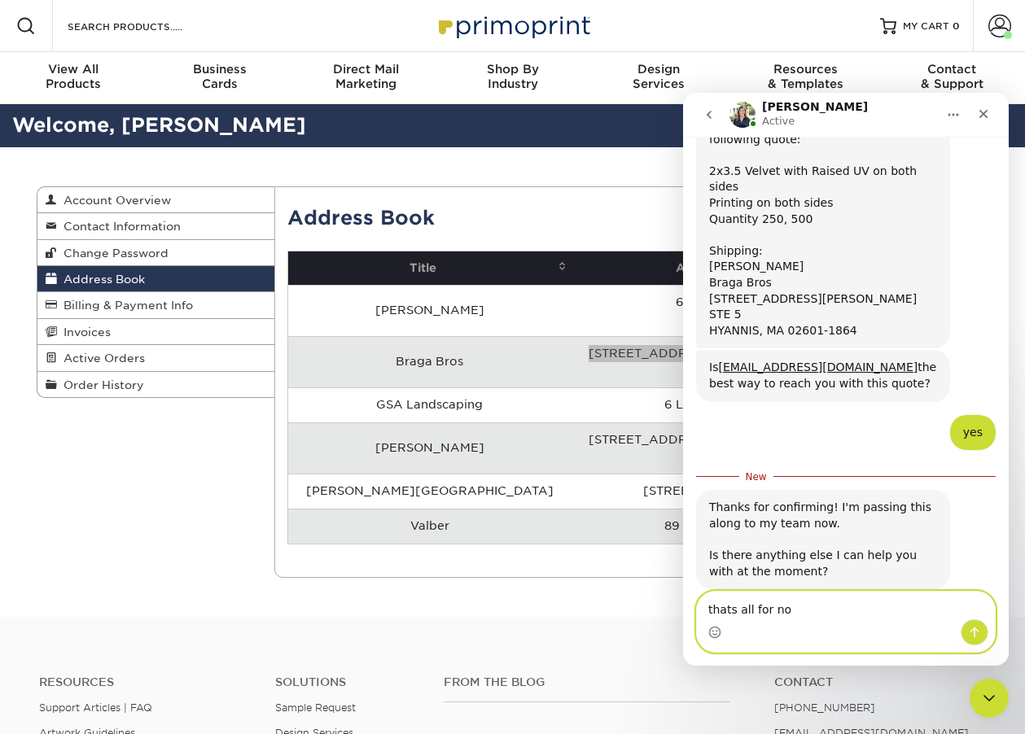
type textarea "thats all for now"
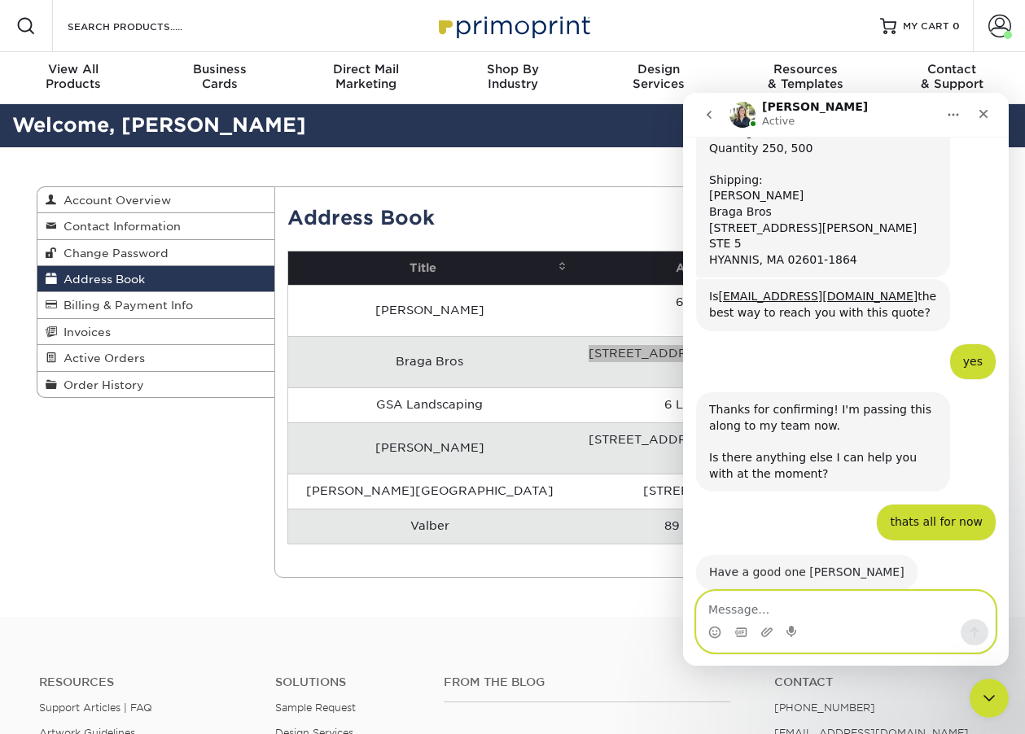
scroll to position [1704, 0]
type textarea "thanks"
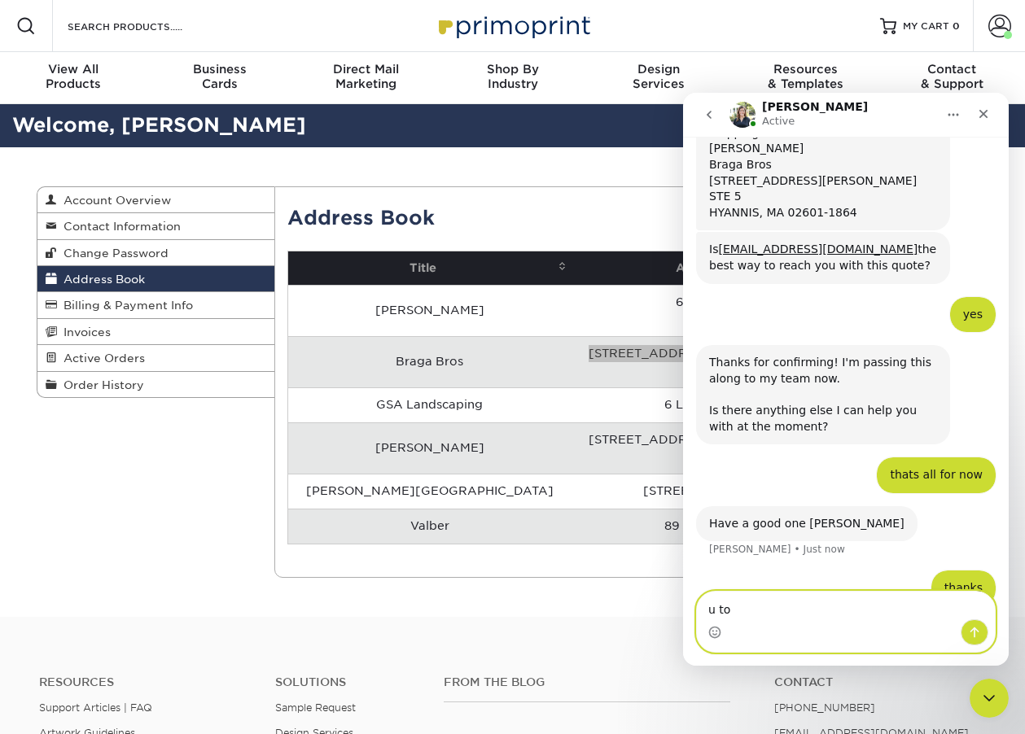
type textarea "u too"
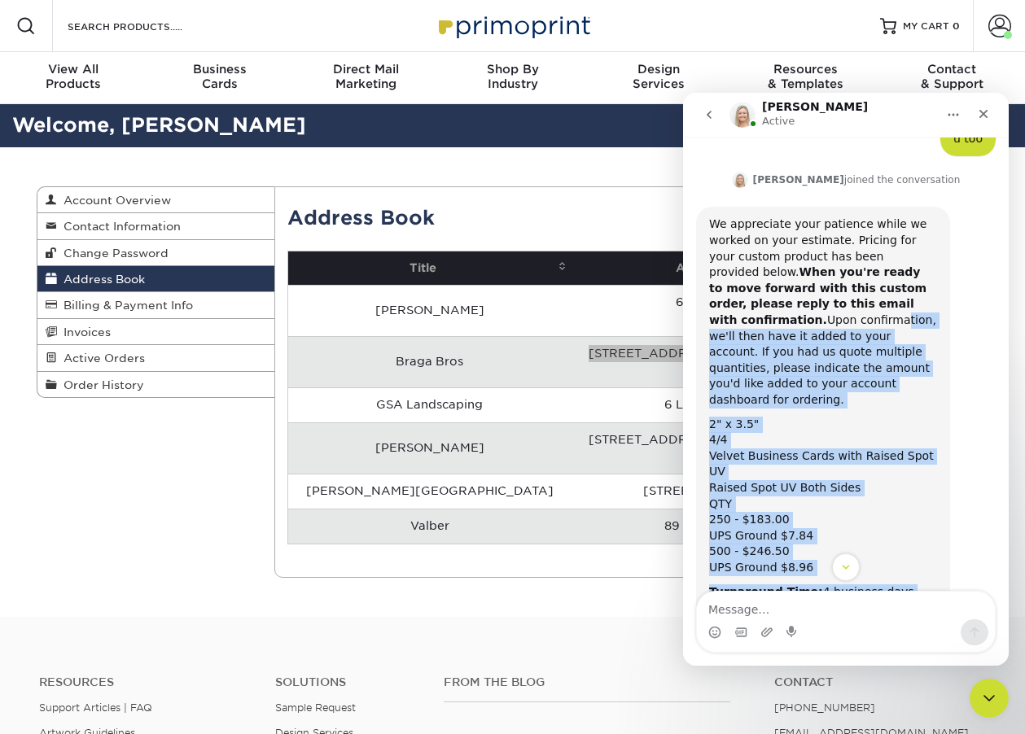
scroll to position [2217, 0]
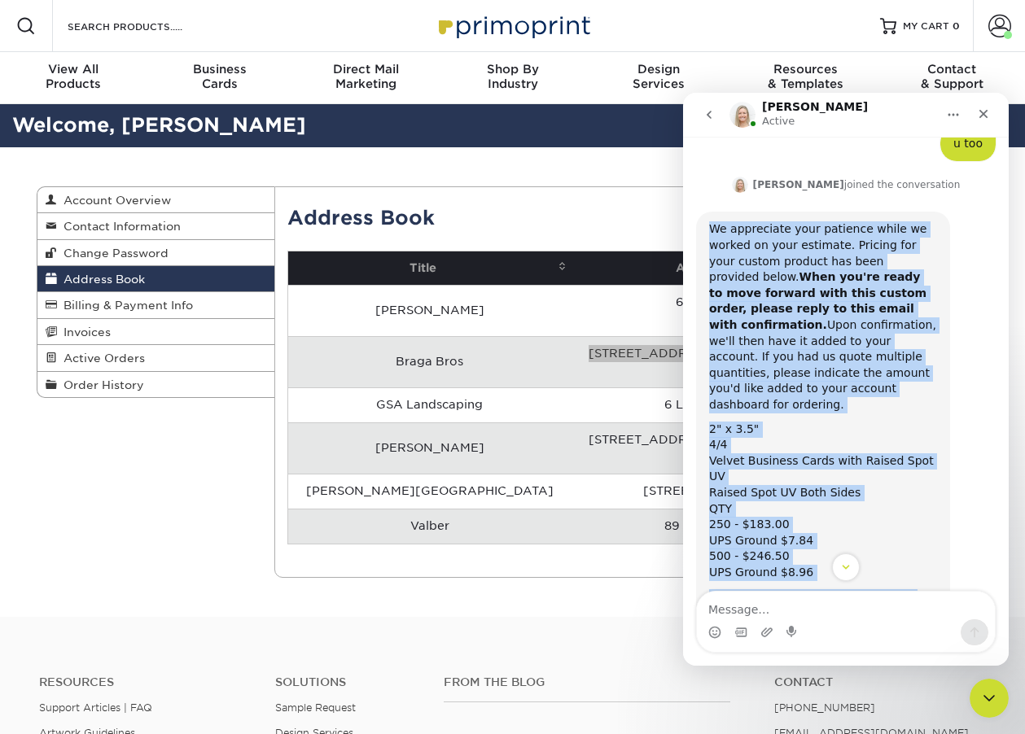
drag, startPoint x: 861, startPoint y: 369, endPoint x: 707, endPoint y: 196, distance: 231.7
click at [707, 212] on div "We appreciate your patience while we worked on your estimate. Pricing for your …" at bounding box center [823, 732] width 254 height 1041
copy div "We appreciate your patience while we worked on your estimate. Pricing for your …"
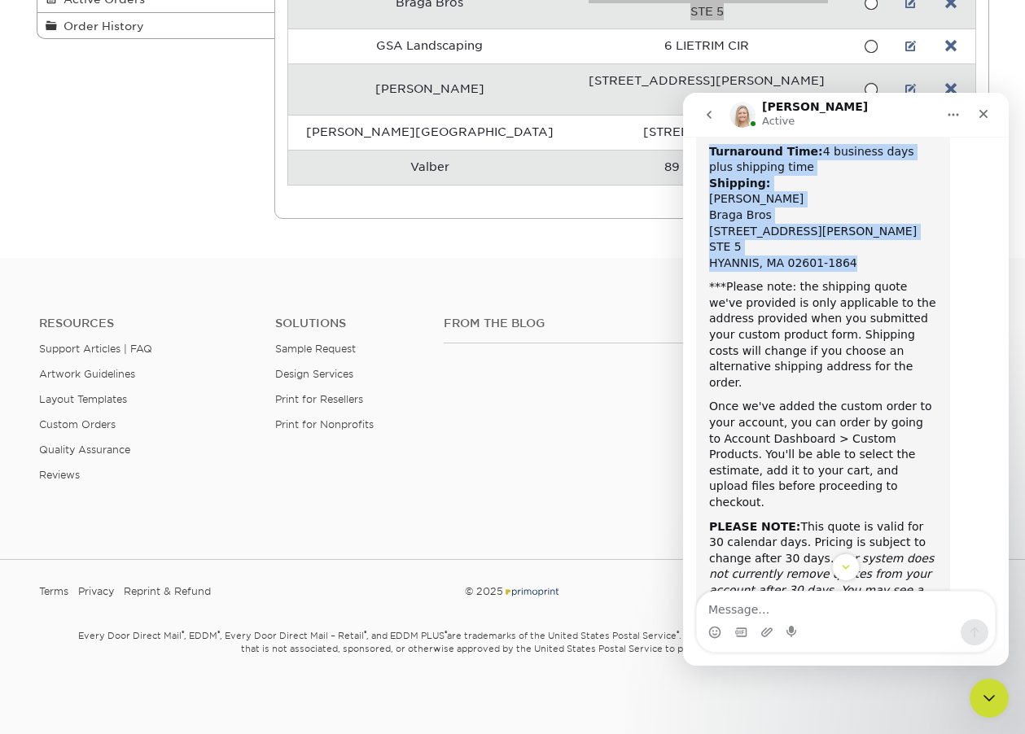
scroll to position [2785, 0]
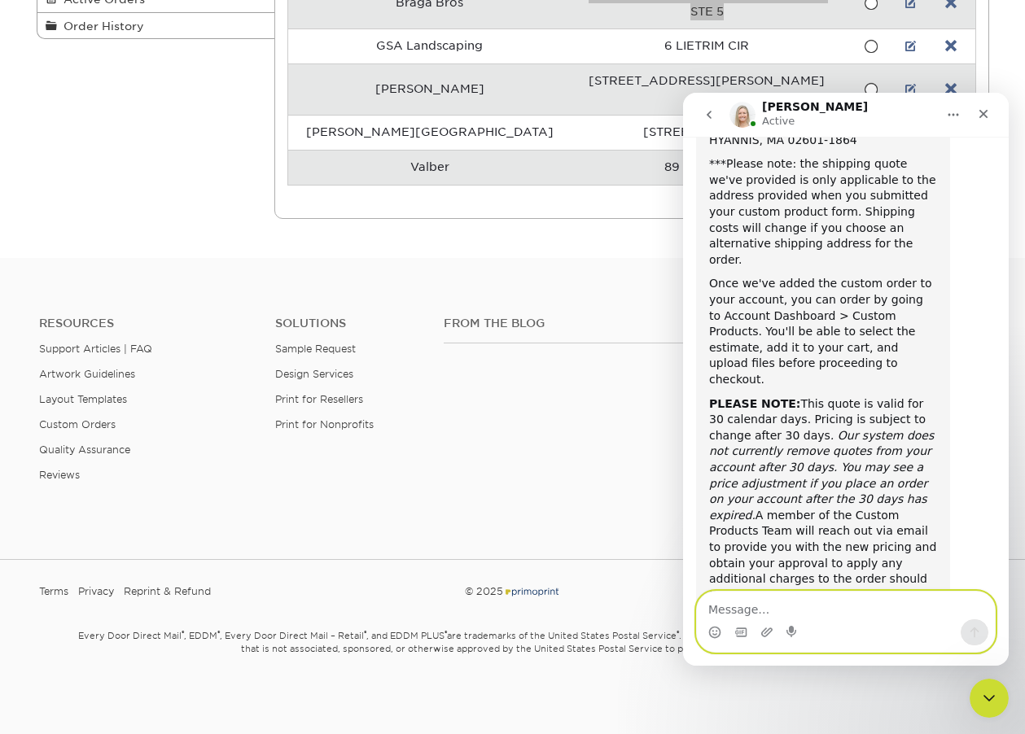
click at [783, 606] on textarea "Message…" at bounding box center [846, 606] width 298 height 28
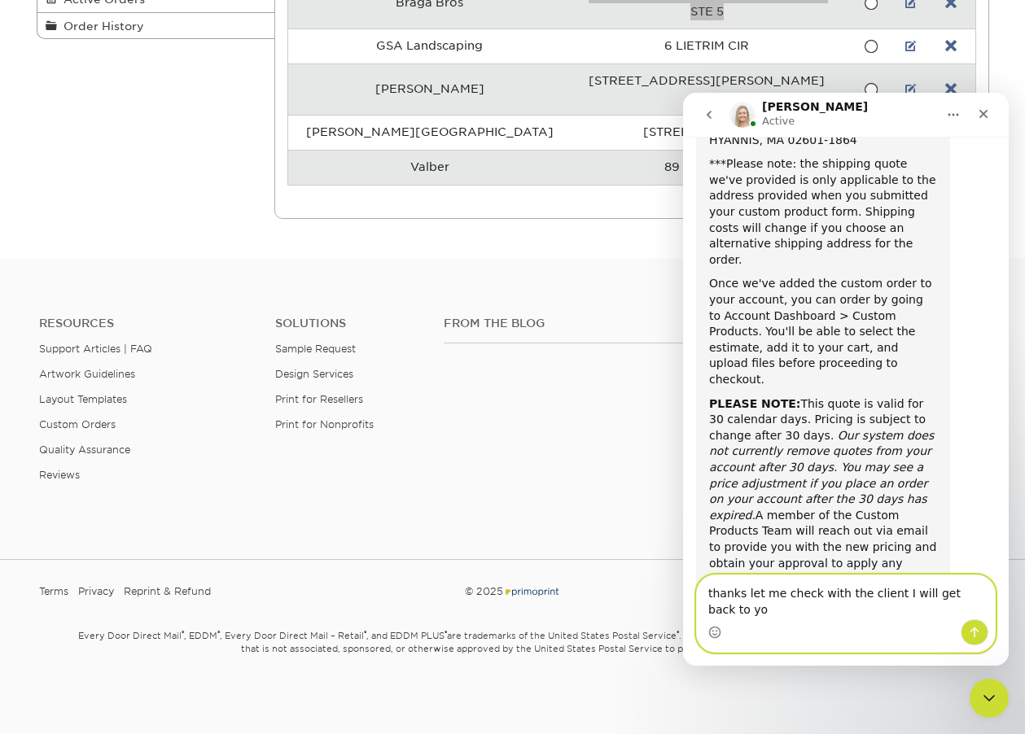
type textarea "thanks let me check with the client I will get back to you"
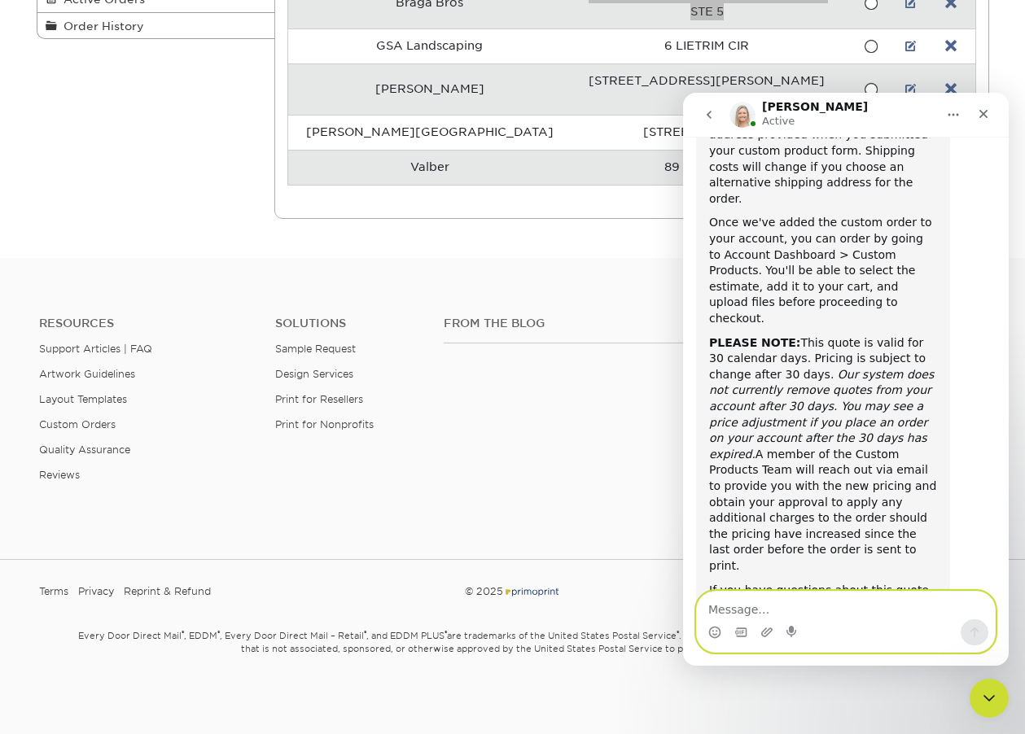
scroll to position [2850, 0]
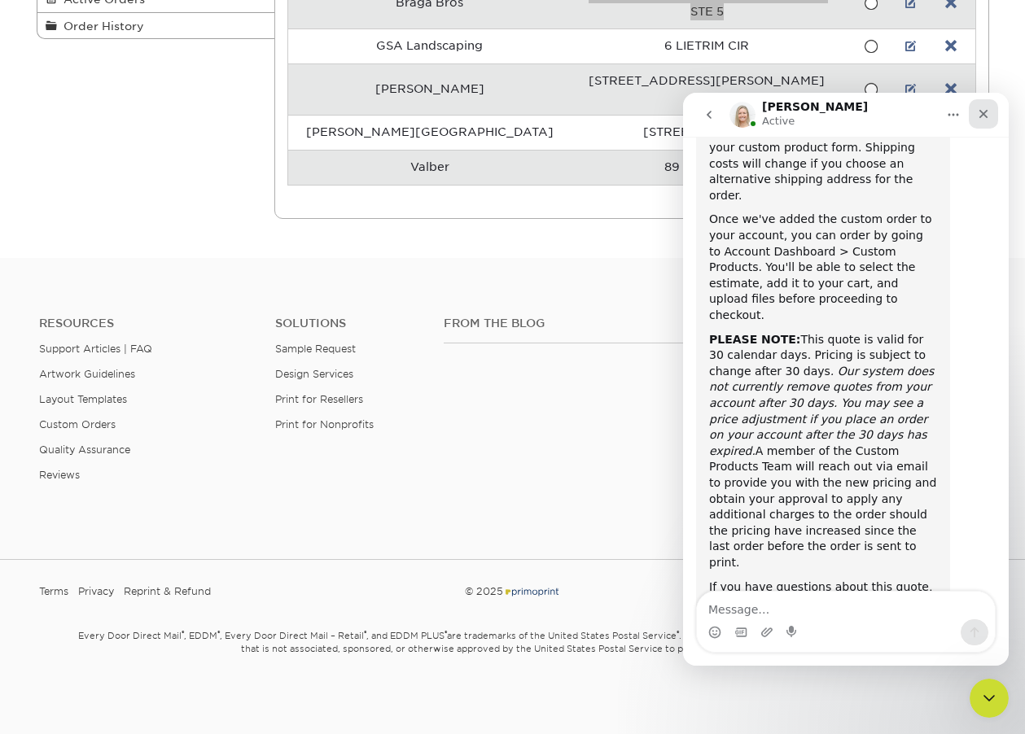
click at [985, 110] on icon "Close" at bounding box center [983, 113] width 13 height 13
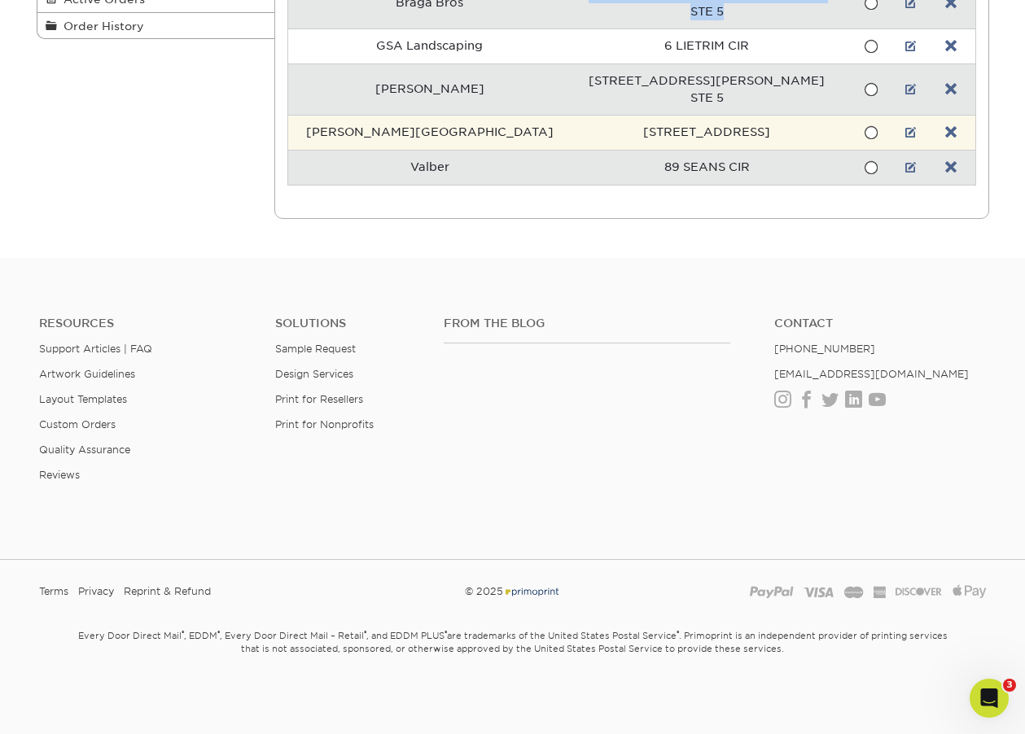
scroll to position [0, 0]
